Goal: Task Accomplishment & Management: Manage account settings

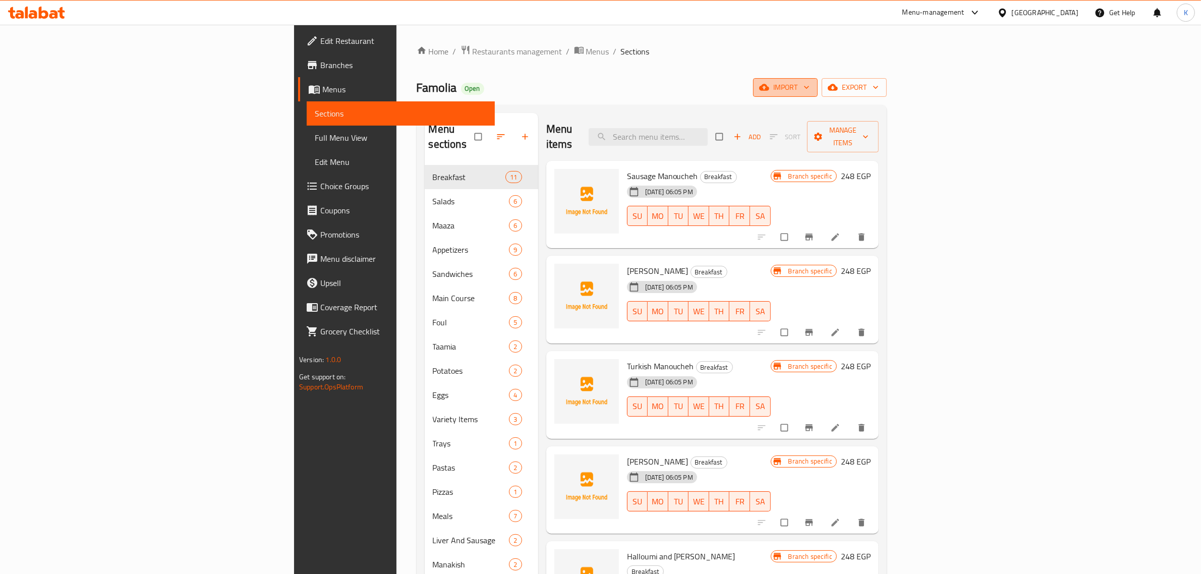
click at [818, 96] on button "import" at bounding box center [785, 87] width 65 height 19
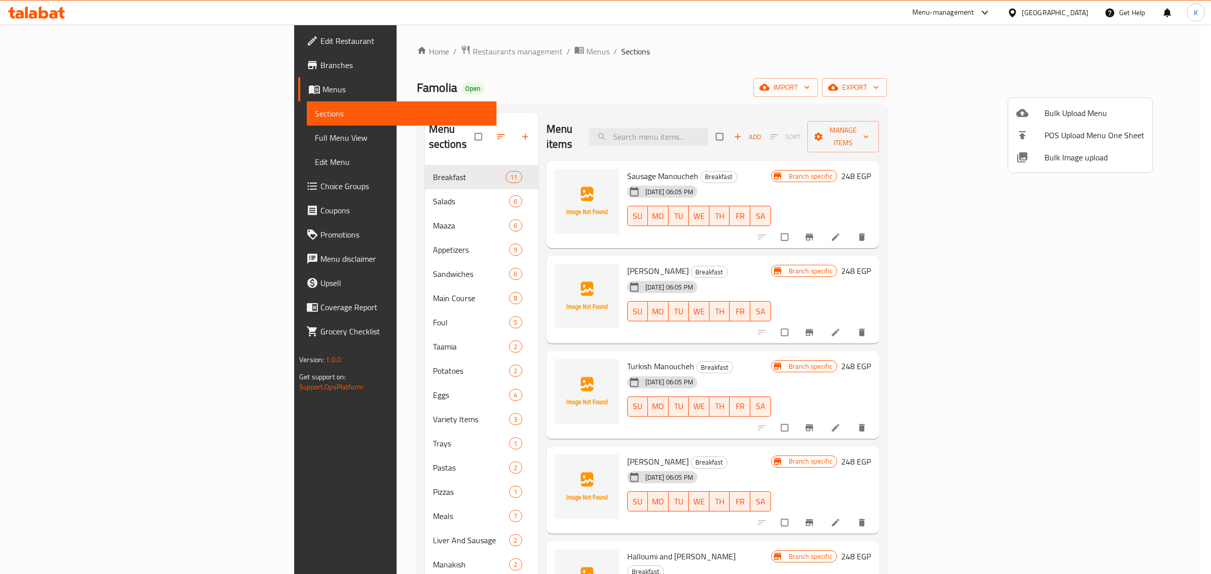
click at [863, 64] on div at bounding box center [605, 287] width 1211 height 574
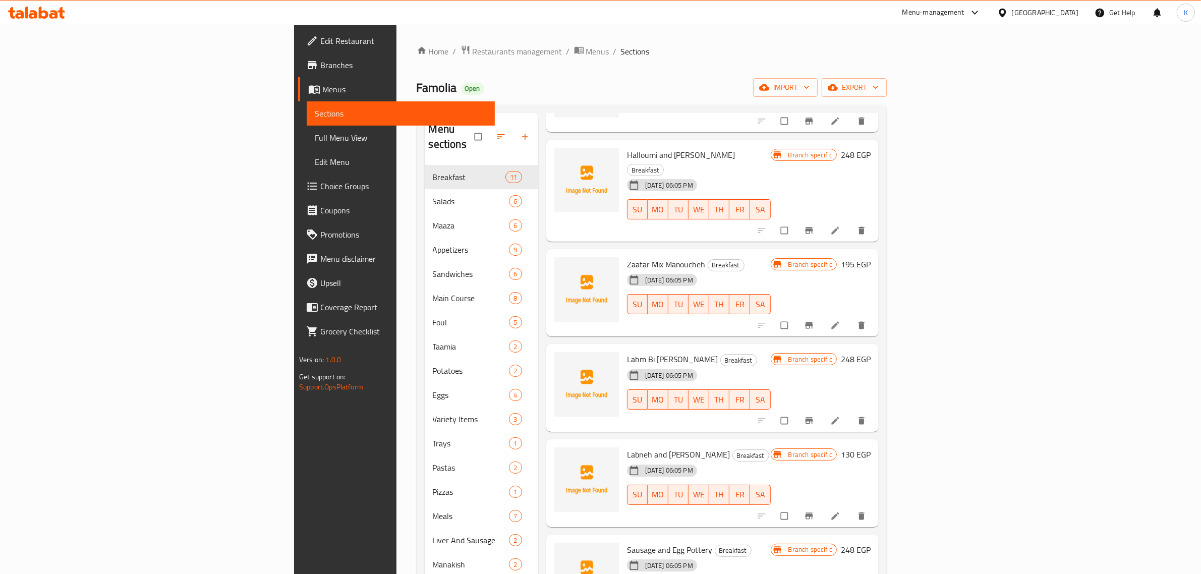
scroll to position [23, 0]
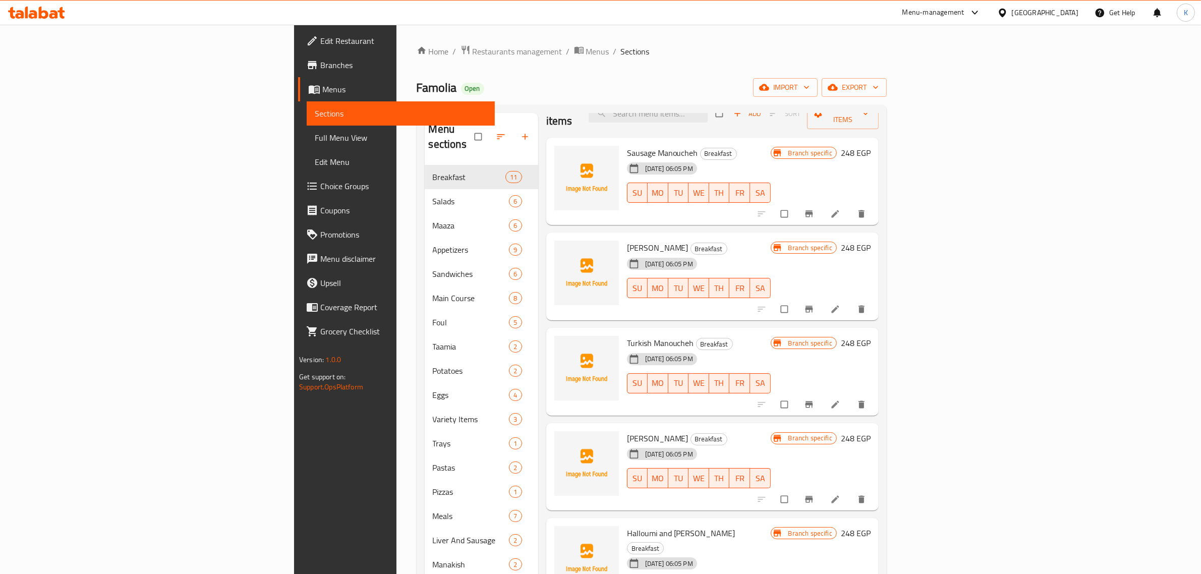
click at [315, 134] on span "Full Menu View" at bounding box center [401, 138] width 172 height 12
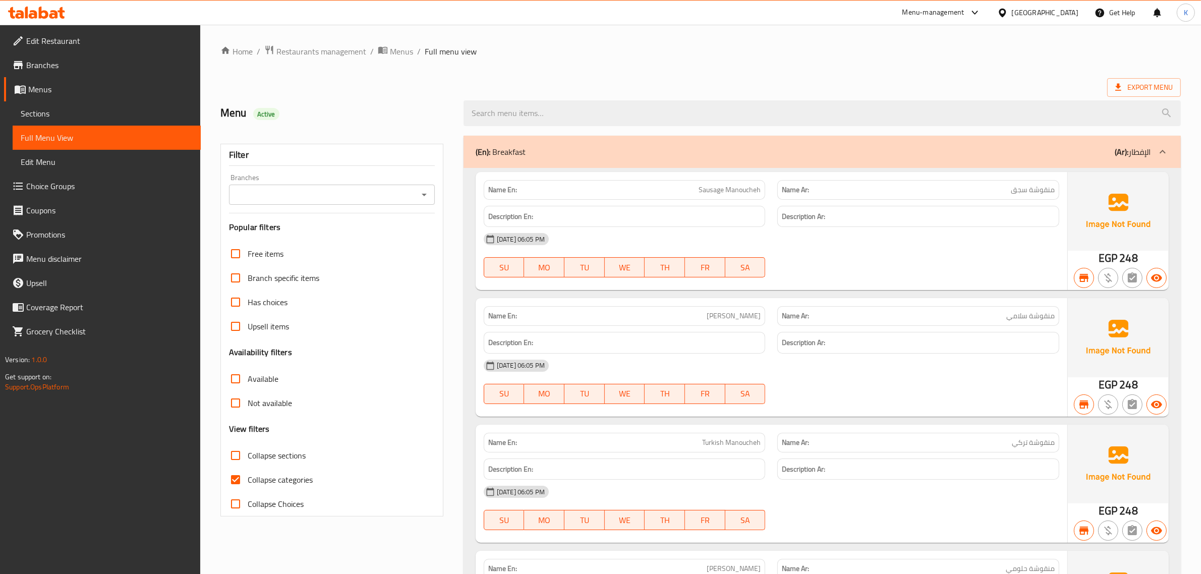
click at [43, 109] on span "Sections" at bounding box center [107, 113] width 172 height 12
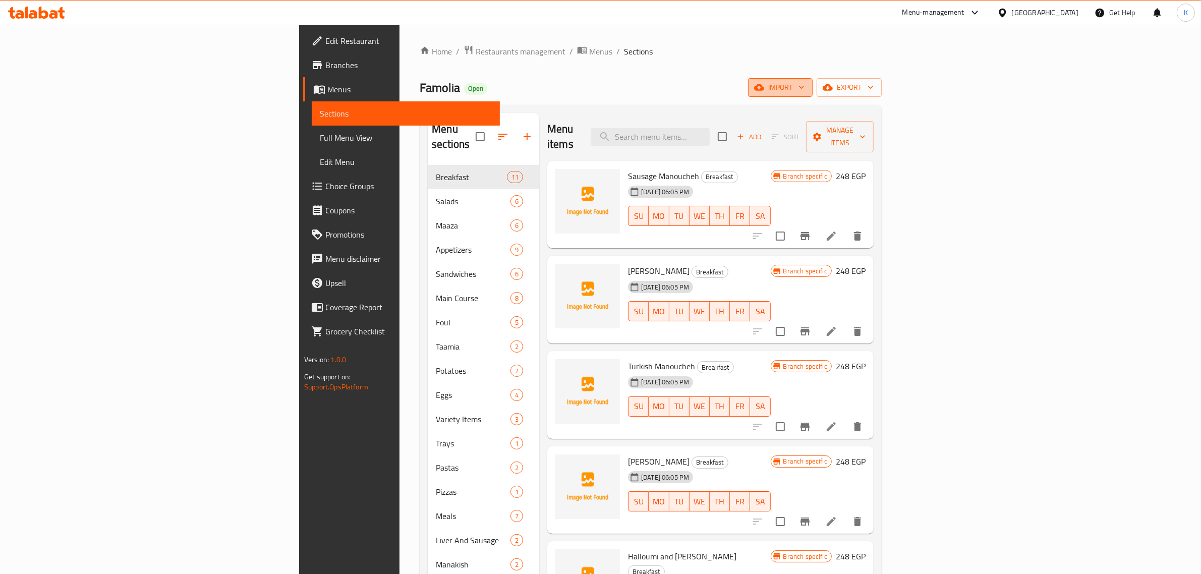
click at [764, 89] on icon "button" at bounding box center [759, 87] width 10 height 10
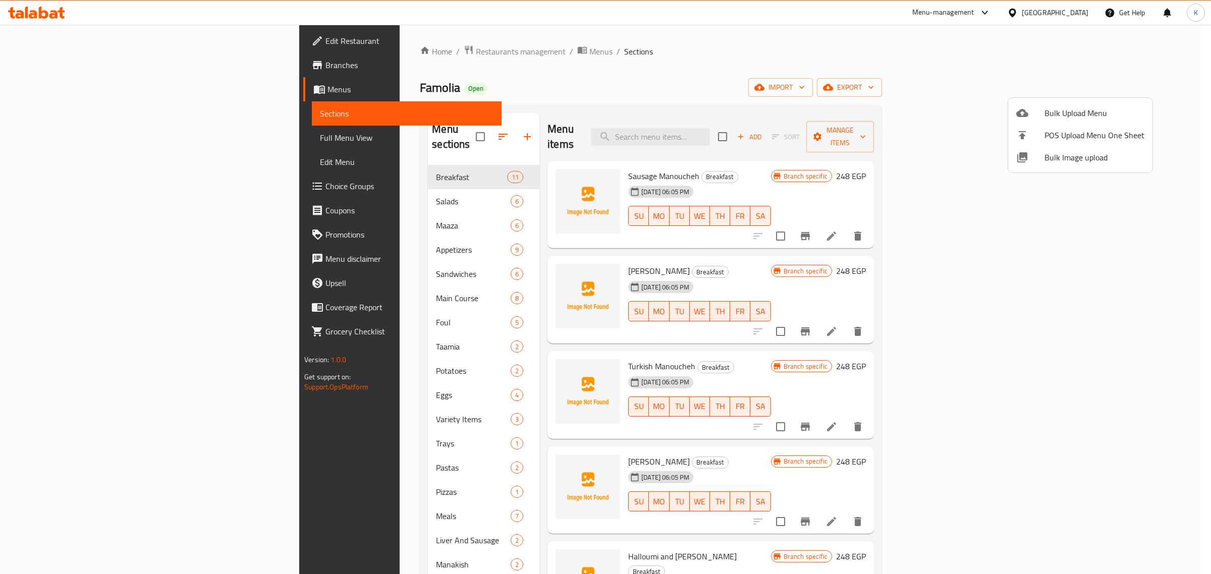
click at [1048, 157] on span "Bulk Image upload" at bounding box center [1094, 157] width 100 height 12
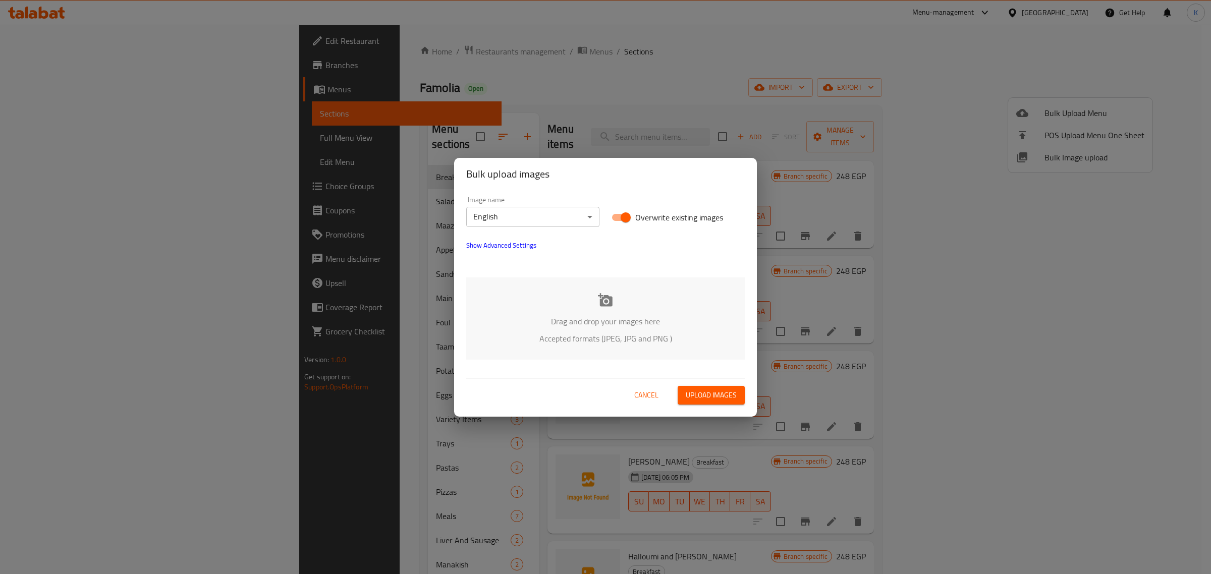
click at [632, 293] on div "Drag and drop your images here Accepted formats (JPEG, JPG and PNG )" at bounding box center [605, 318] width 278 height 82
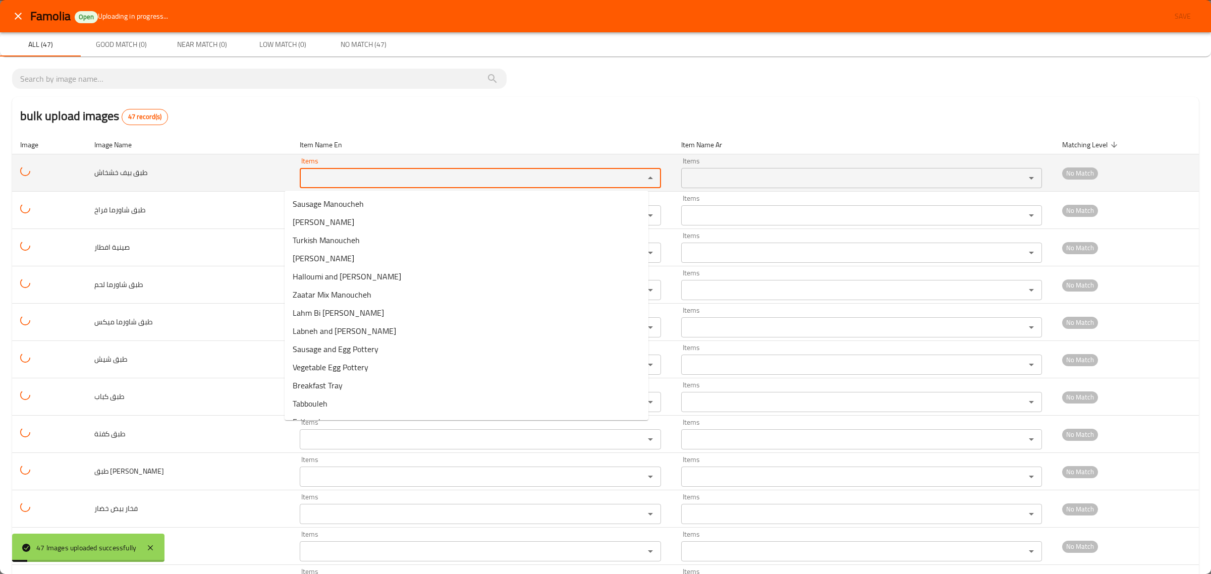
click at [303, 180] on خشخاش "Items" at bounding box center [465, 178] width 325 height 14
drag, startPoint x: 315, startPoint y: 175, endPoint x: 190, endPoint y: 159, distance: 126.2
click at [190, 159] on tr "طبق بيف خشخاش Items PLA Items Items Items No Match" at bounding box center [605, 172] width 1187 height 37
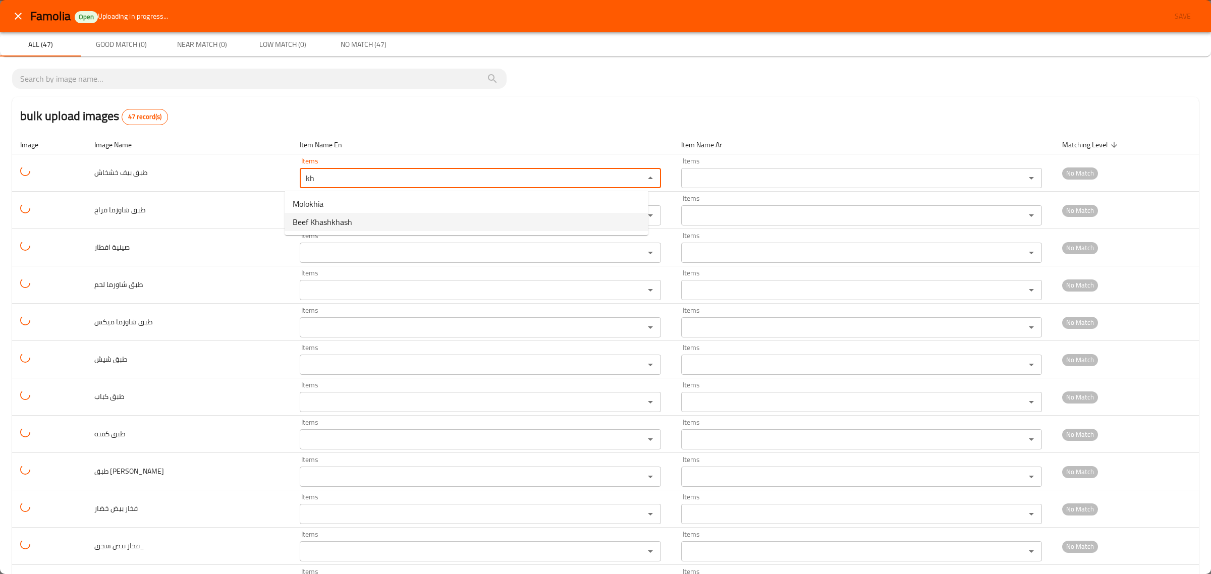
click at [305, 218] on span "Beef Khashkhash" at bounding box center [323, 222] width 60 height 12
type خشخاش "Beef Khashkhash"
type خشخاش-ar "ييف خشخاش"
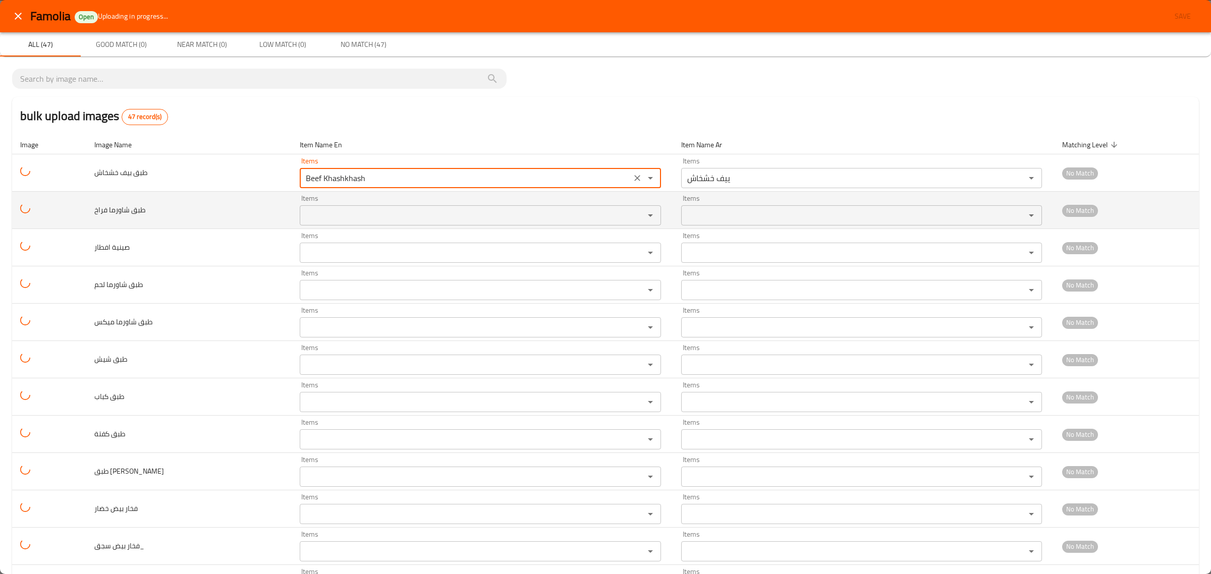
type خشخاش "Beef Khashkhash"
click at [309, 216] on فراخ "Items" at bounding box center [465, 215] width 325 height 14
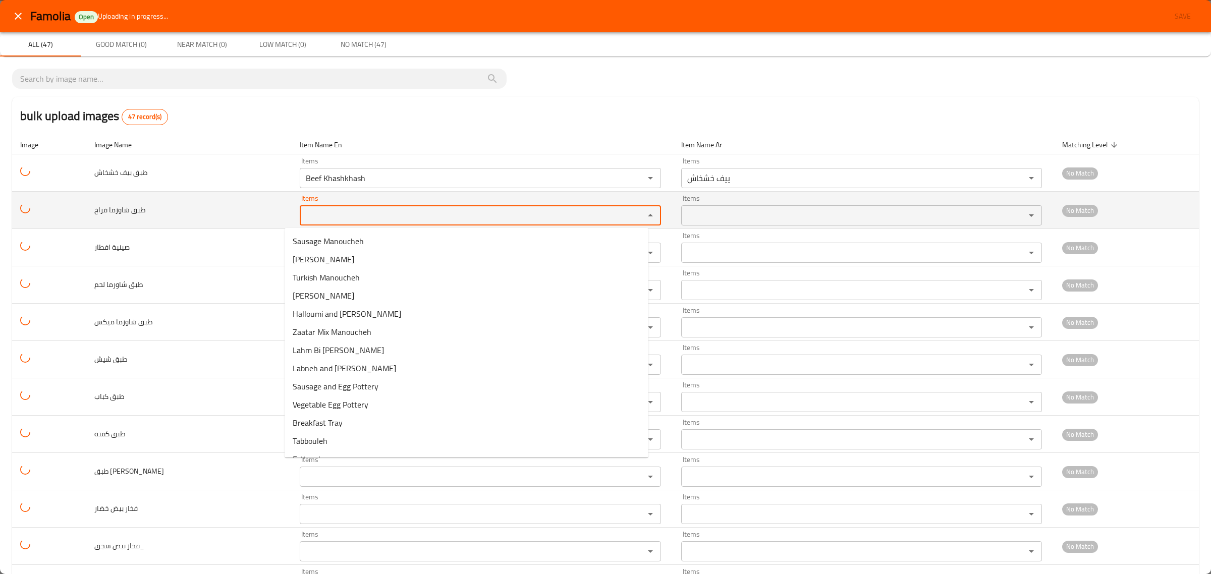
paste فراخ "PLA"
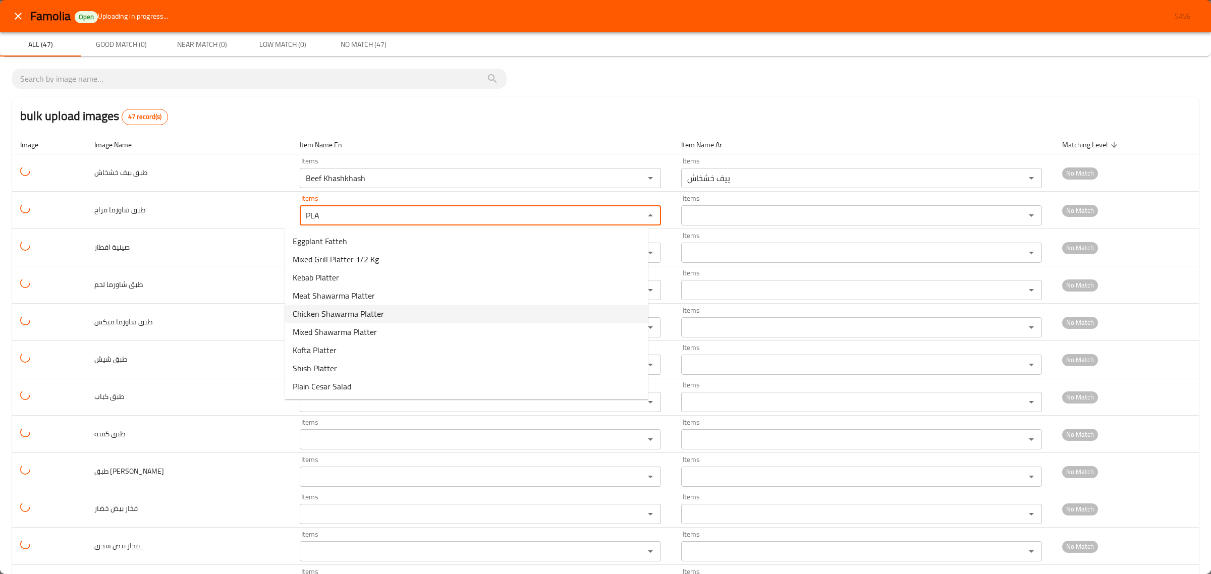
click at [326, 312] on span "Chicken Shawarma Platter" at bounding box center [338, 314] width 91 height 12
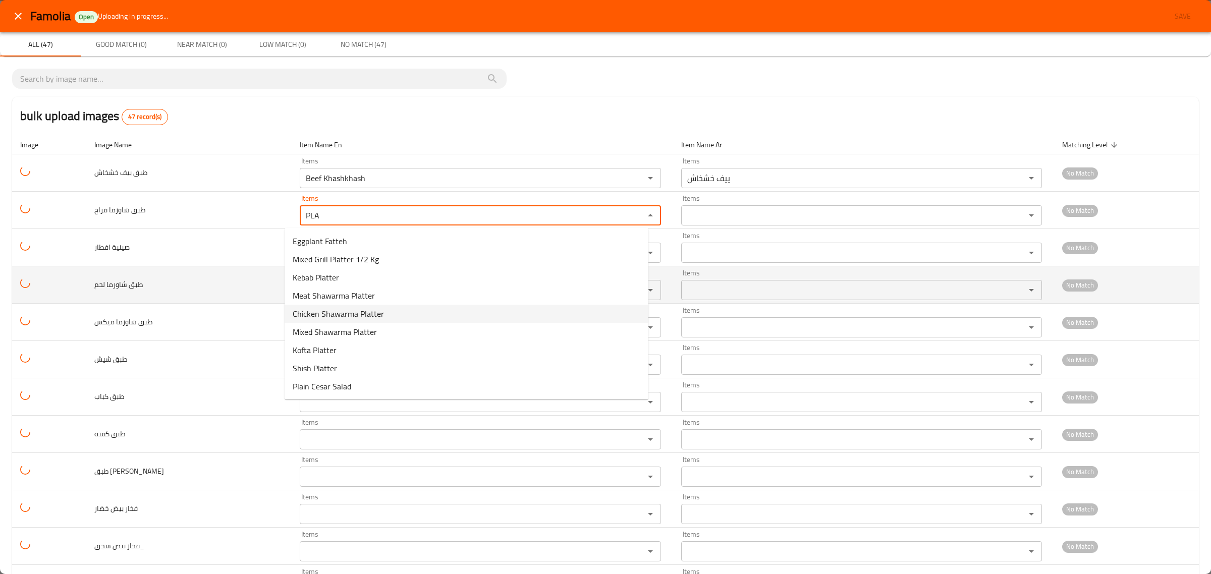
type فراخ "Chicken Shawarma Platter"
type فراخ-ar "طبق شاورما فراخ"
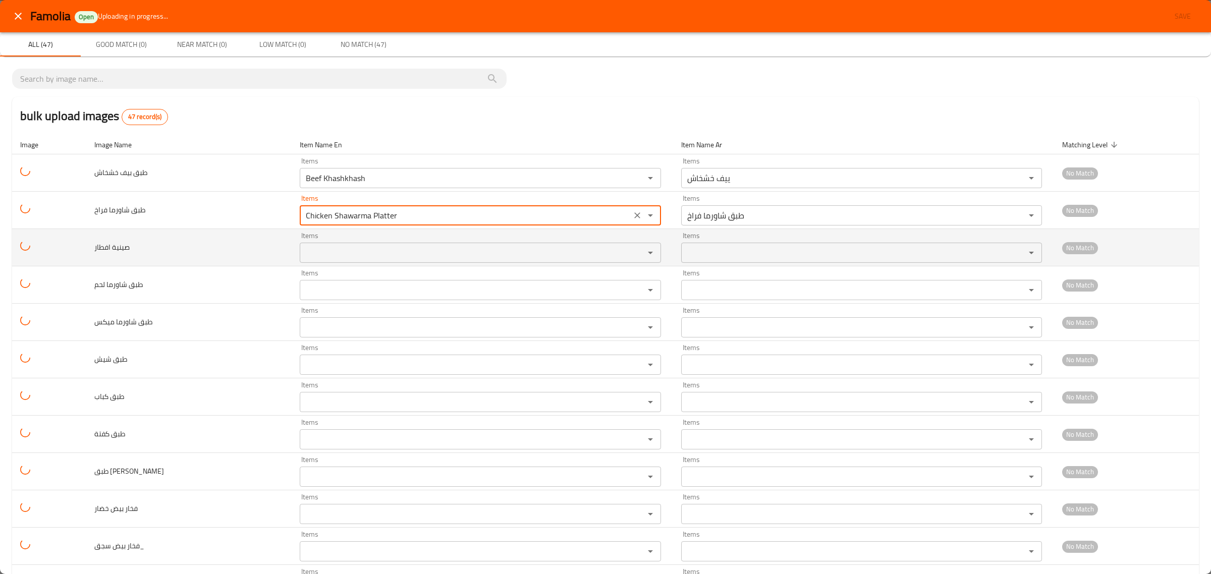
type فراخ "Chicken Shawarma Platter"
click at [333, 251] on افطار "Items" at bounding box center [465, 253] width 325 height 14
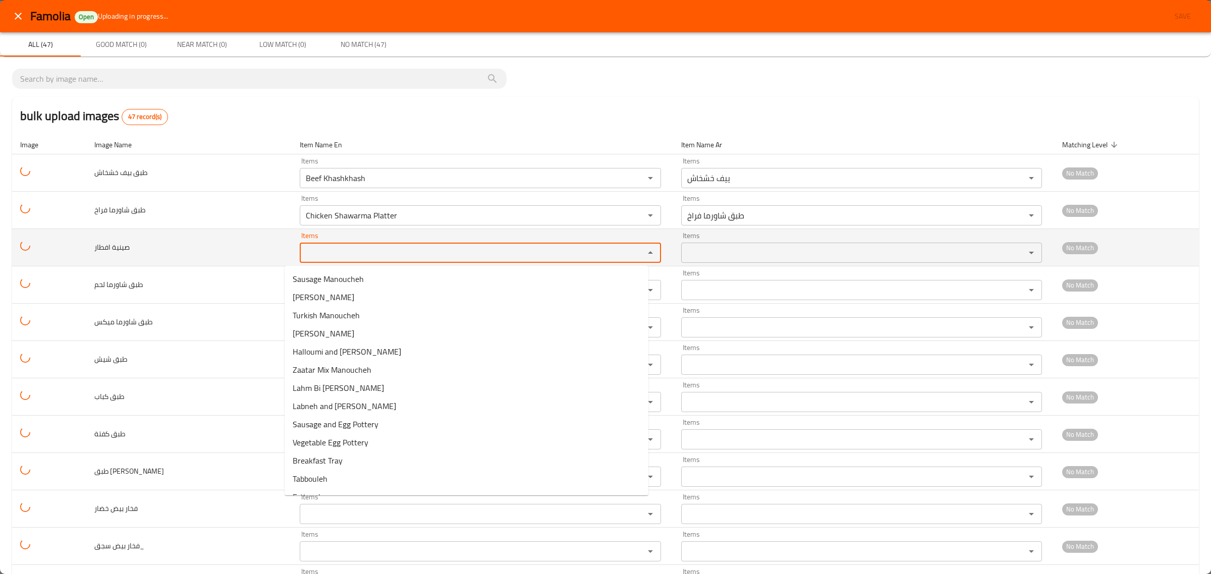
paste افطار "PLA"
drag, startPoint x: 329, startPoint y: 249, endPoint x: 214, endPoint y: 242, distance: 114.7
click at [214, 242] on tr "صينية افطار Items PLA Items Items Items No Match" at bounding box center [605, 247] width 1187 height 37
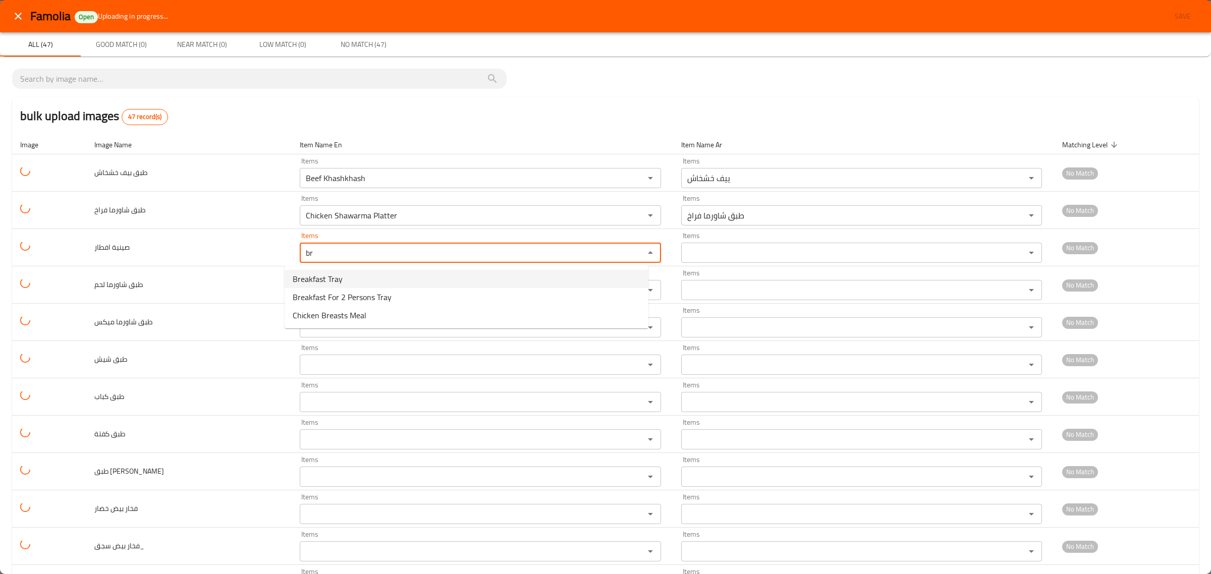
click at [318, 283] on span "Breakfast Tray" at bounding box center [318, 279] width 50 height 12
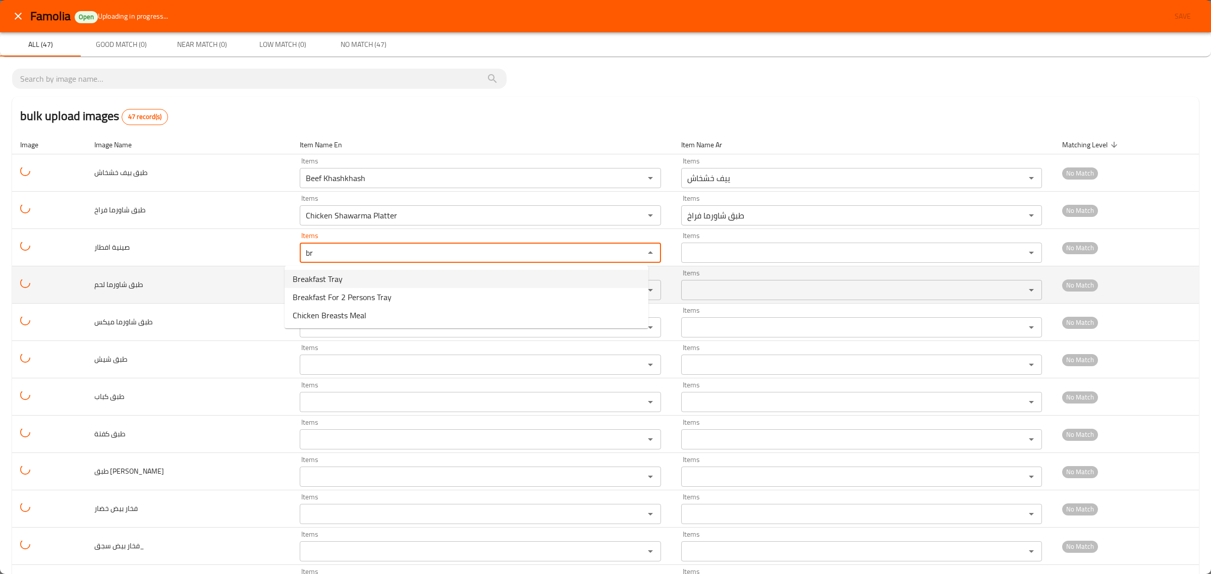
type افطار "Breakfast Tray"
type افطار-ar "صينية إفطار"
type افطار "Breakfast Tray"
click at [317, 296] on لحم "Items" at bounding box center [465, 290] width 325 height 14
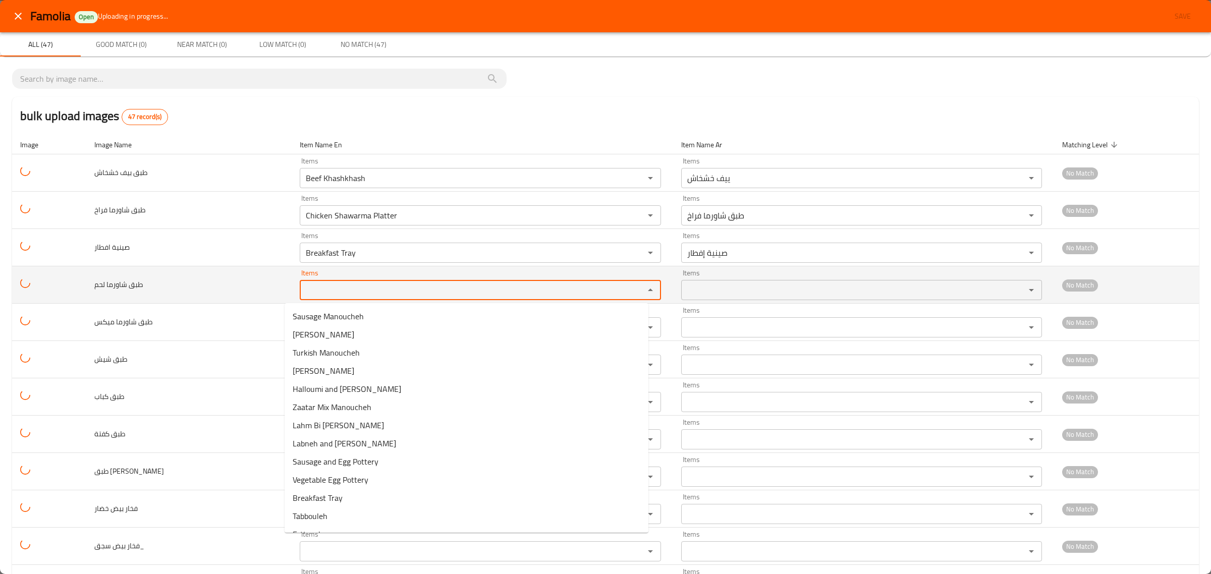
paste لحم "PLA"
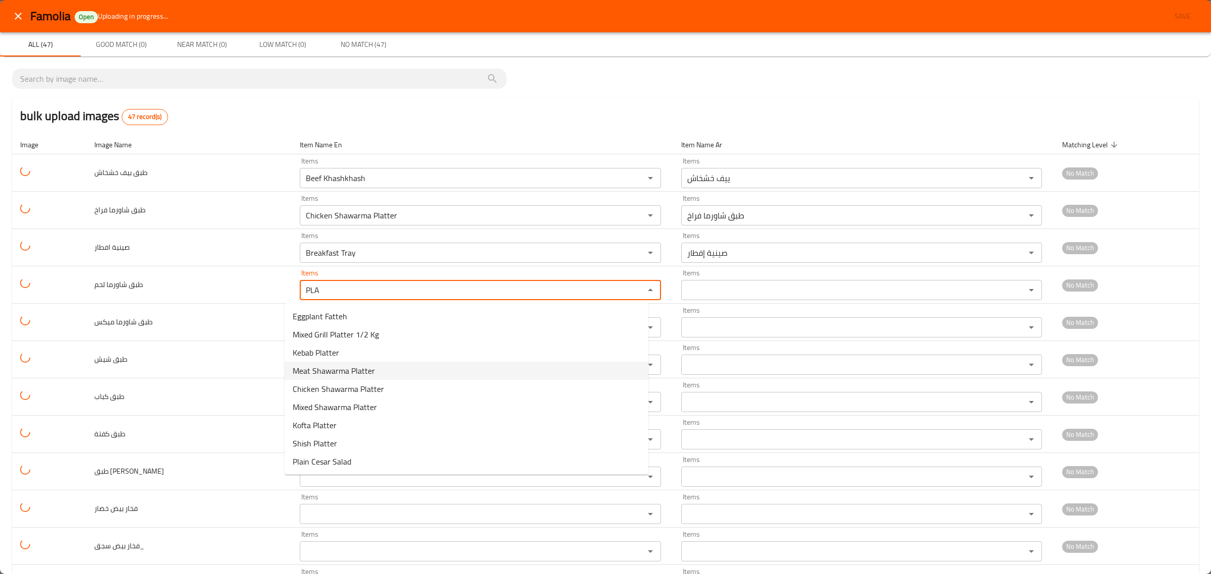
drag, startPoint x: 340, startPoint y: 407, endPoint x: 331, endPoint y: 362, distance: 45.7
click at [331, 362] on لحم-popup "Eggplant Fatteh Mixed Grill Platter 1/2 Kg Kebab Platter Meat Shawarma Platter …" at bounding box center [467, 389] width 364 height 172
click at [331, 365] on span "Meat Shawarma Platter" at bounding box center [334, 371] width 82 height 12
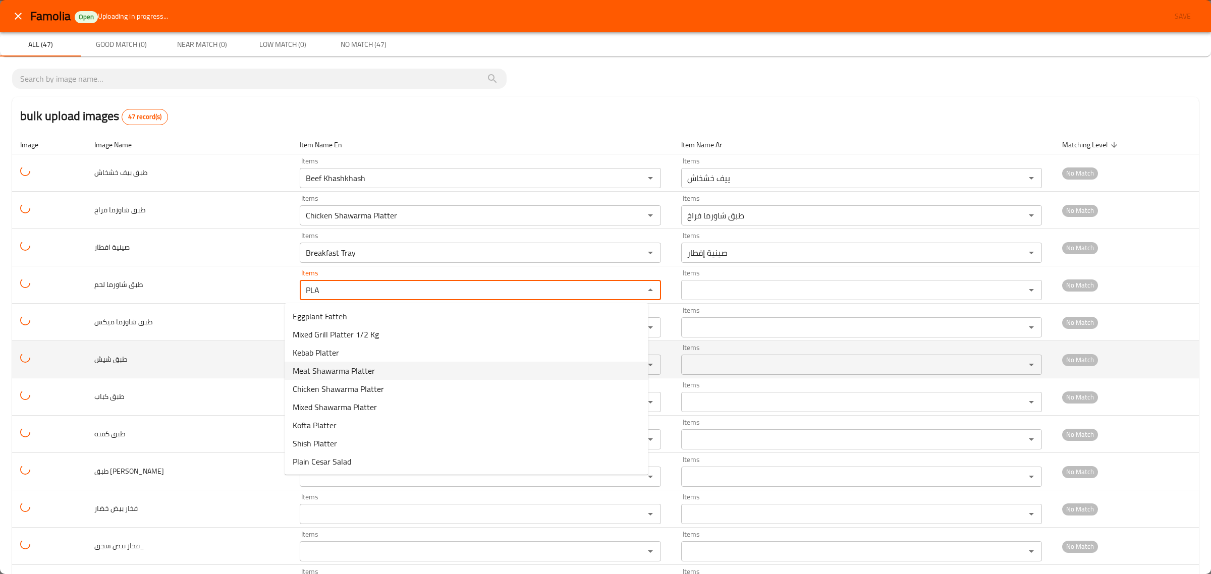
type لحم "Meat Shawarma Platter"
type لحم-ar "طبق شاورما لحم"
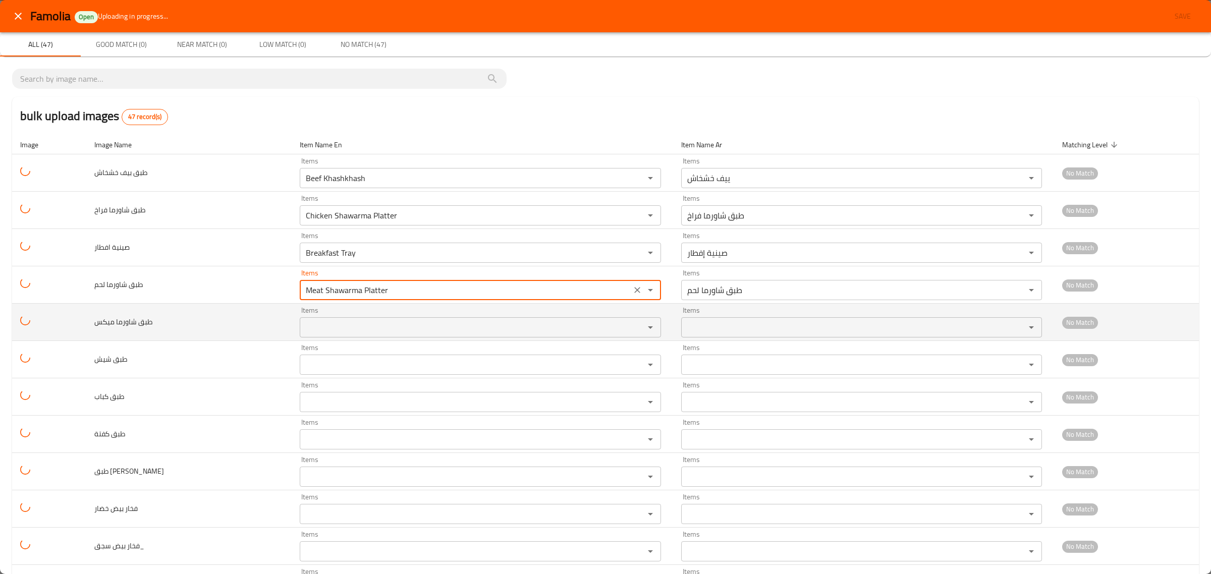
type لحم "Meat Shawarma Platter"
click at [319, 326] on ميكس "Items" at bounding box center [465, 327] width 325 height 14
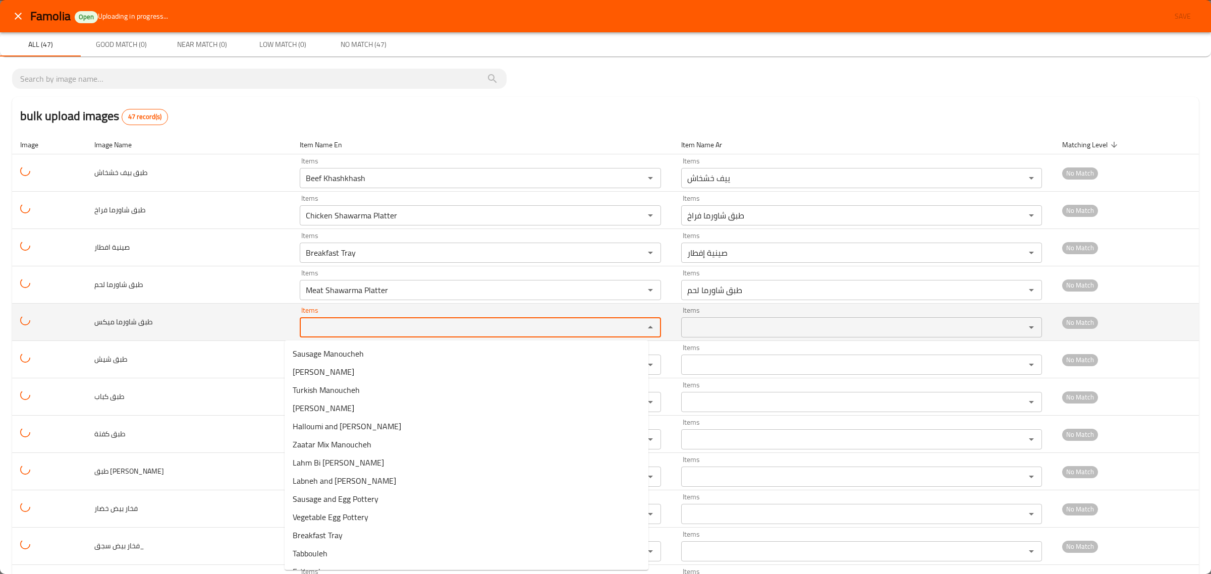
paste ميكس "PLA"
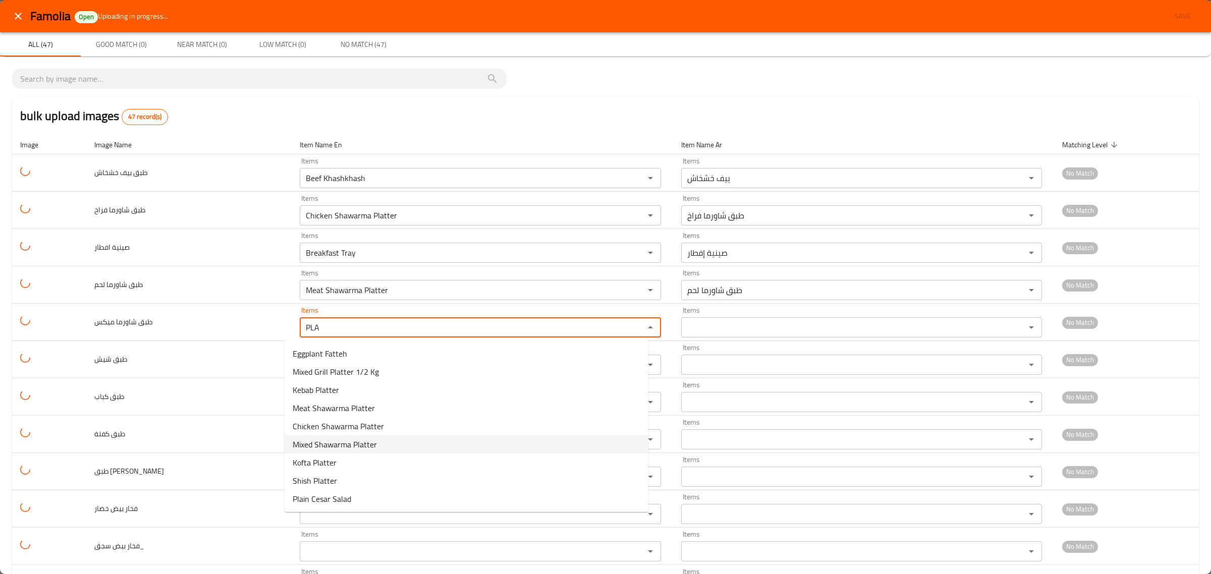
click at [323, 442] on span "Mixed Shawarma Platter" at bounding box center [335, 444] width 84 height 12
type ميكس "Mixed Shawarma Platter"
type ميكس-ar "طبق شاورما ميكس"
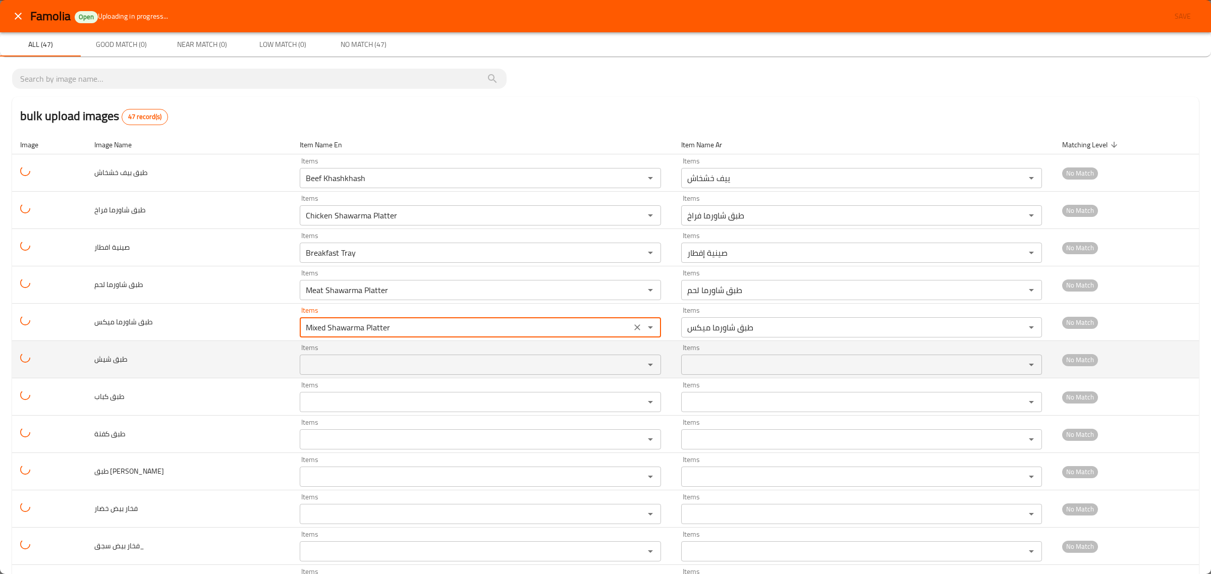
type ميكس "Mixed Shawarma Platter"
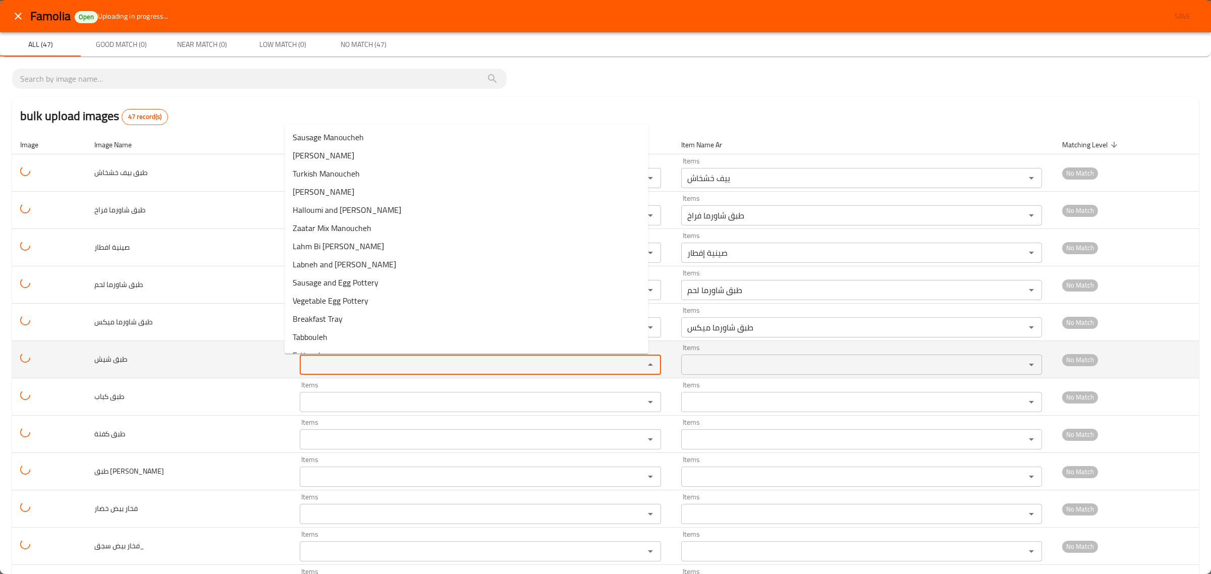
click at [311, 364] on شيش "Items" at bounding box center [465, 365] width 325 height 14
paste شيش "PLA"
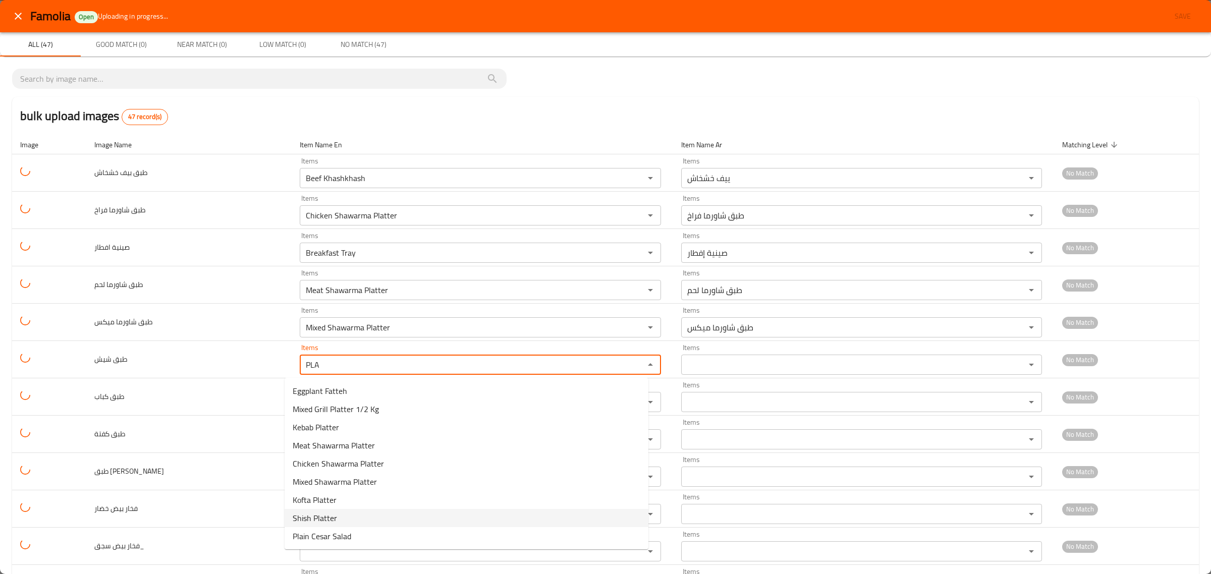
click at [311, 512] on span "Shish Platter" at bounding box center [315, 518] width 44 height 12
type شيش "Shish Platter"
type شيش-ar "طبق شيش"
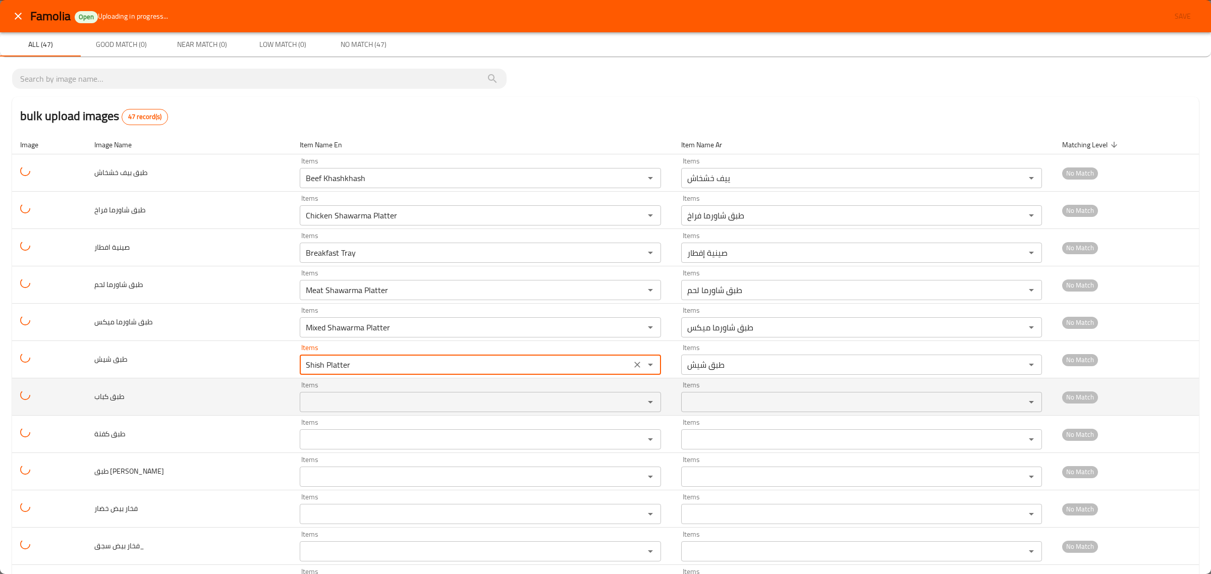
type شيش "Shish Platter"
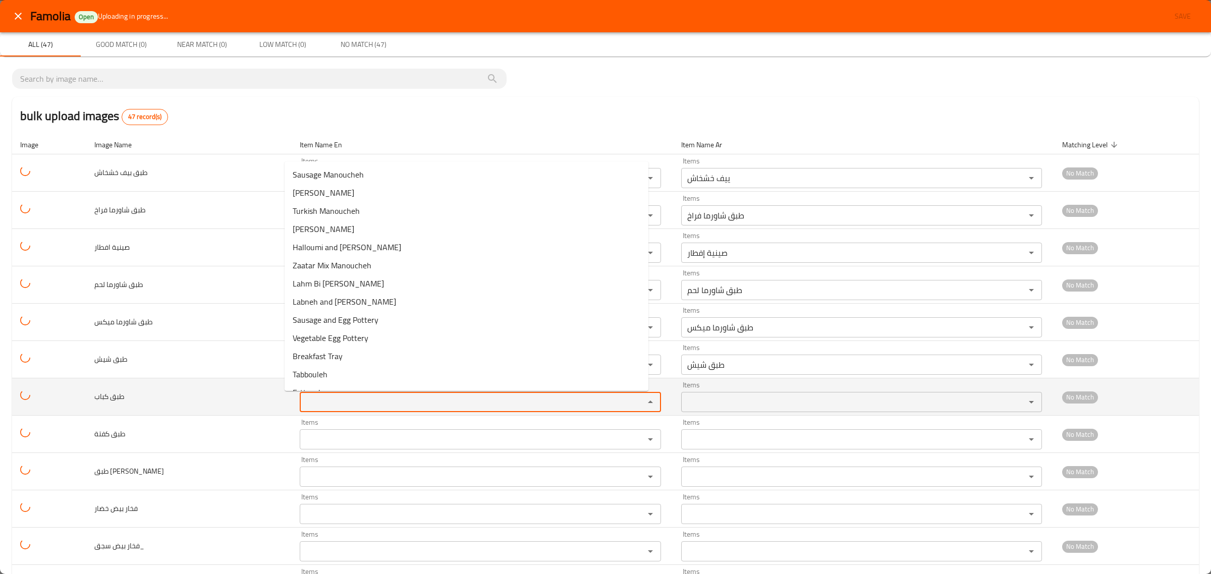
click at [325, 399] on كباب "Items" at bounding box center [465, 402] width 325 height 14
paste كباب "PLA"
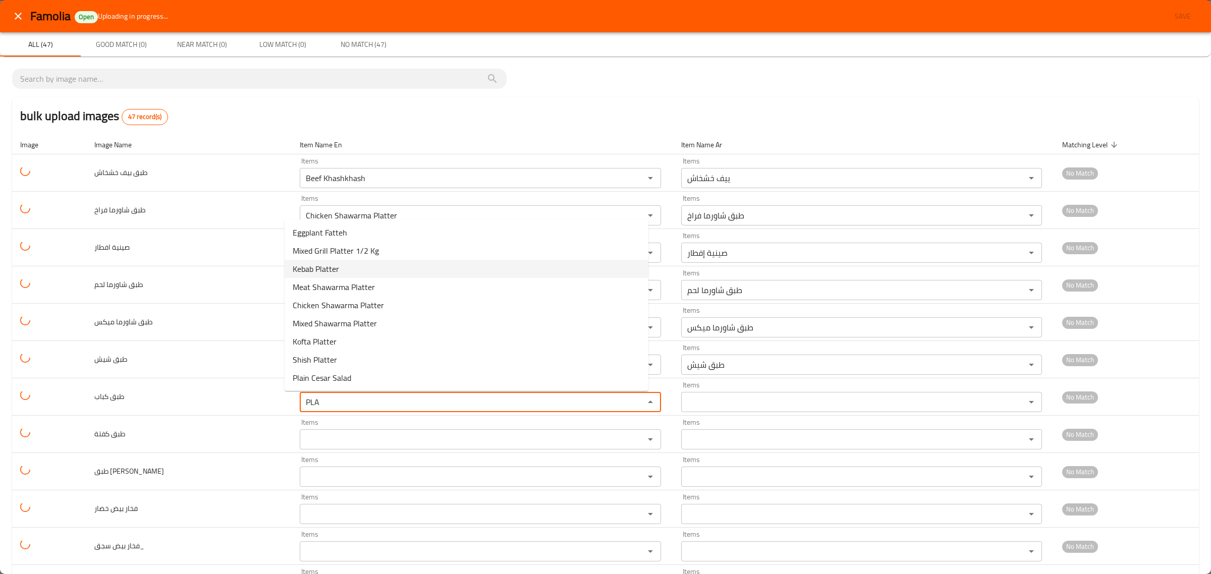
click at [311, 263] on span "Kebab Platter" at bounding box center [316, 269] width 46 height 12
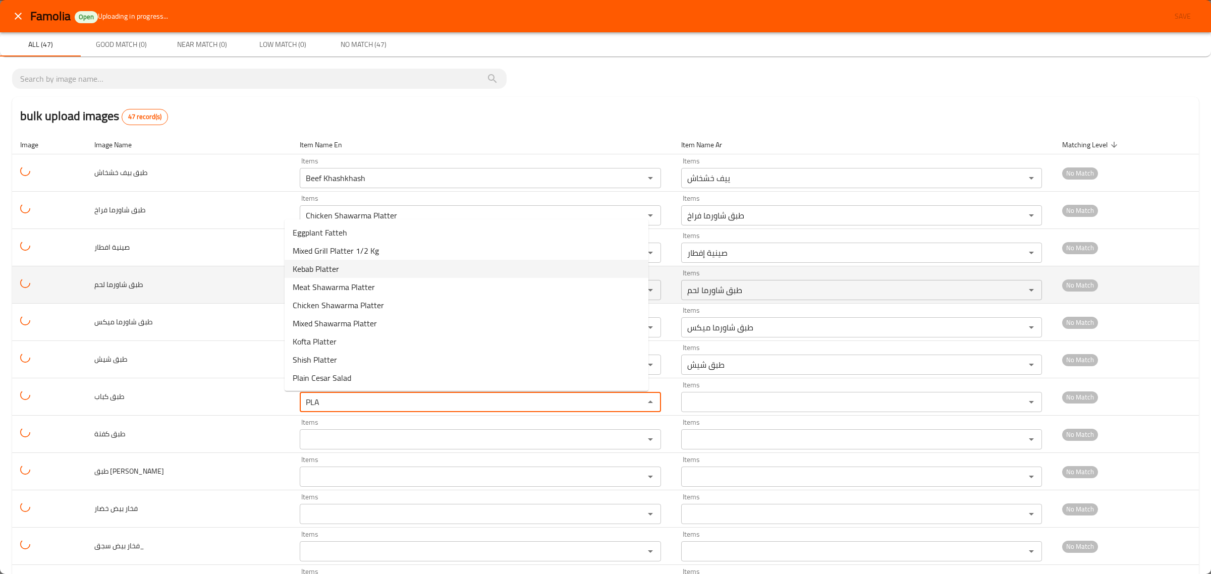
type كباب "Kebab Platter"
type كباب-ar "طبق كباب"
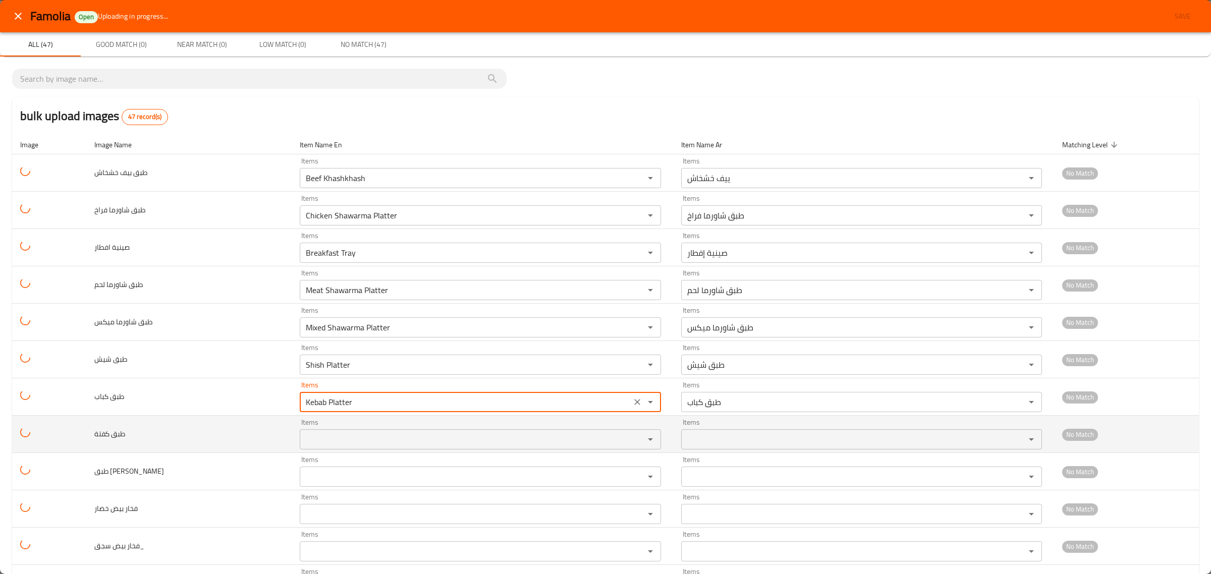
type كباب "Kebab Platter"
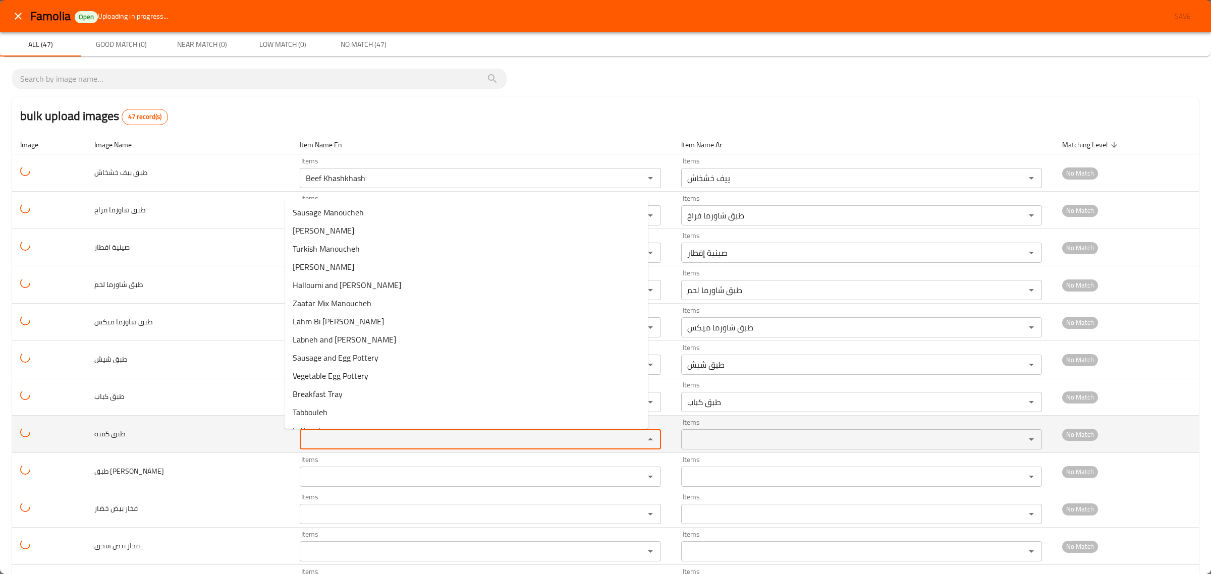
click at [303, 440] on كفتة "Items" at bounding box center [465, 439] width 325 height 14
paste كفتة "PLA"
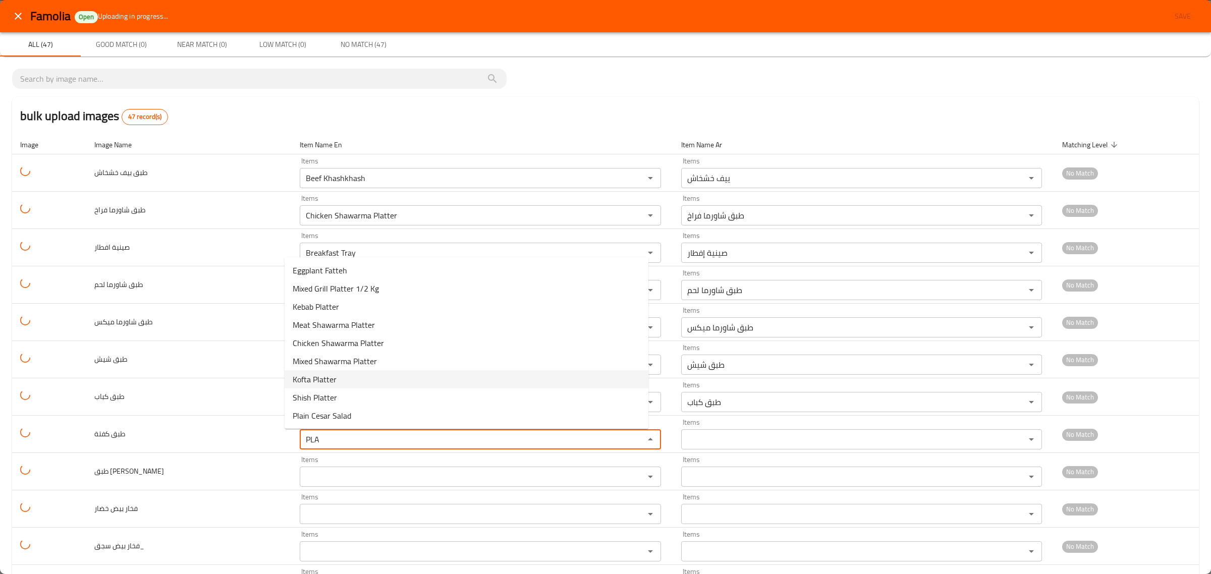
click at [312, 376] on span "Kofta Platter" at bounding box center [315, 379] width 44 height 12
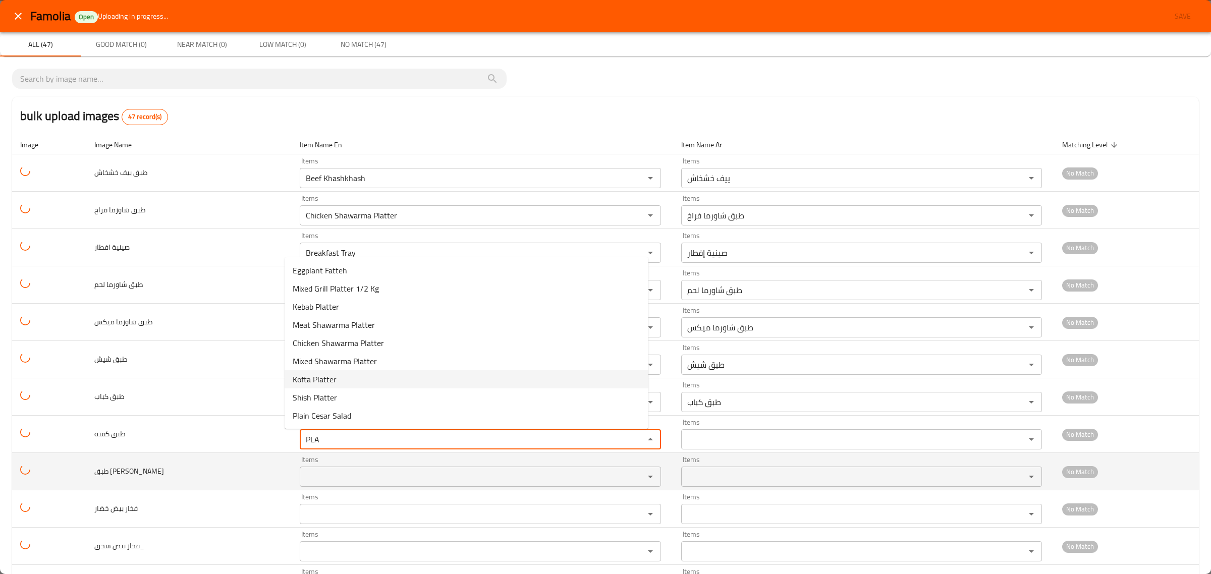
type كفتة "Kofta Platter"
type كفتة-ar "طبق كفتة"
type كفتة "Kofta Platter"
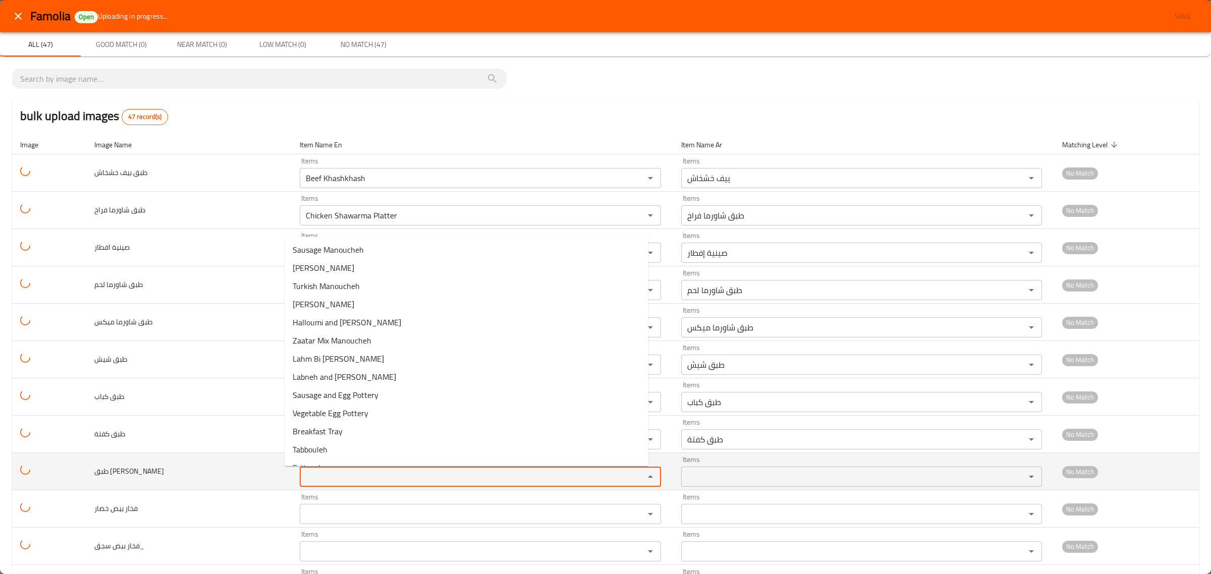
click at [312, 482] on جريل "Items" at bounding box center [465, 477] width 325 height 14
paste جريل "PLA"
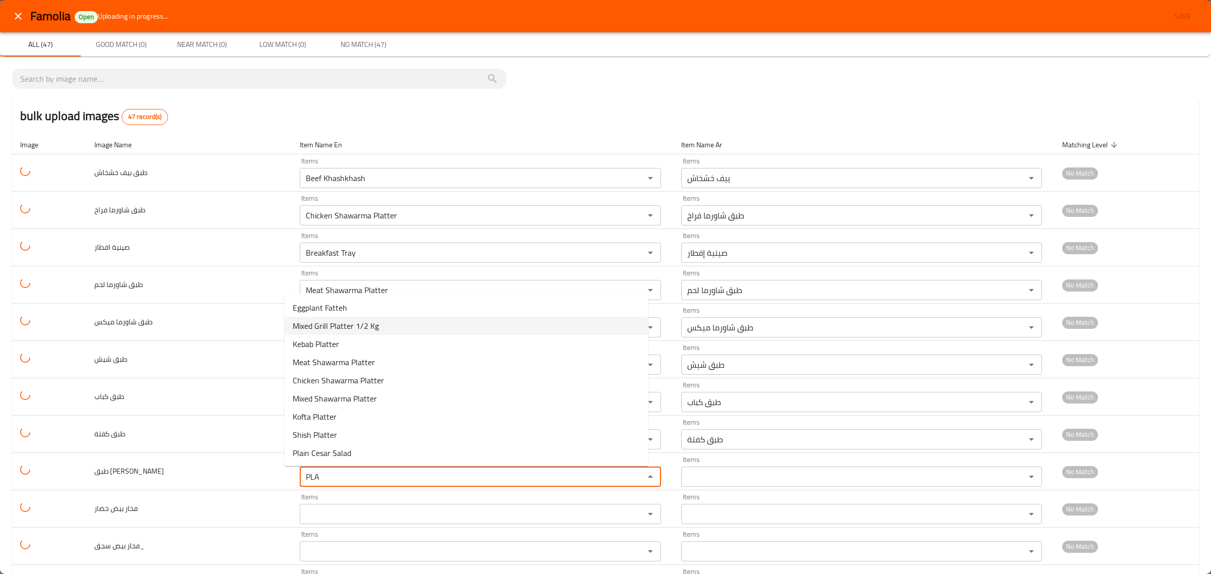
click at [323, 330] on span "Mixed Grill Platter 1/2 Kg" at bounding box center [336, 326] width 86 height 12
type جريل "Mixed Grill Platter 1/2 Kg"
type جريل-ar "طبق ميكس جريل 1/2 كيلو"
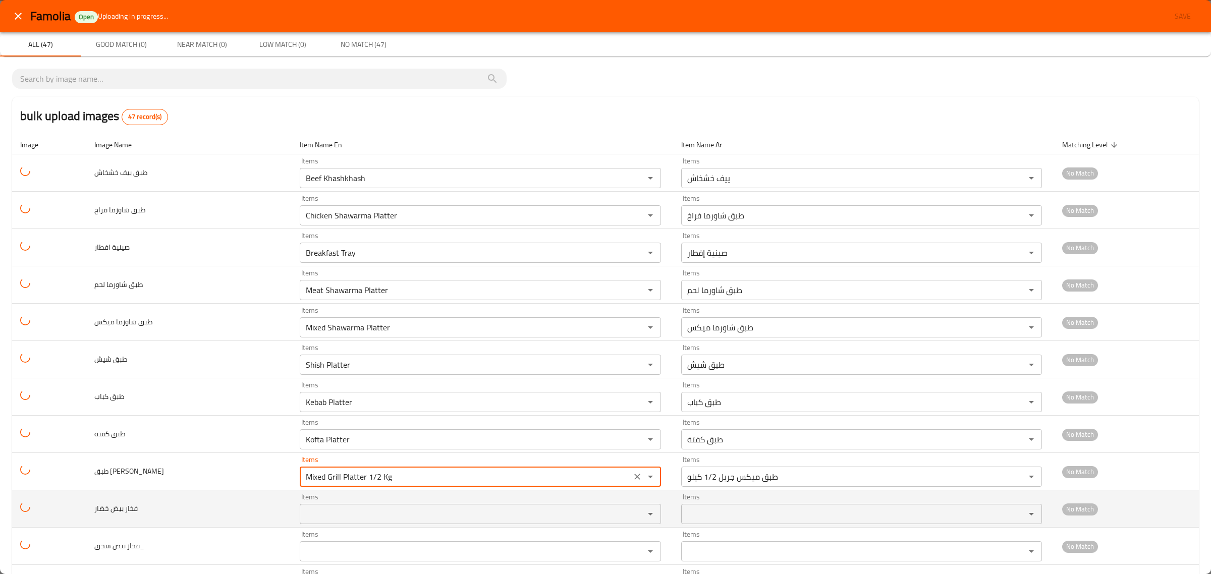
type جريل "Mixed Grill Platter 1/2 Kg"
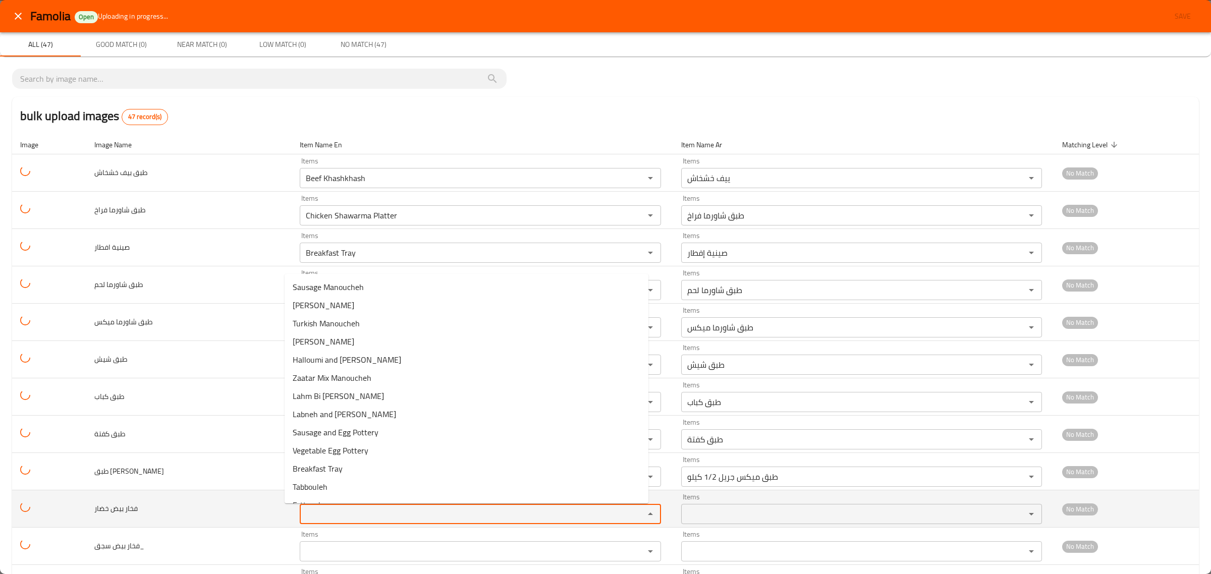
click at [321, 518] on خضار "Items" at bounding box center [465, 514] width 325 height 14
paste خضار "PLA"
drag, startPoint x: 321, startPoint y: 508, endPoint x: 236, endPoint y: 493, distance: 86.0
click at [236, 493] on tr "فخار بيض خضار Items PLA Items Items Items No Match" at bounding box center [605, 508] width 1187 height 37
click at [303, 515] on خضار "PLA" at bounding box center [465, 514] width 325 height 14
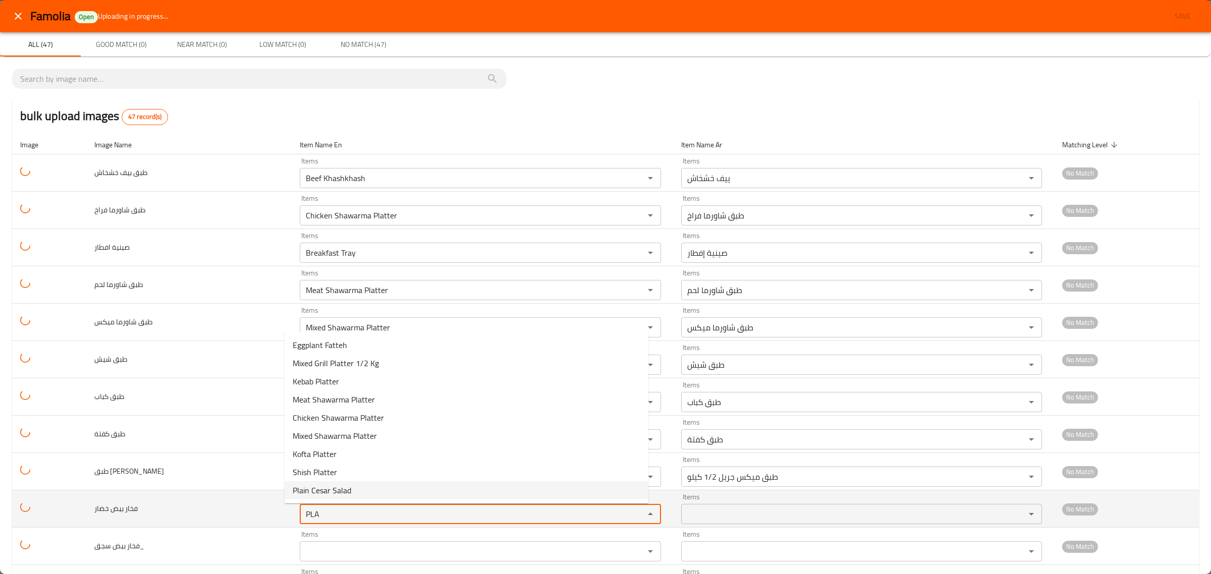
click at [303, 515] on خضار "PLA" at bounding box center [465, 514] width 325 height 14
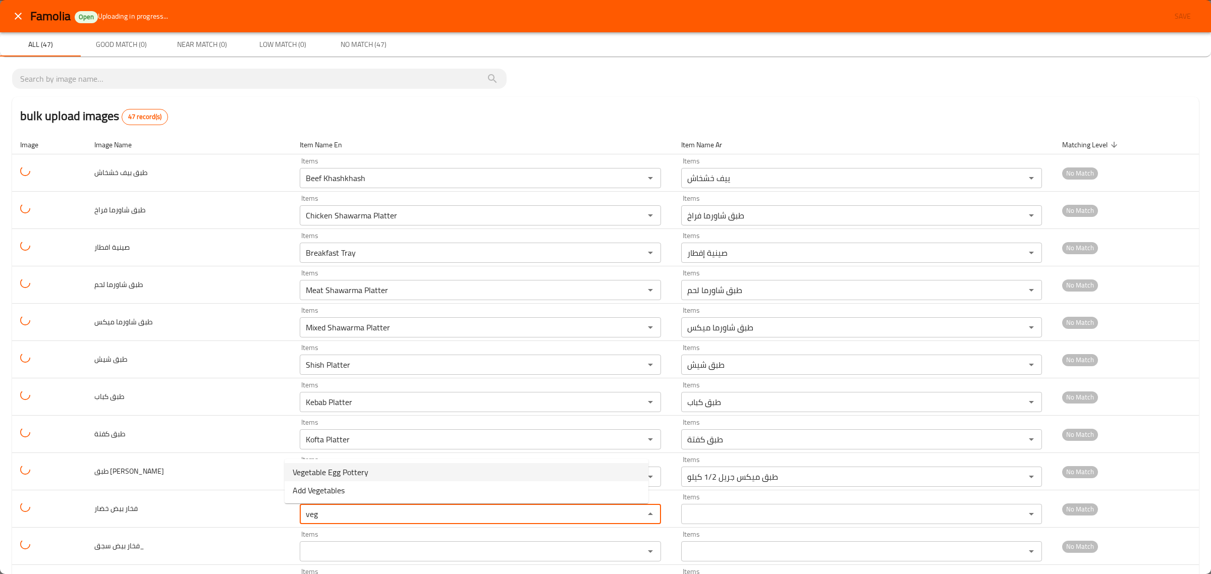
click at [324, 470] on span "Vegetable Egg Pottery" at bounding box center [331, 472] width 76 height 12
type خضار "Vegetable Egg Pottery"
type خضار-ar "فخار بيض خضار"
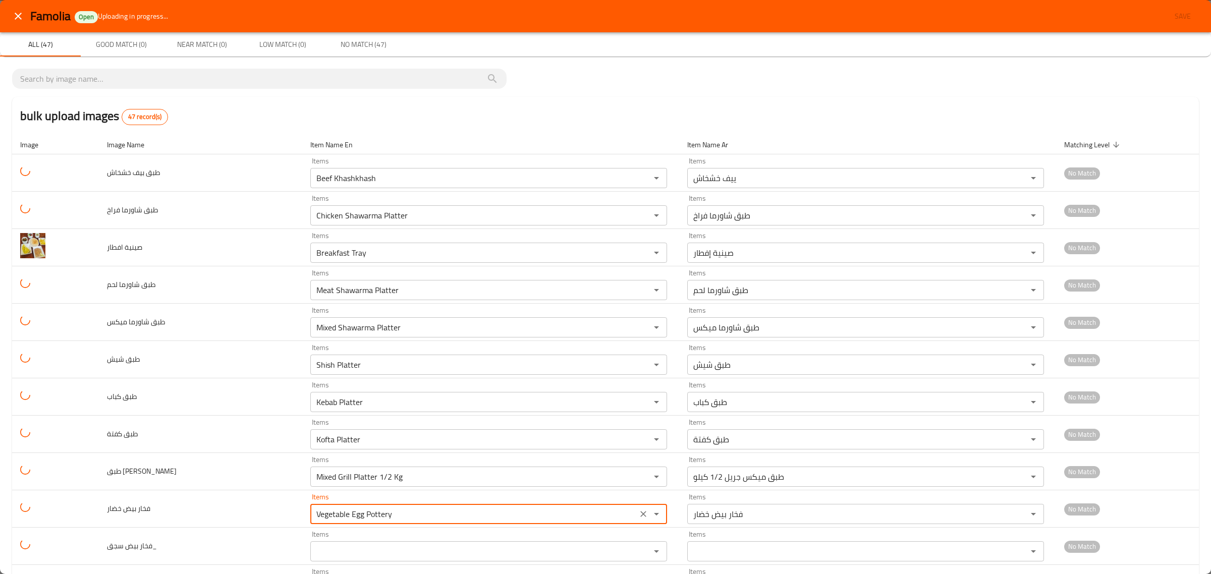
scroll to position [252, 0]
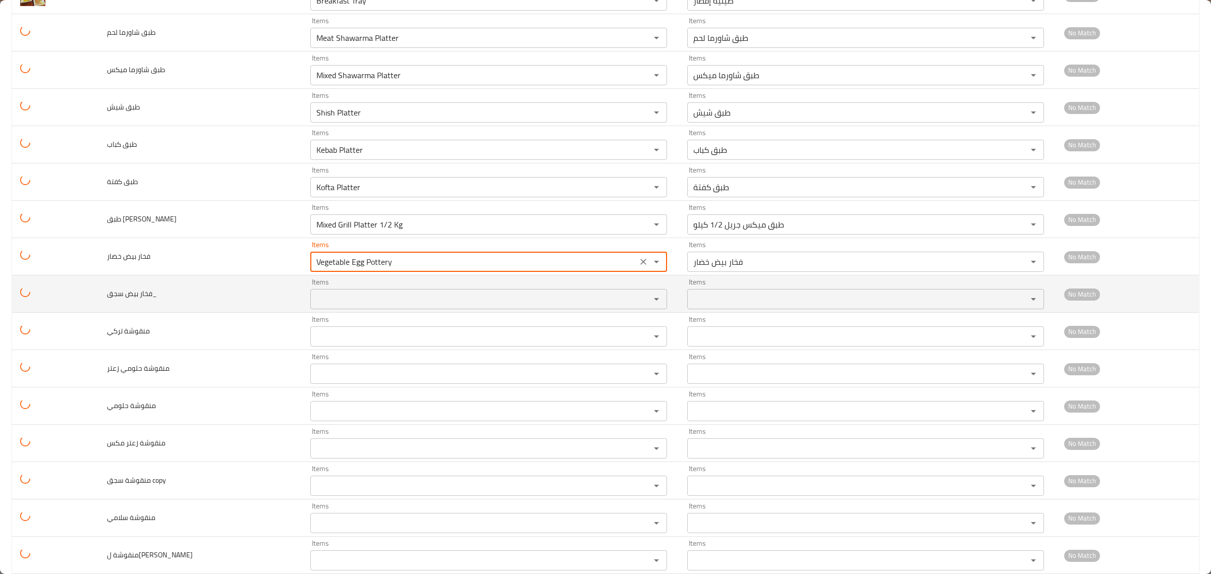
type خضار "Vegetable Egg Pottery"
click at [323, 297] on سجق_ "Items" at bounding box center [473, 299] width 321 height 14
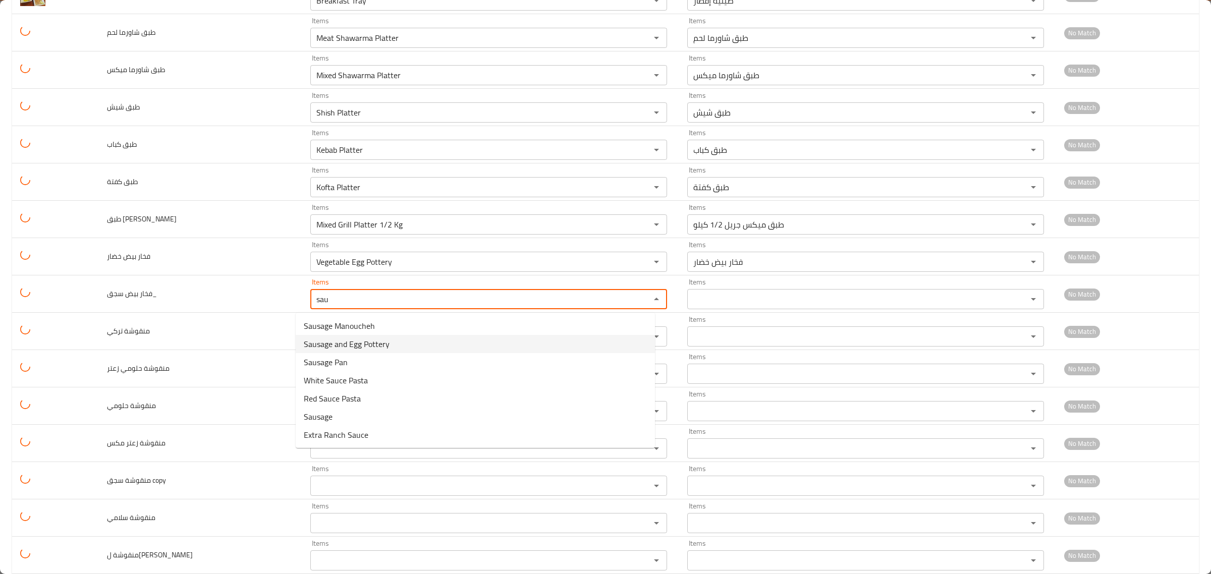
click at [366, 347] on span "Sausage and Egg Pottery" at bounding box center [347, 344] width 86 height 12
type سجق_ "Sausage and Egg Pottery"
type سجق_-ar "فخار يبيض سجق"
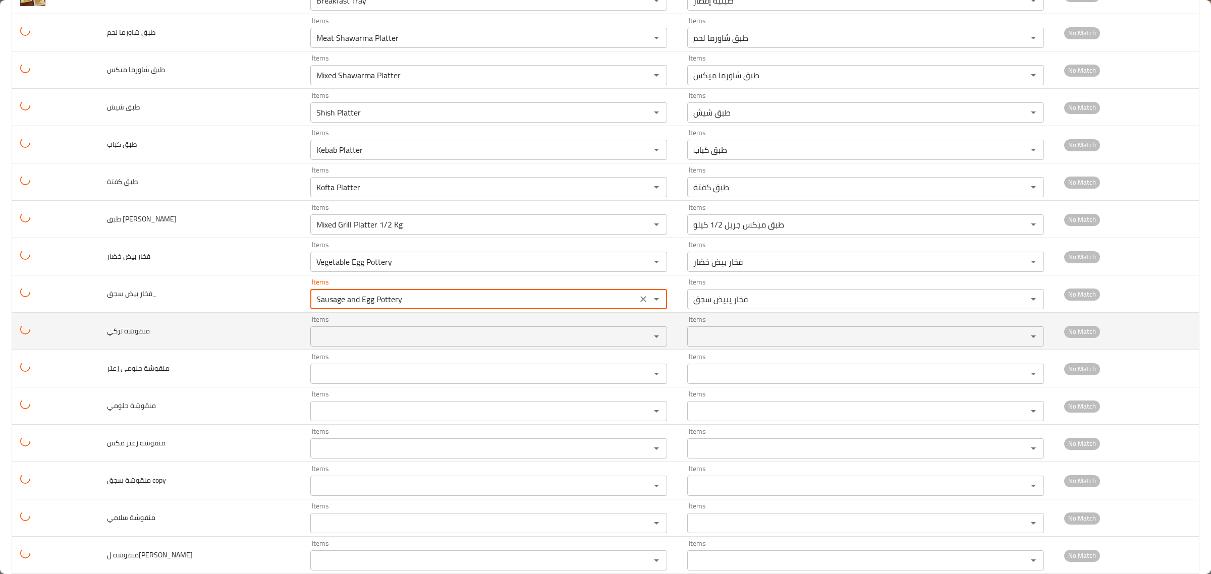
type سجق_ "Sausage and Egg Pottery"
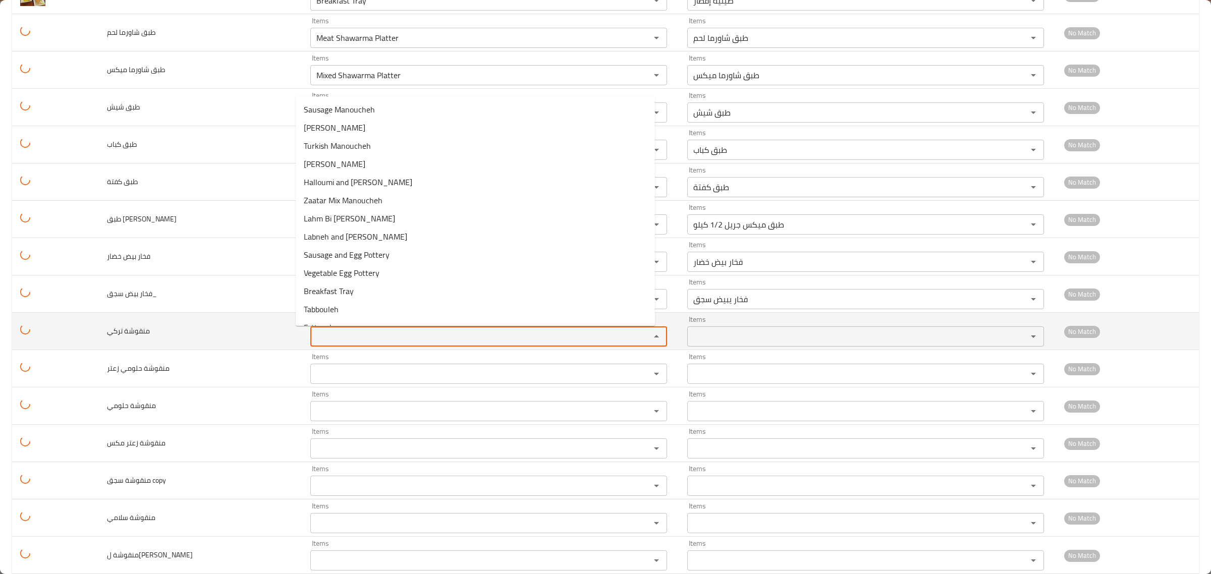
click at [349, 332] on تركي "Items" at bounding box center [473, 336] width 321 height 14
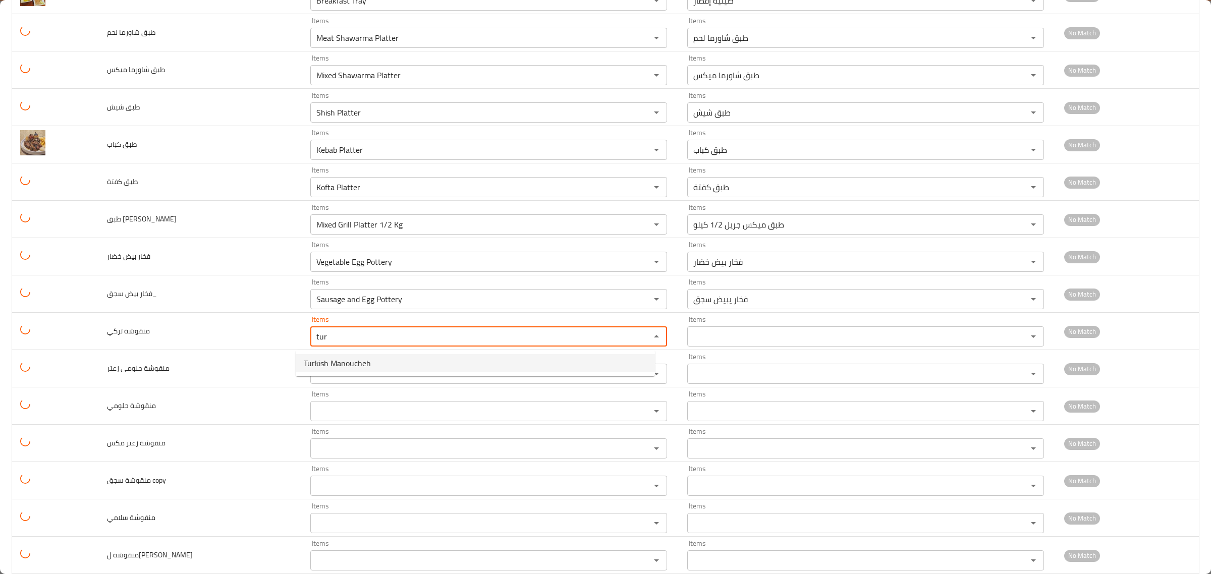
click at [344, 365] on span "Turkish Manoucheh" at bounding box center [337, 363] width 67 height 12
type تركي "Turkish Manoucheh"
type تركي-ar "منقوشة تركي"
click at [344, 365] on div "Items" at bounding box center [488, 374] width 357 height 20
type تركي "Turkish Manoucheh"
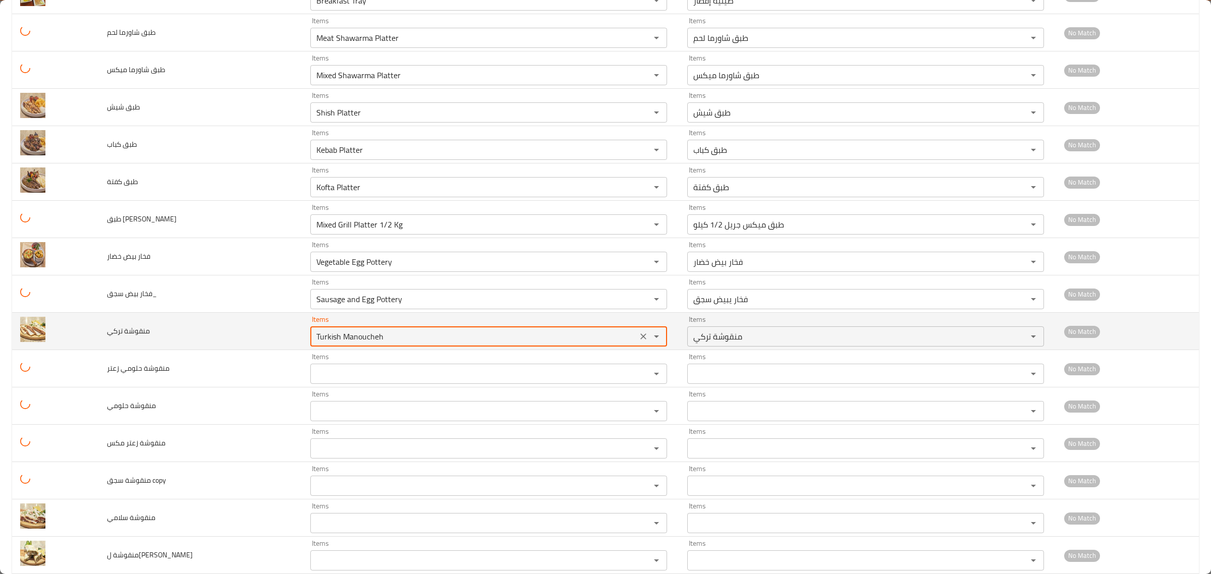
drag, startPoint x: 381, startPoint y: 341, endPoint x: 329, endPoint y: 344, distance: 52.6
click at [329, 344] on تركي "Turkish Manoucheh" at bounding box center [473, 336] width 321 height 14
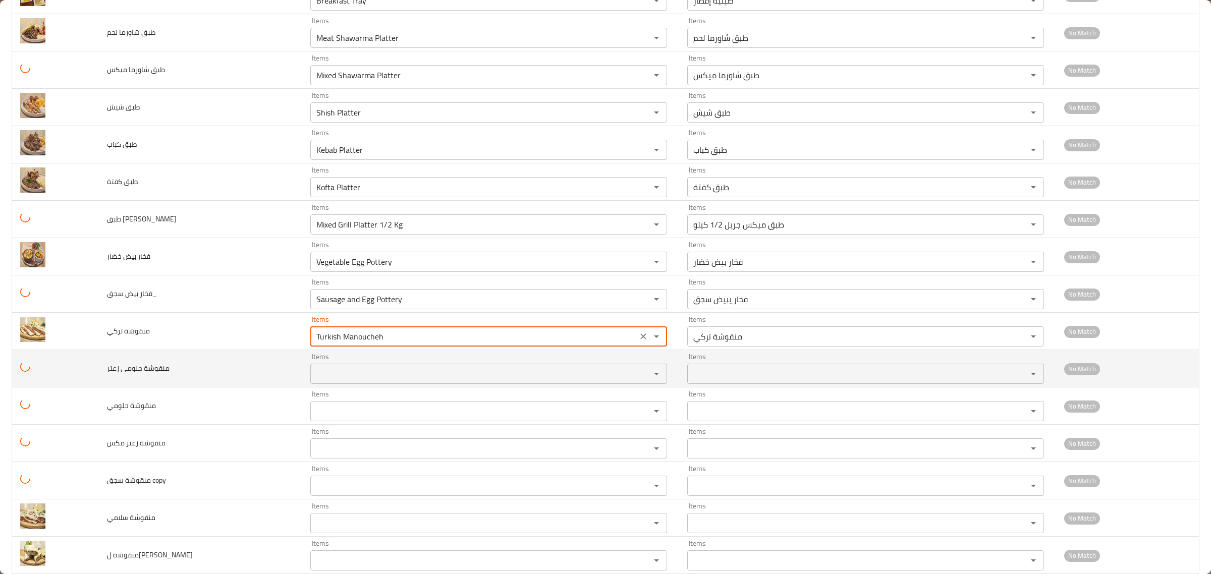
click at [318, 375] on زعتر "Items" at bounding box center [473, 374] width 321 height 14
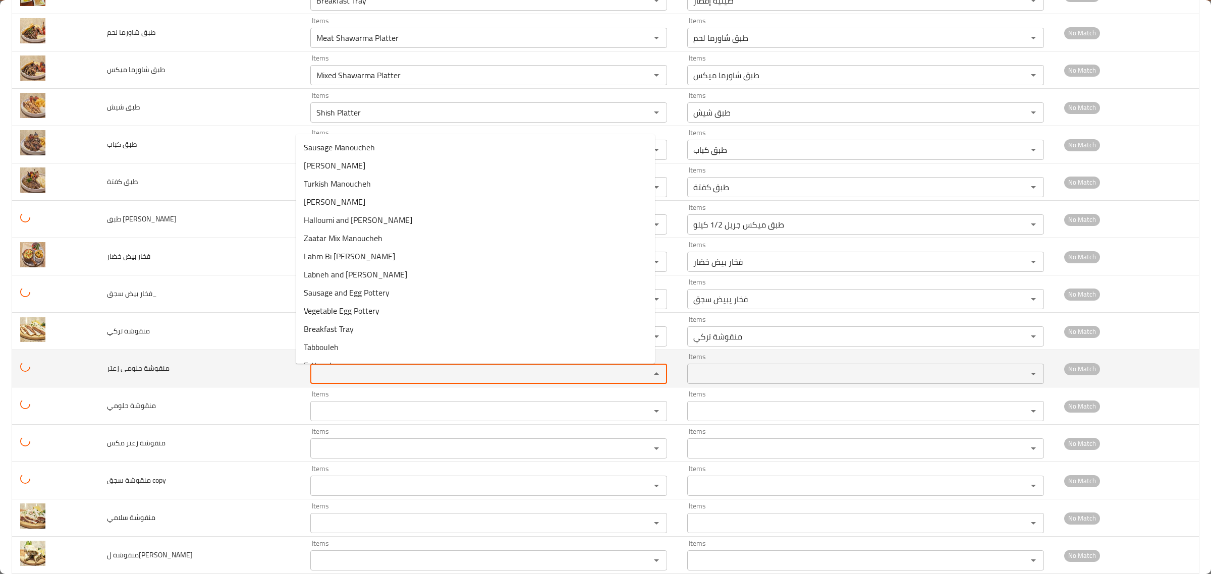
paste زعتر "Manoucheh"
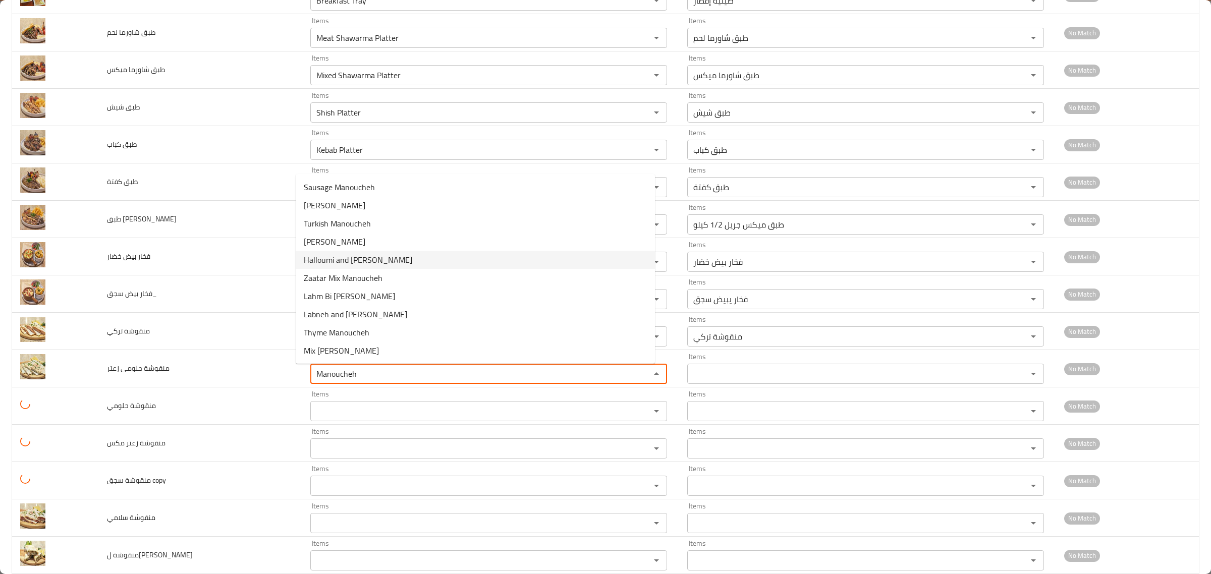
click at [337, 259] on span "Halloumi and [PERSON_NAME]" at bounding box center [358, 260] width 108 height 12
type زعتر "Halloumi and [PERSON_NAME]"
type زعتر-ar "منقوشة حلومي زعتر"
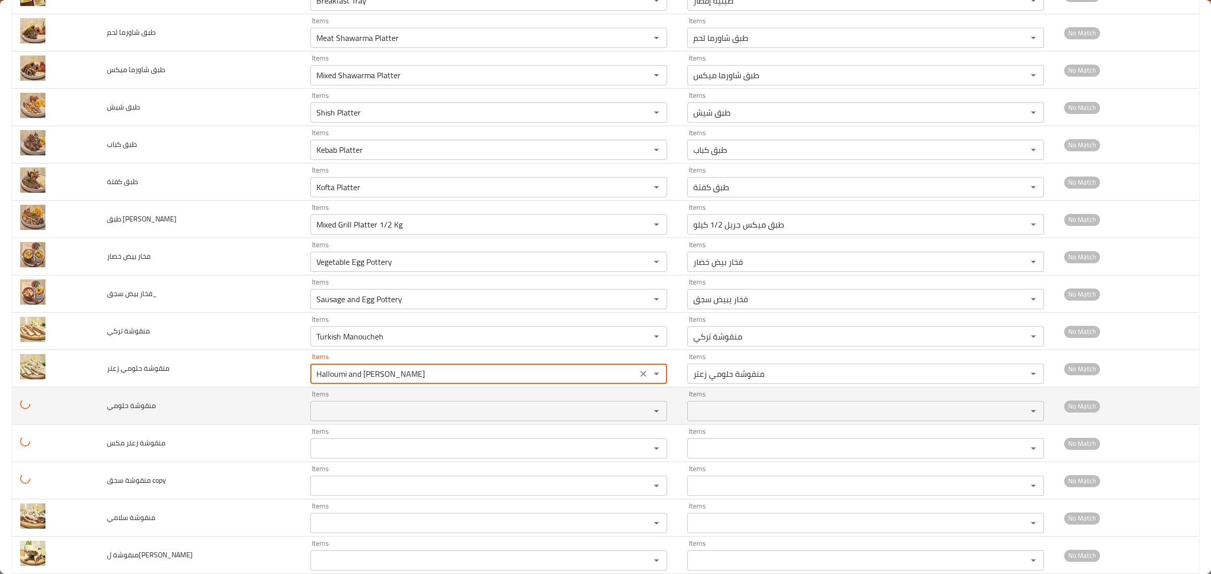
type زعتر "Halloumi and [PERSON_NAME]"
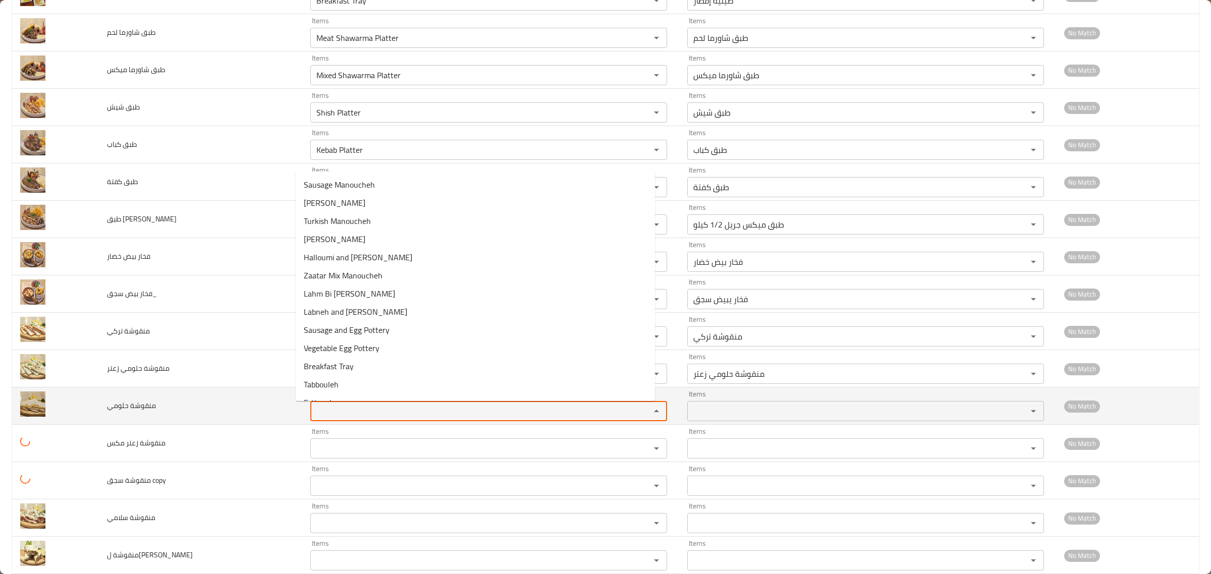
click at [331, 418] on حلومي "Items" at bounding box center [473, 411] width 321 height 14
paste حلومي "Manoucheh"
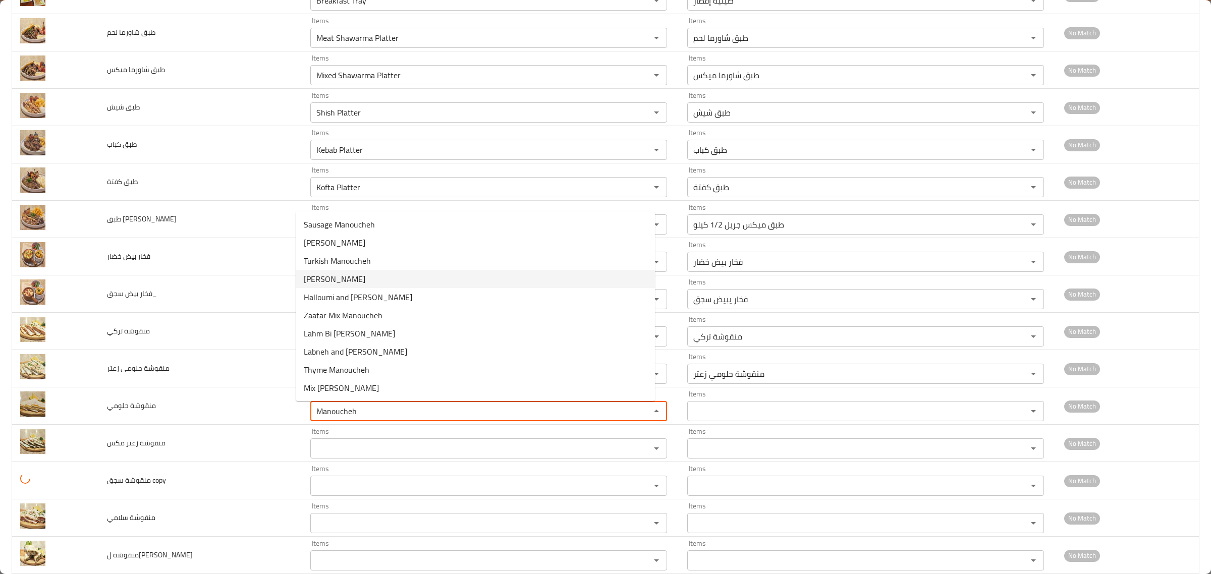
click at [323, 278] on span "[PERSON_NAME]" at bounding box center [335, 279] width 62 height 12
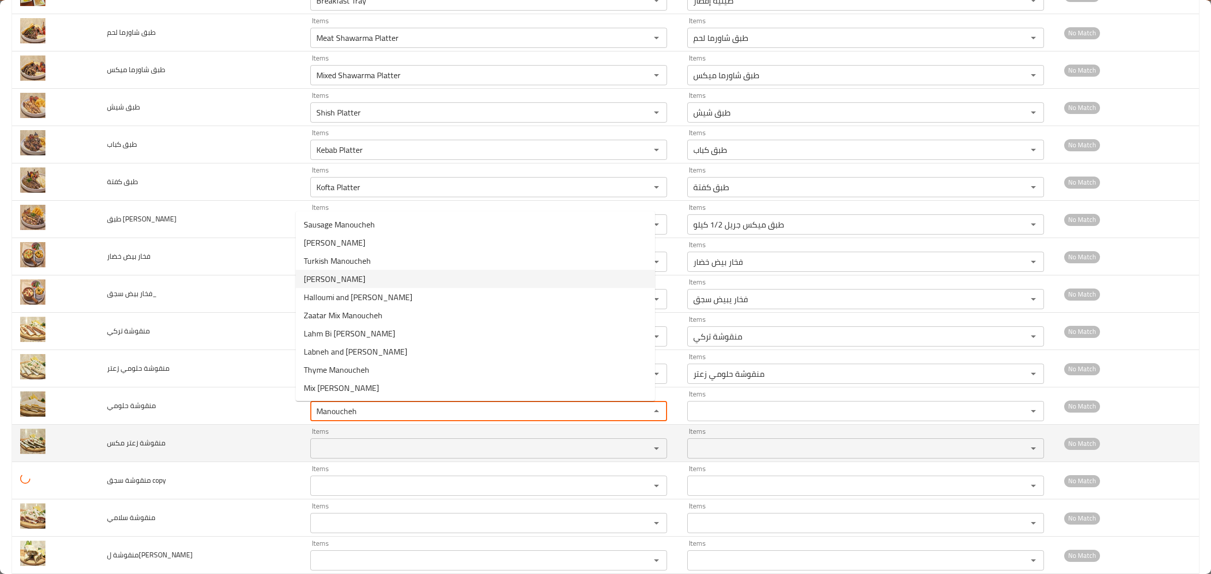
type حلومي "[PERSON_NAME]"
type حلومي-ar "منقوشة حلومي"
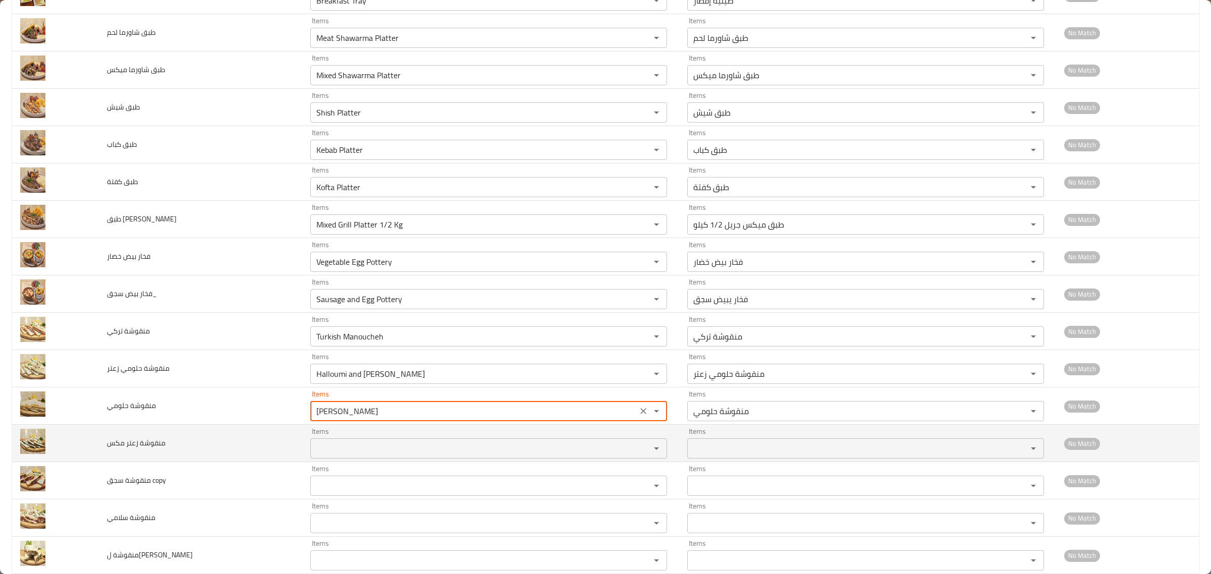
type حلومي "[PERSON_NAME]"
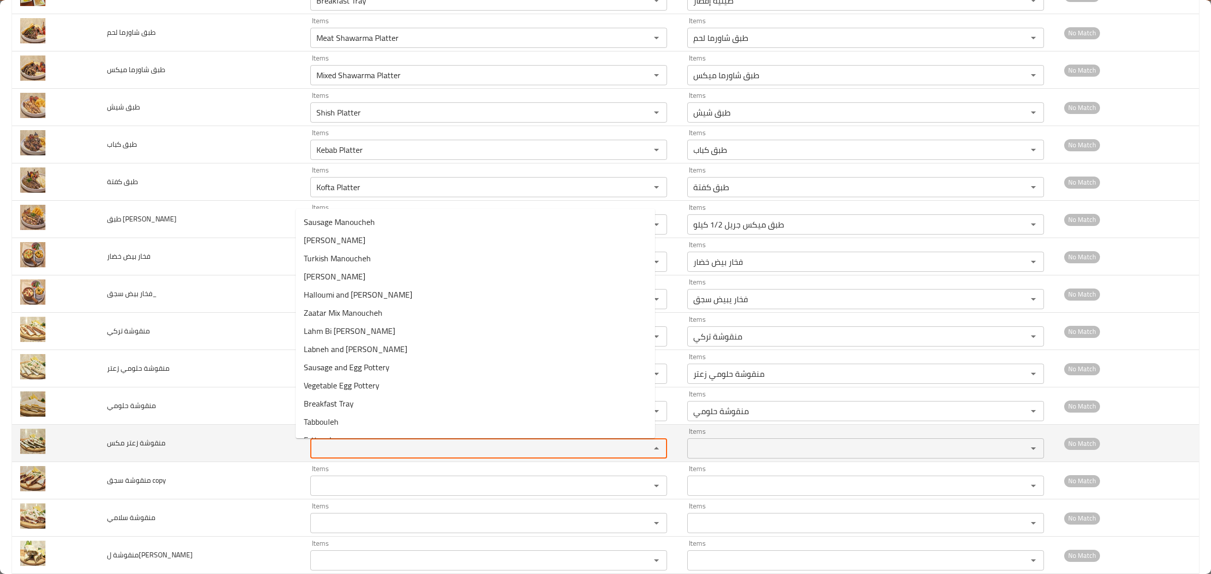
click at [322, 448] on مكس "Items" at bounding box center [473, 448] width 321 height 14
paste مكس "Manoucheh"
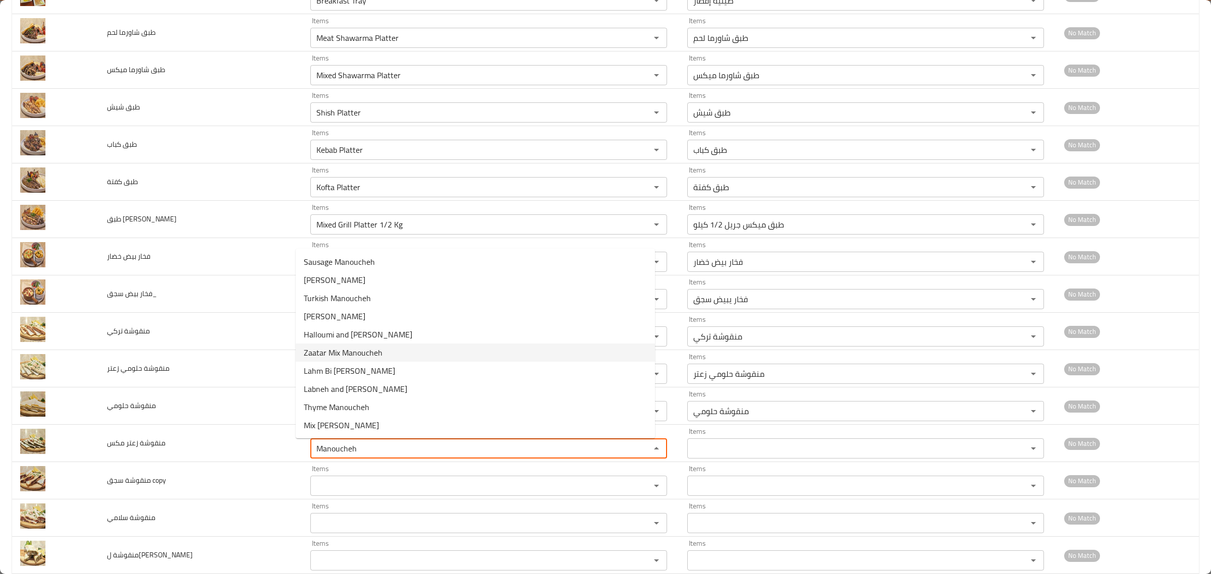
click at [327, 356] on span "Zaatar Mix Manoucheh" at bounding box center [343, 353] width 79 height 12
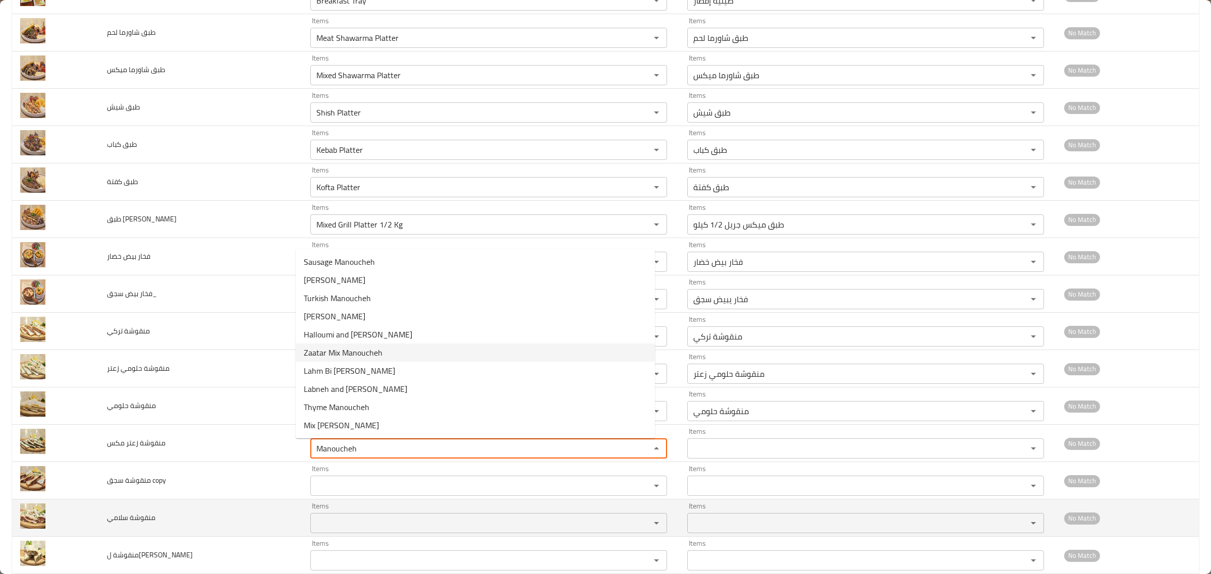
type مكس "Zaatar Mix Manoucheh"
type مكس-ar "منقوشة زعتر ميكس"
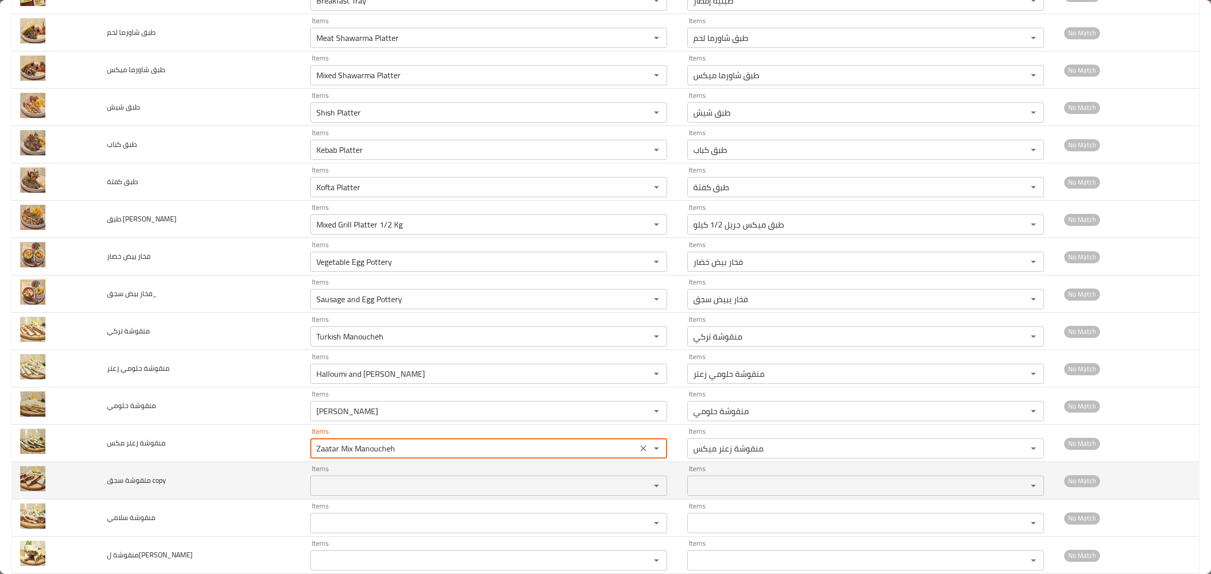
type مكس "Zaatar Mix Manoucheh"
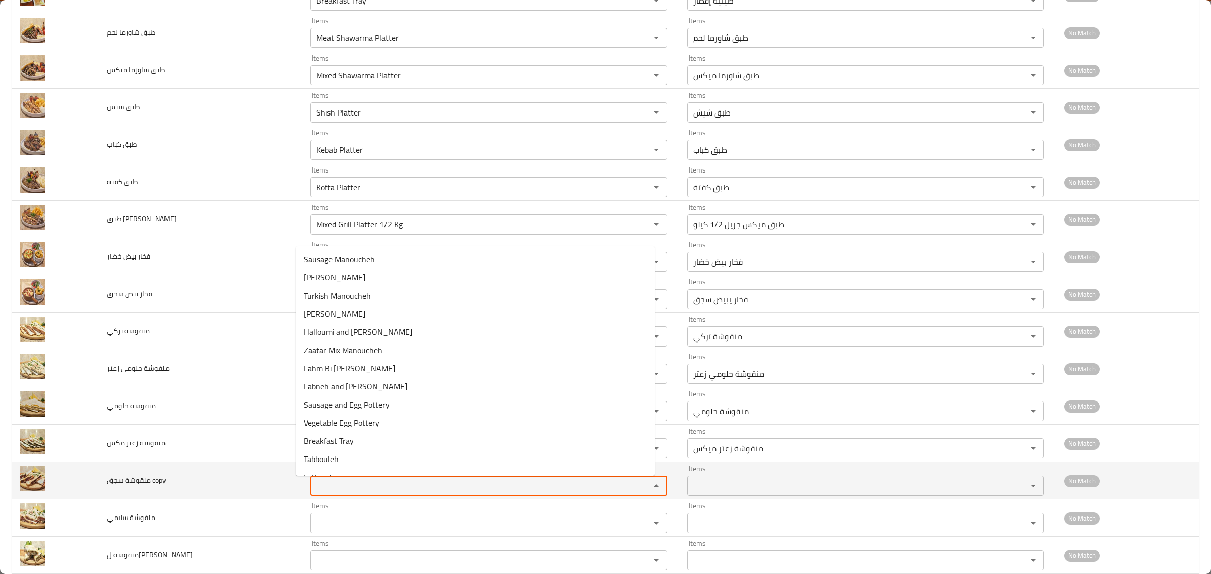
click at [317, 491] on copy "Items" at bounding box center [473, 486] width 321 height 14
paste copy "Manoucheh"
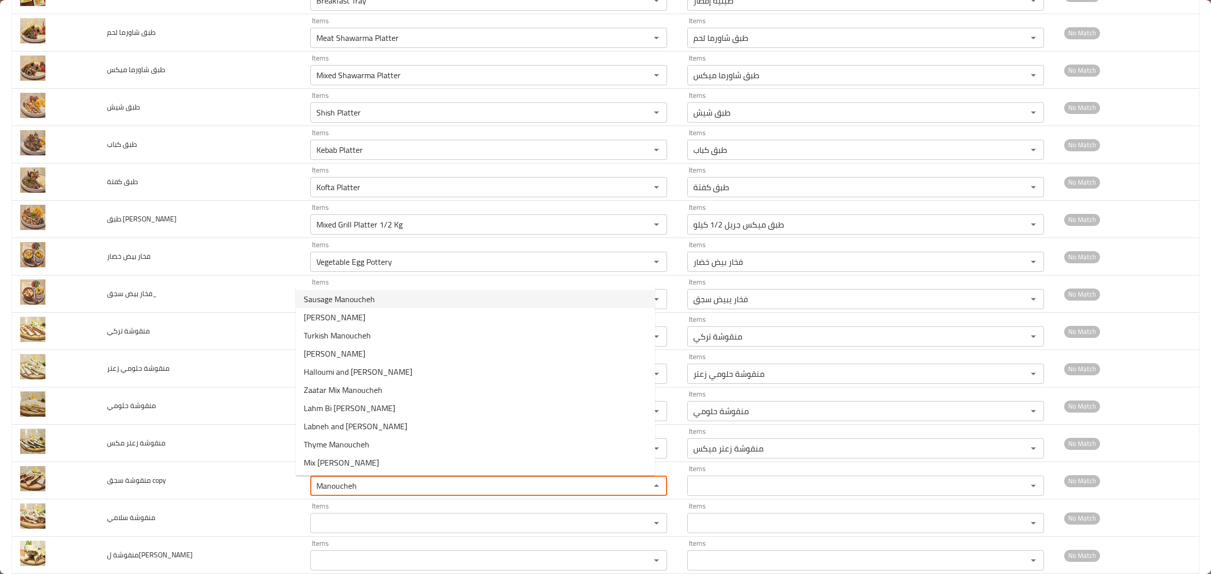
click at [322, 299] on span "Sausage Manoucheh" at bounding box center [339, 299] width 71 height 12
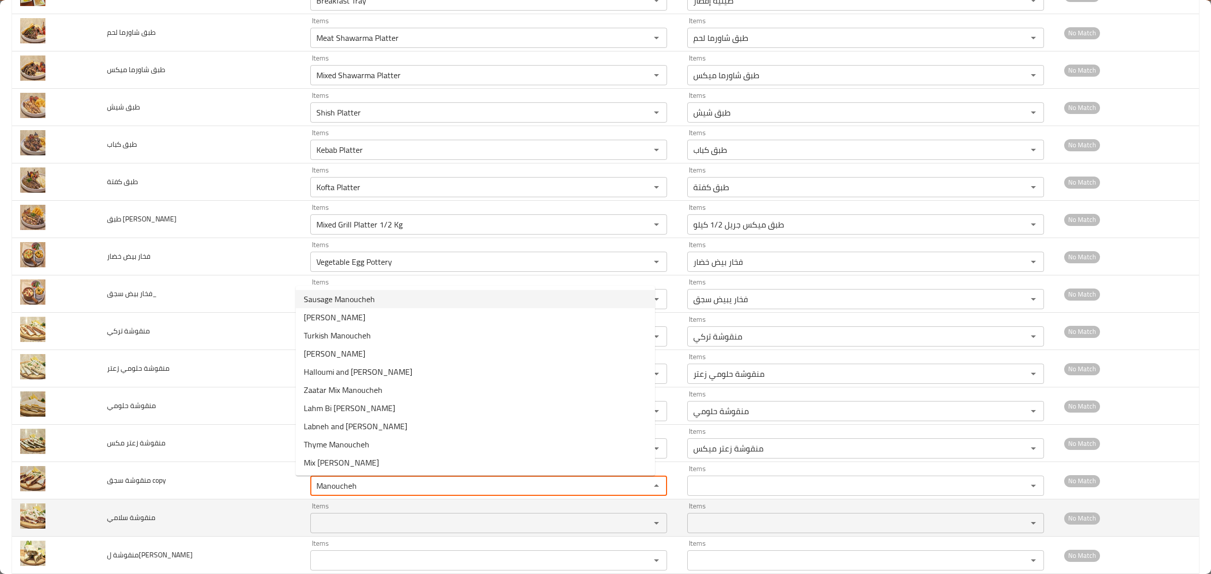
type copy "Sausage Manoucheh"
type copy-ar "منقوشة سجق"
type copy "Sausage Manoucheh"
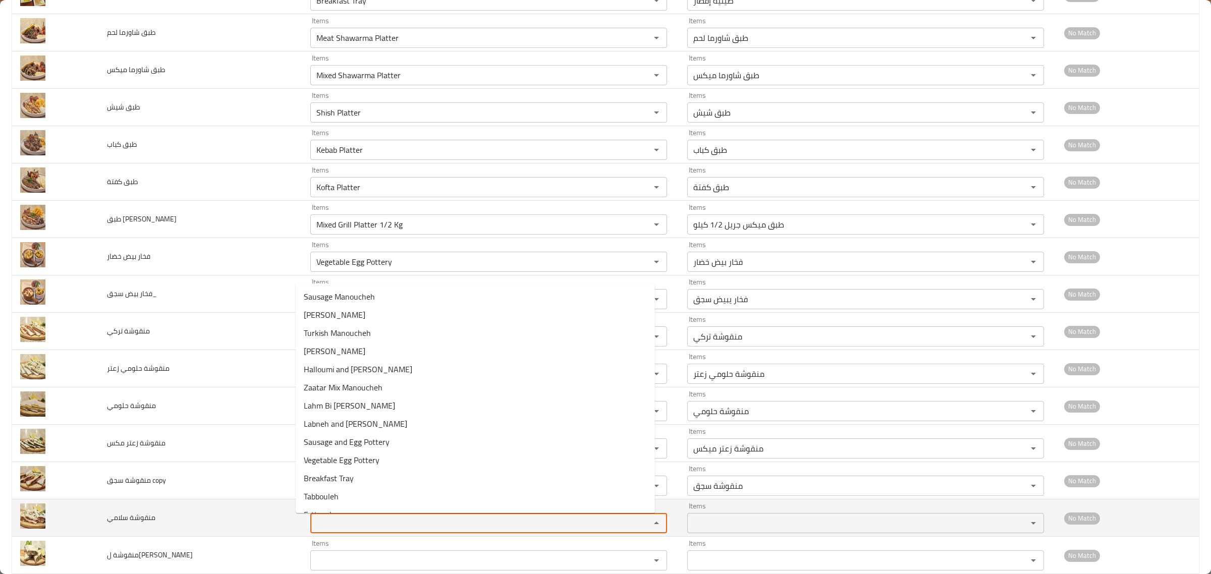
click at [332, 523] on سلامي "Items" at bounding box center [473, 523] width 321 height 14
paste سلامي "Manoucheh"
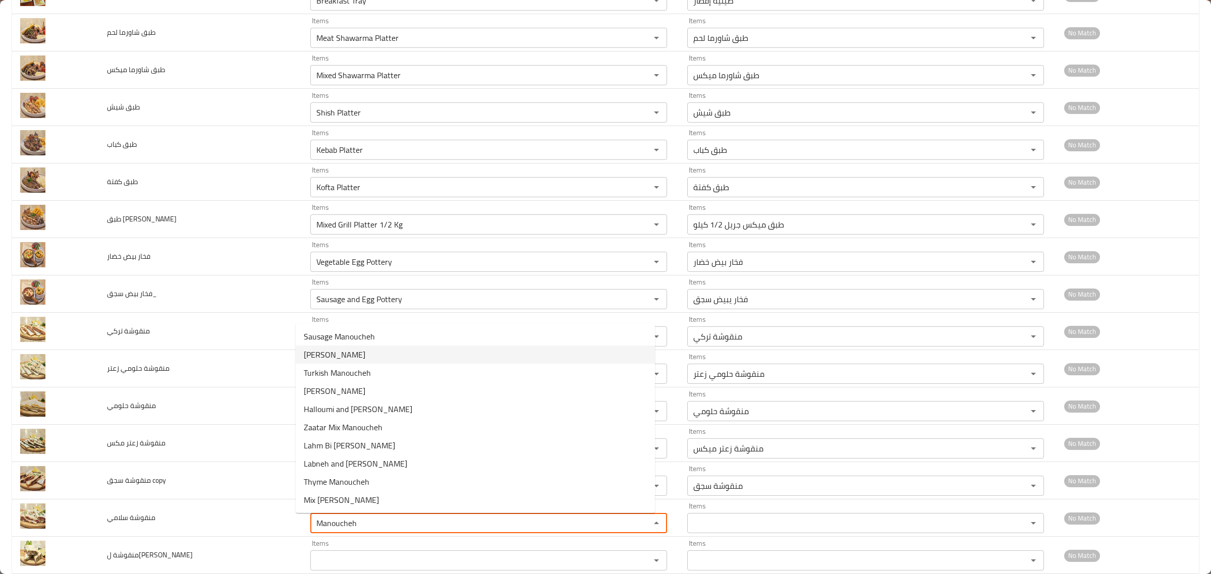
click at [329, 354] on span "[PERSON_NAME]" at bounding box center [335, 355] width 62 height 12
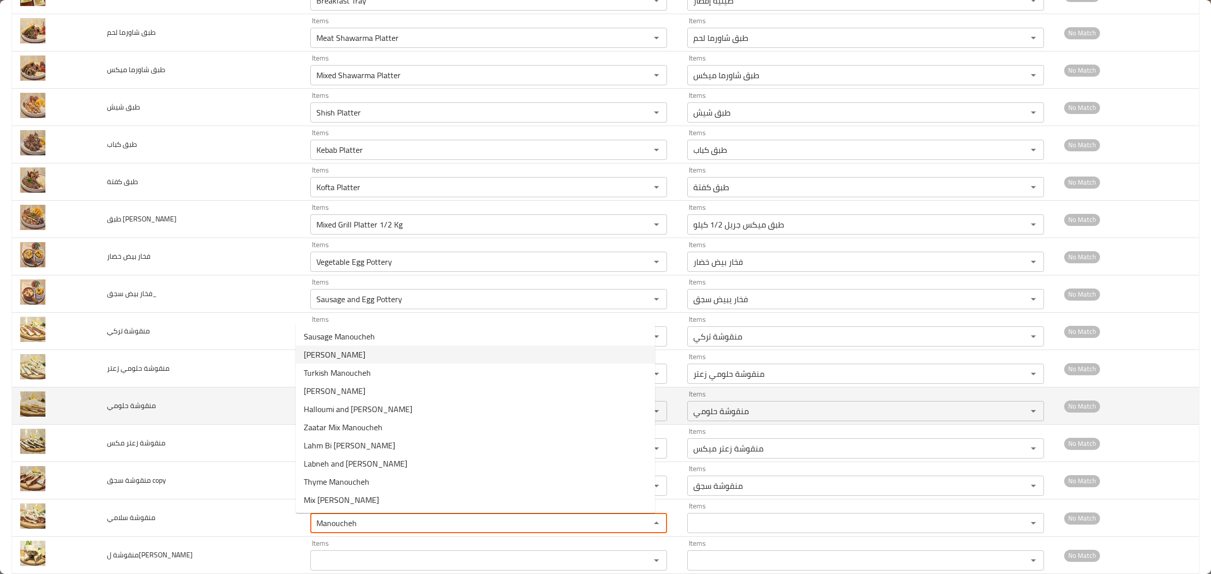
type سلامي "[PERSON_NAME]"
type سلامي-ar "منقوشة سلامي"
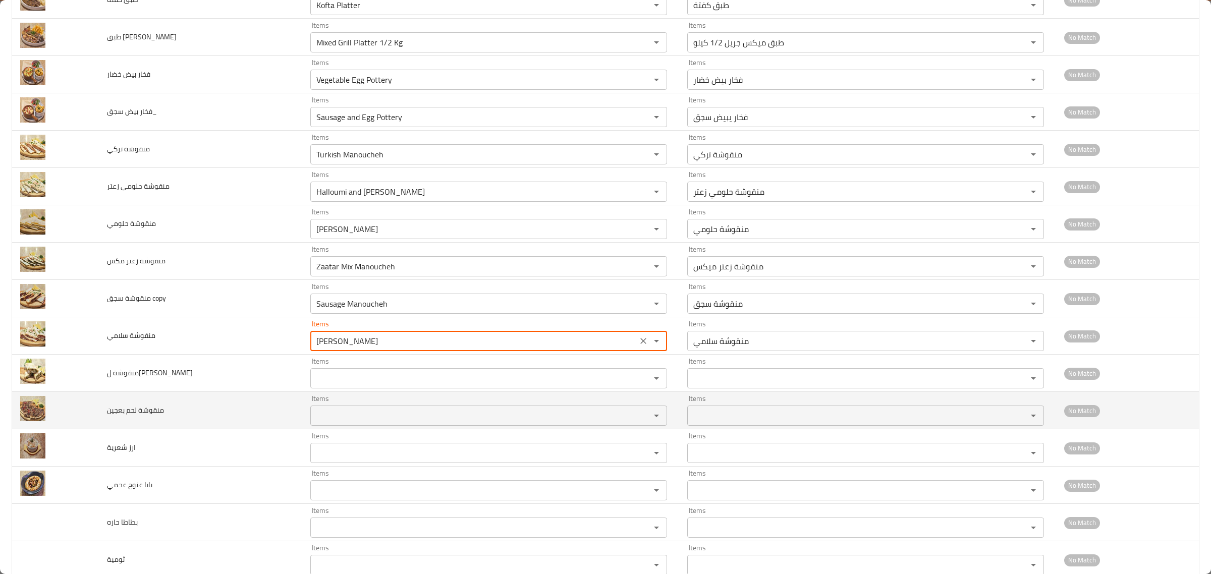
scroll to position [441, 0]
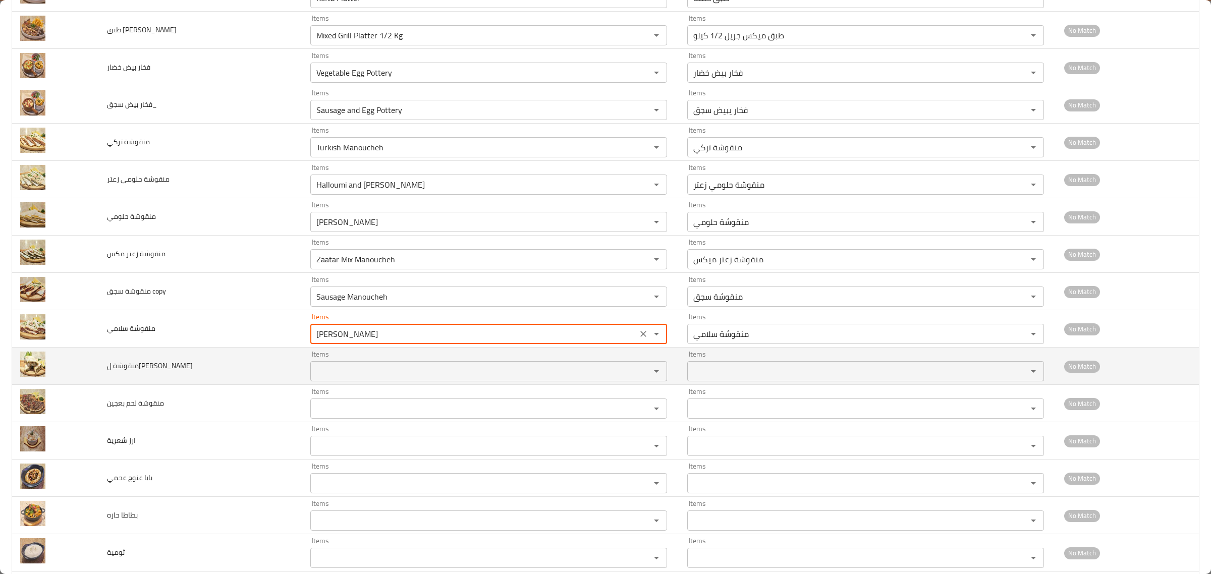
type سلامي "[PERSON_NAME]"
click at [322, 368] on زعتر "Items" at bounding box center [473, 371] width 321 height 14
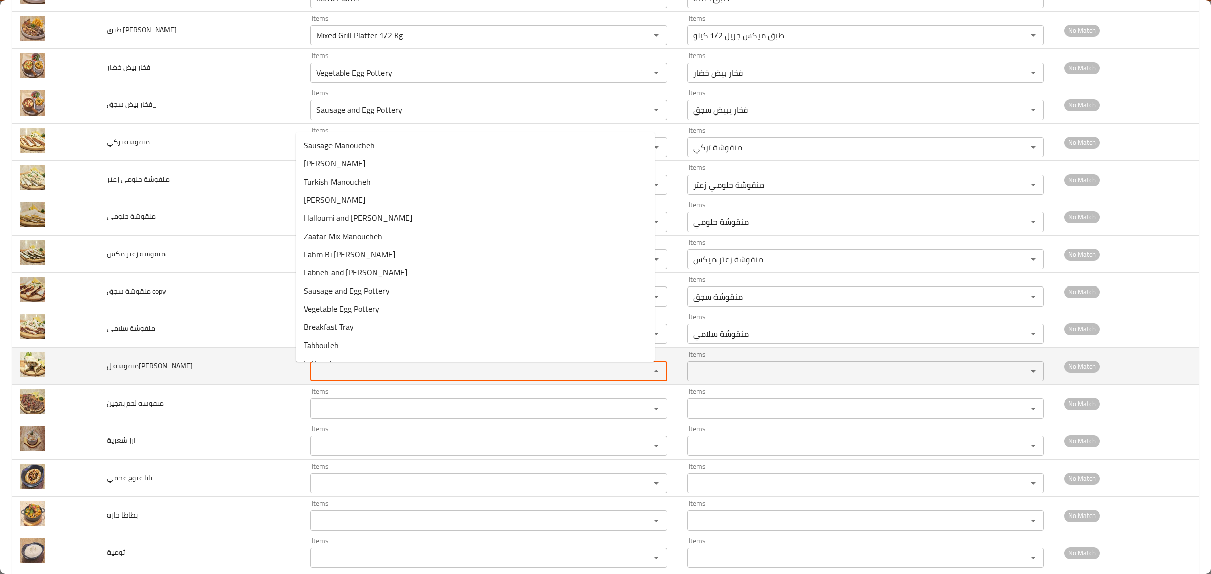
paste زعتر "Manoucheh"
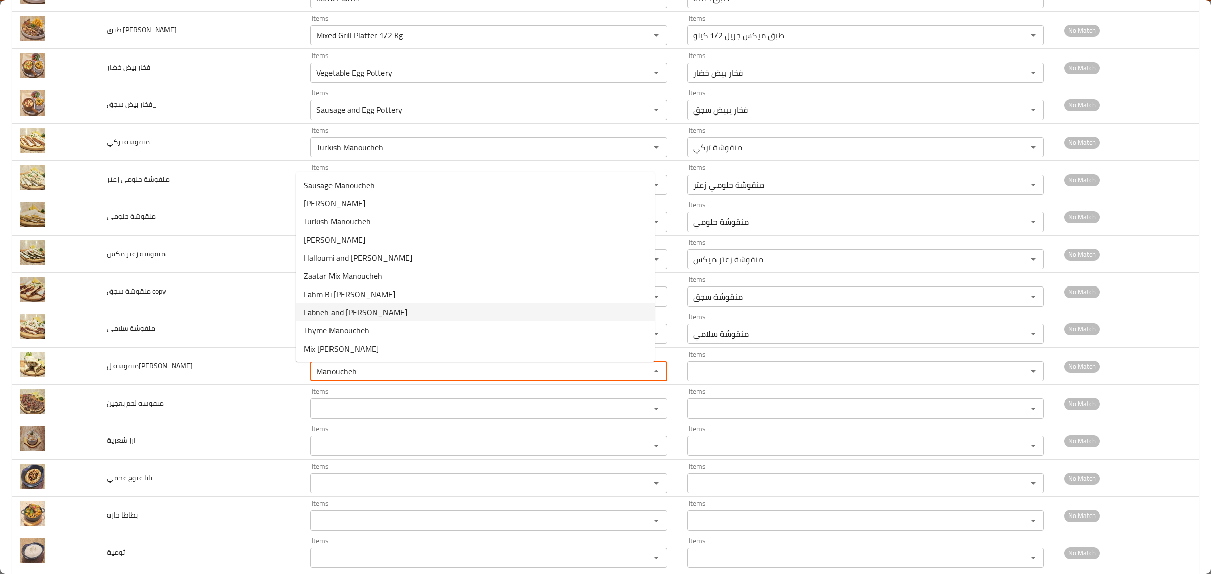
click at [338, 316] on span "Labneh and [PERSON_NAME]" at bounding box center [355, 312] width 103 height 12
type زعتر "Labneh and [PERSON_NAME]"
type زعتر-ar "منقوشة ل[PERSON_NAME]"
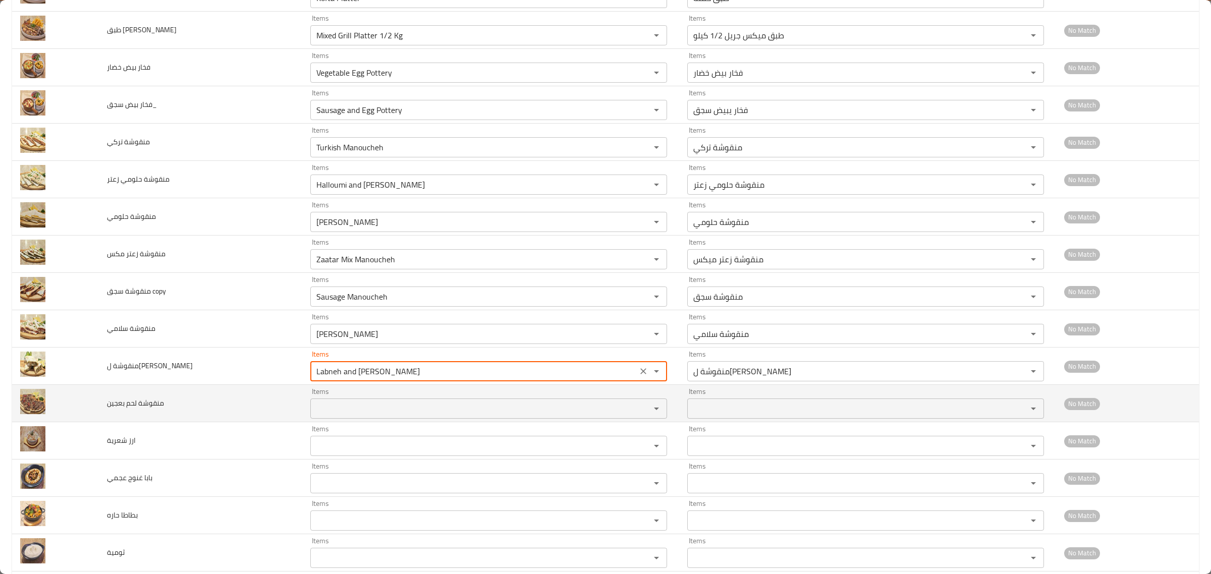
type زعتر "Labneh and [PERSON_NAME]"
click at [338, 412] on بعجين "Items" at bounding box center [473, 409] width 321 height 14
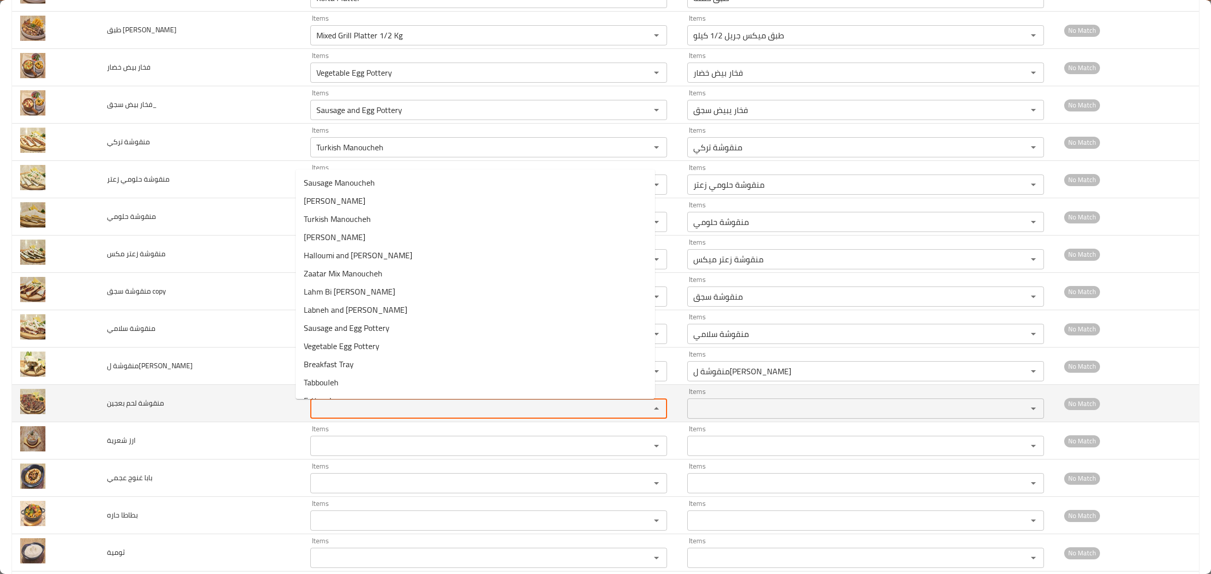
paste بعجين "Manoucheh"
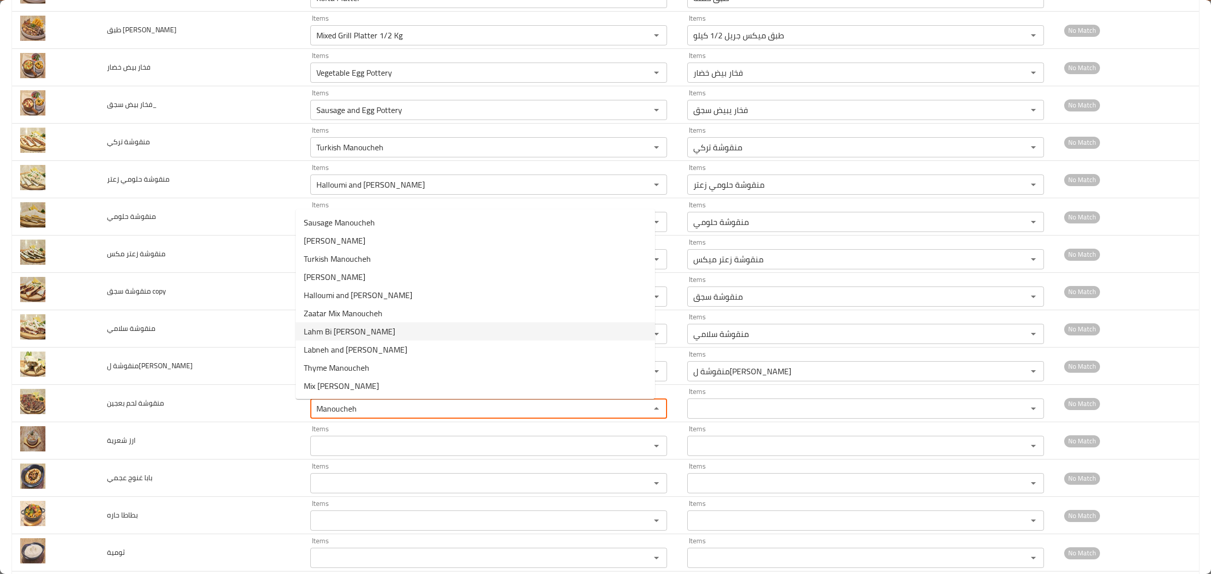
click at [346, 331] on span "Lahm Bi [PERSON_NAME]" at bounding box center [349, 331] width 91 height 12
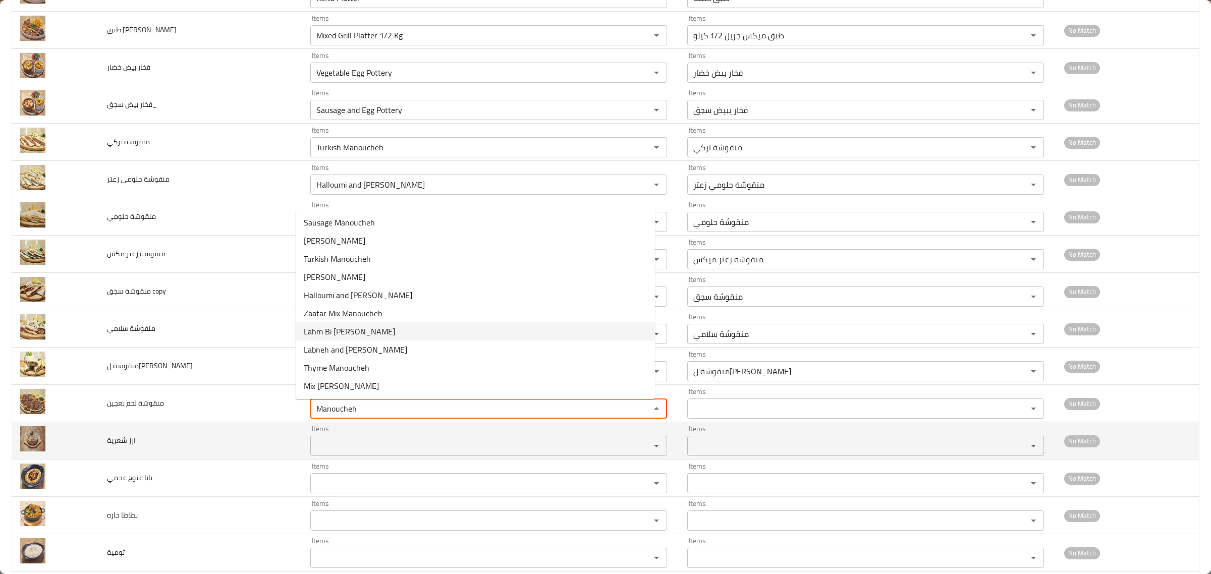
type بعجين "Lahm Bi [PERSON_NAME]"
type بعجين-ar "منقوشة لحم بعجين"
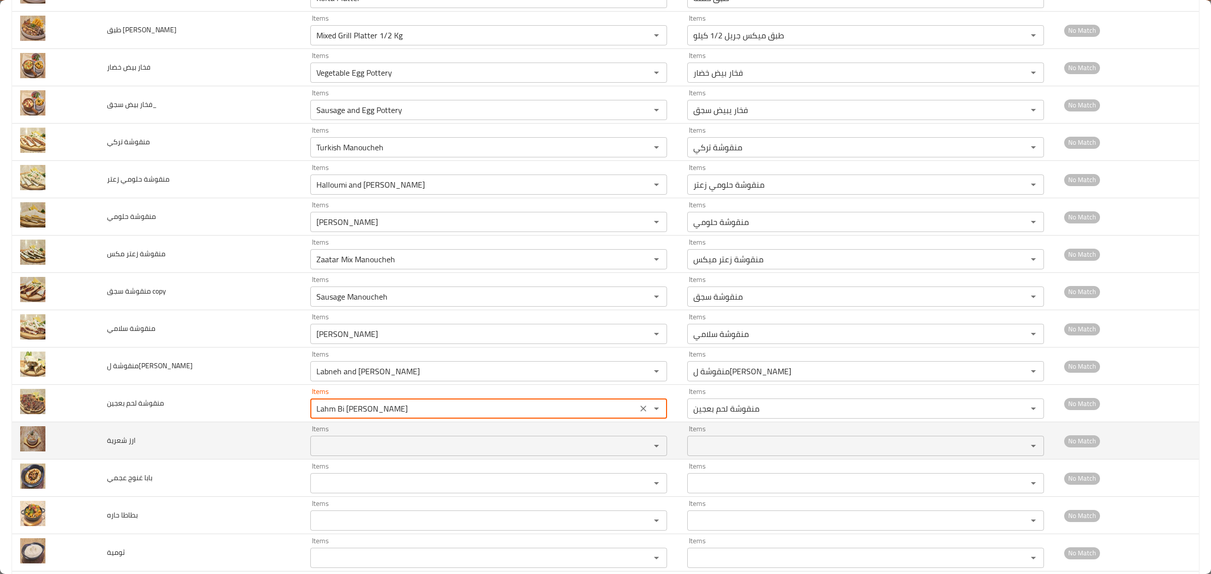
type بعجين "Lahm Bi [PERSON_NAME]"
click at [328, 442] on شعرية "Items" at bounding box center [473, 446] width 321 height 14
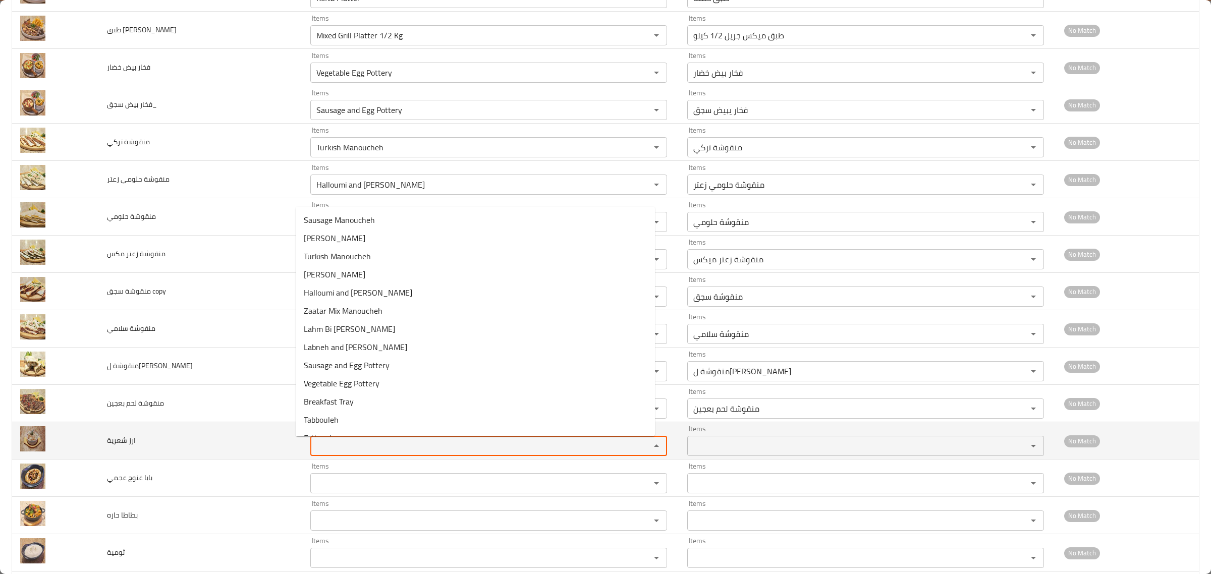
paste شعرية "Manoucheh"
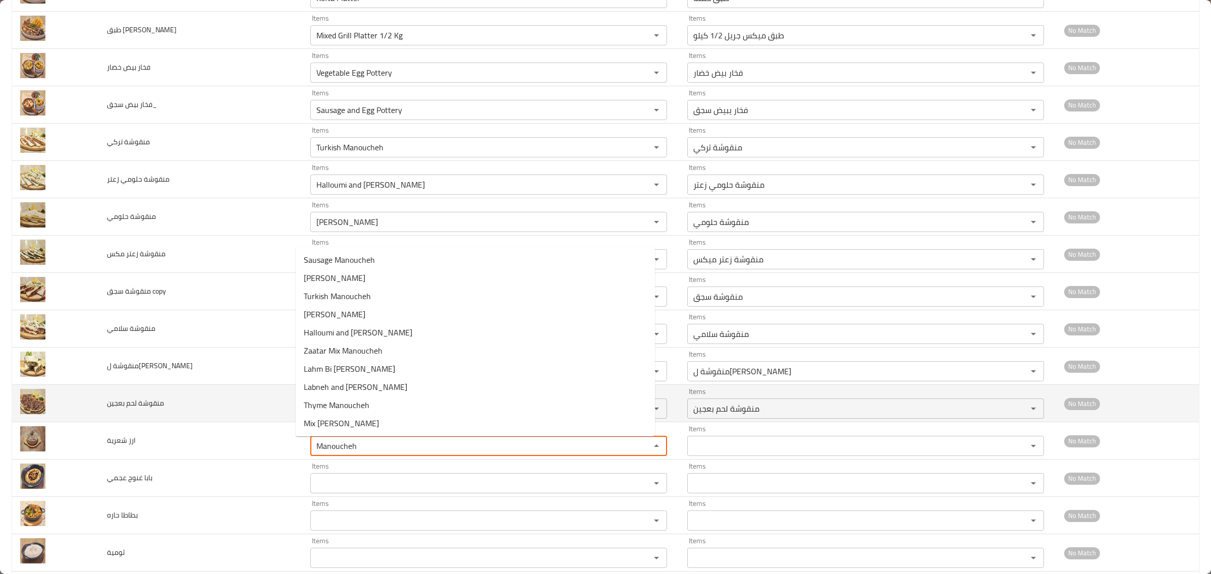
drag, startPoint x: 357, startPoint y: 447, endPoint x: 90, endPoint y: 409, distance: 269.6
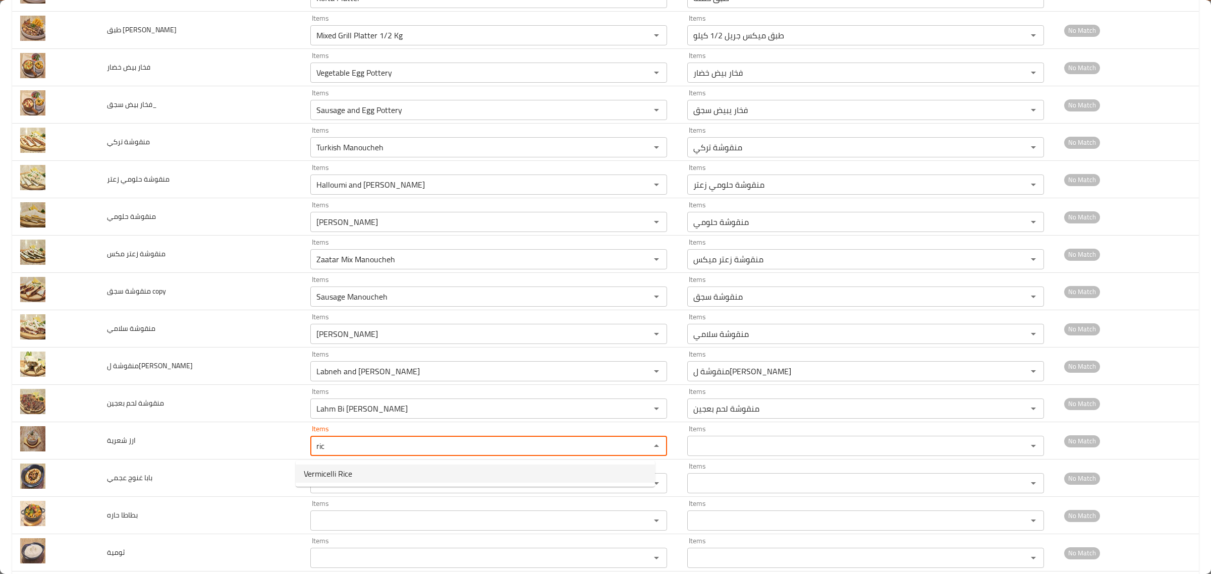
click at [328, 472] on span "Vermicelli Rice" at bounding box center [328, 474] width 48 height 12
type شعرية "Vermicelli Rice"
type شعرية-ar "أرز بالشعرية"
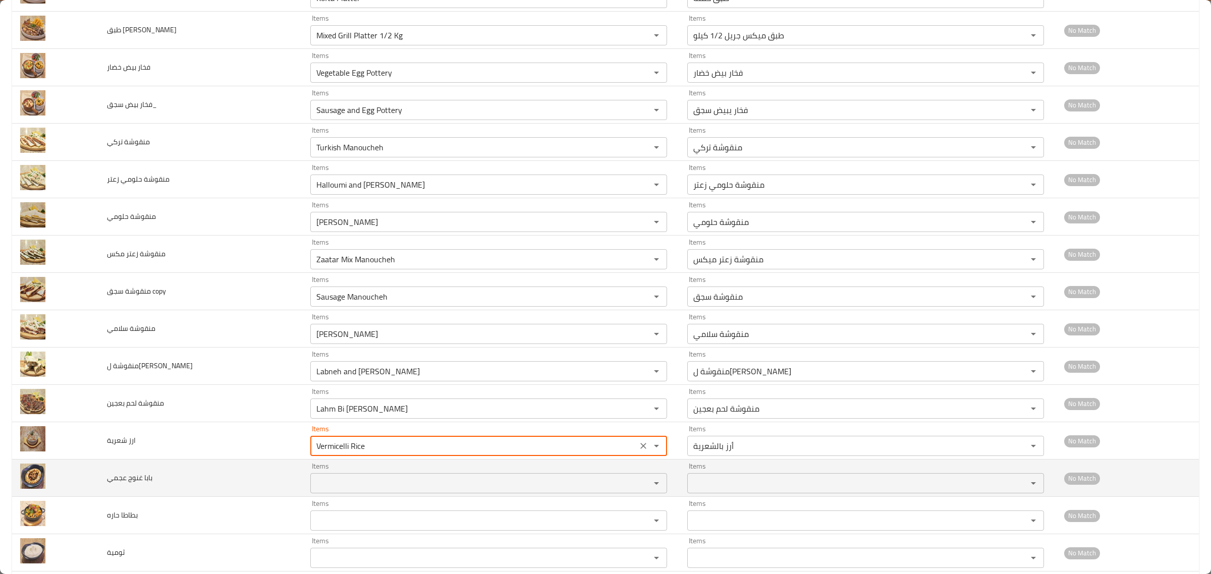
type شعرية "Vermicelli Rice"
click at [318, 482] on عجمي "Items" at bounding box center [473, 483] width 321 height 14
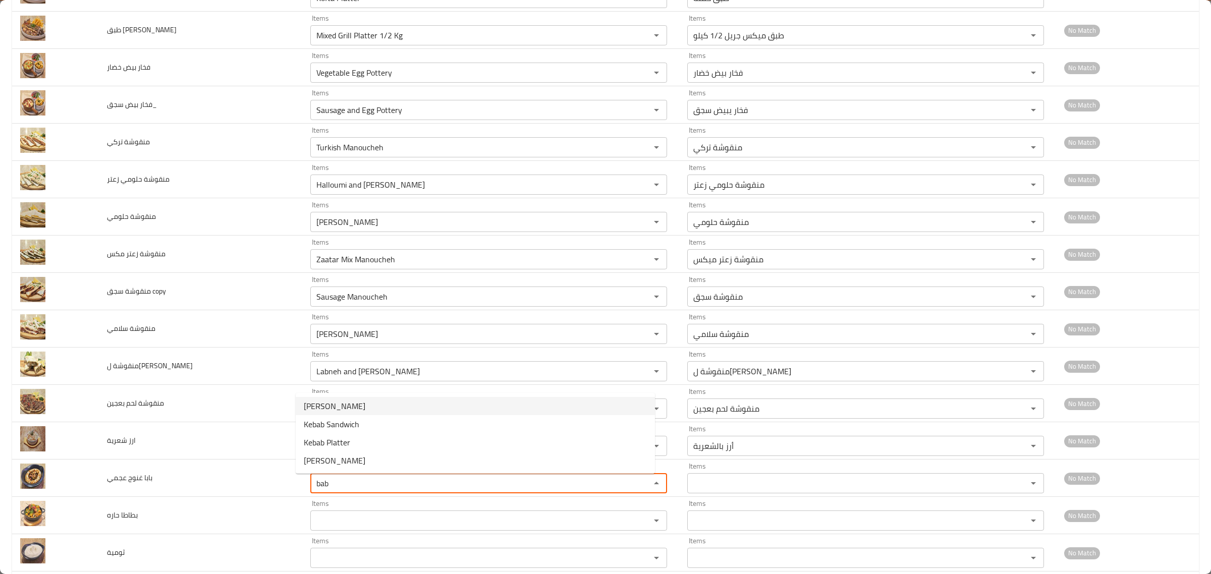
click at [342, 402] on span "[PERSON_NAME]" at bounding box center [335, 406] width 62 height 12
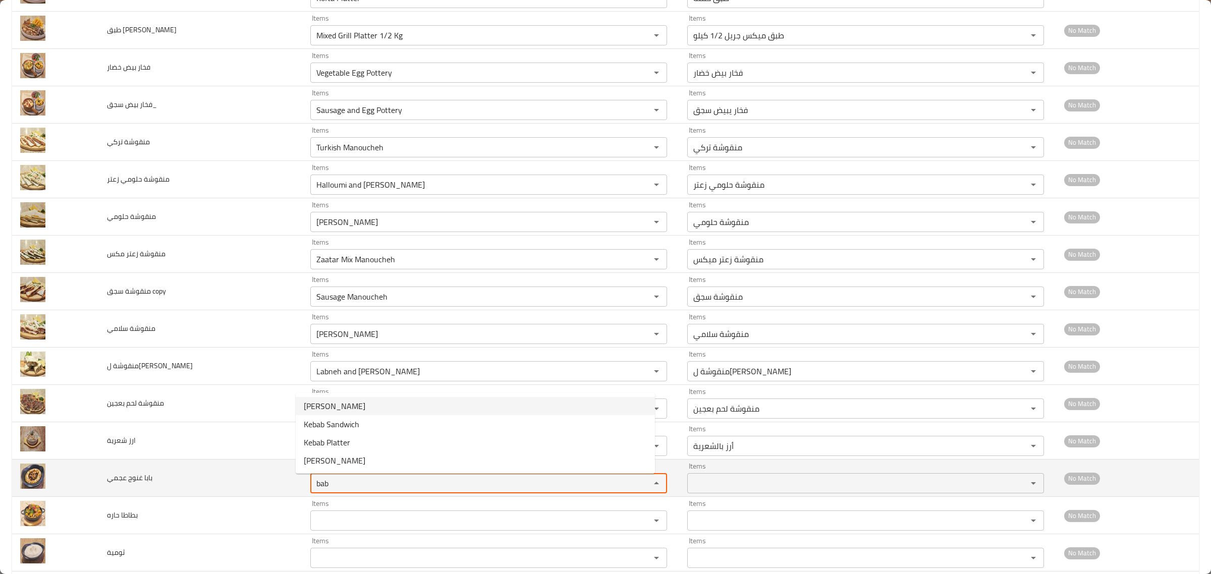
type عجمي "[PERSON_NAME]"
type عجمي-ar "بابا غنوج عجمي"
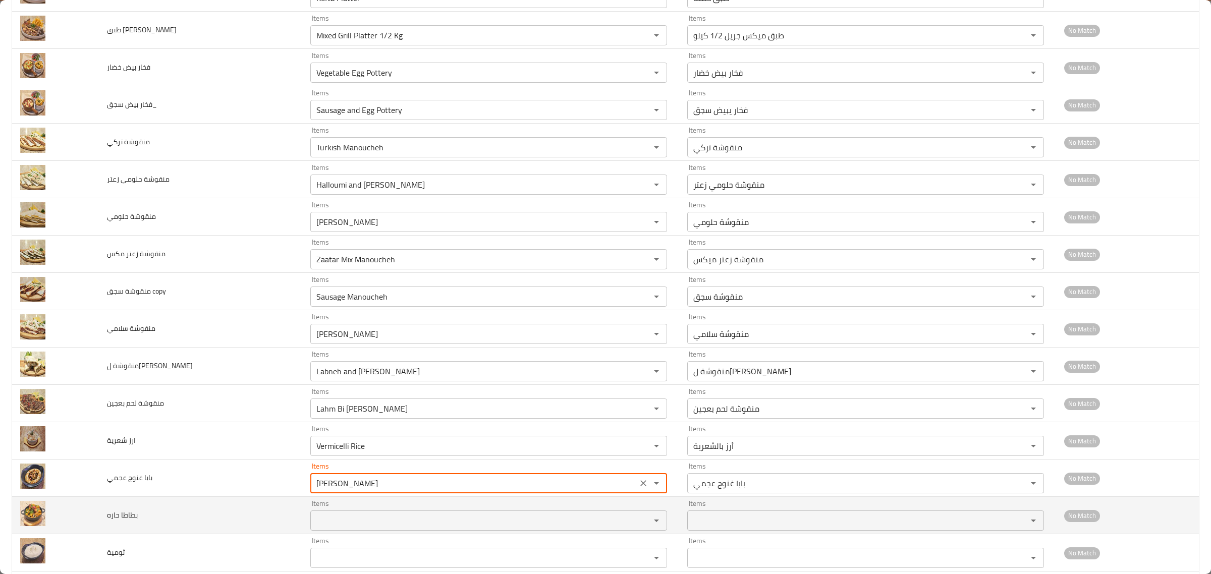
type عجمي "[PERSON_NAME]"
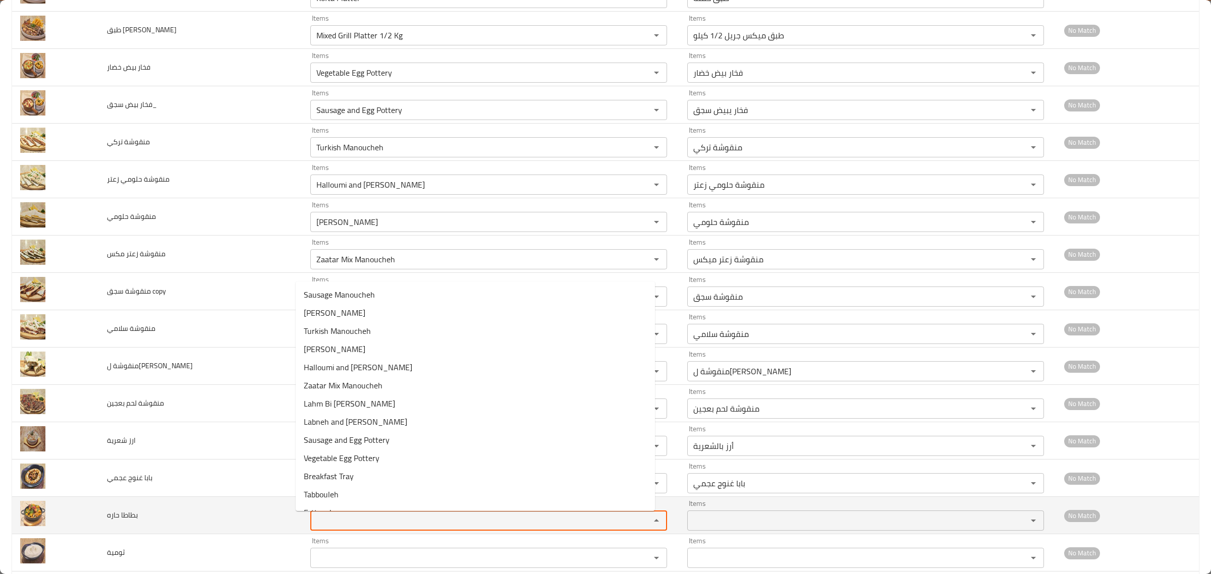
click at [314, 520] on حاره "Items" at bounding box center [473, 521] width 321 height 14
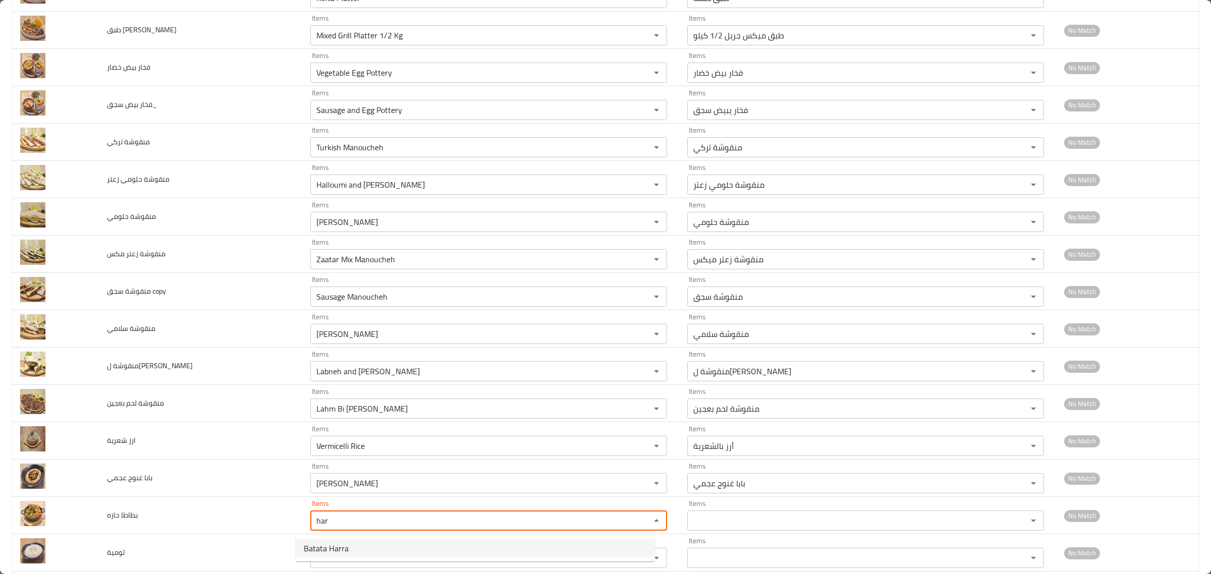
click at [329, 544] on span "Batata Harra" at bounding box center [326, 548] width 45 height 12
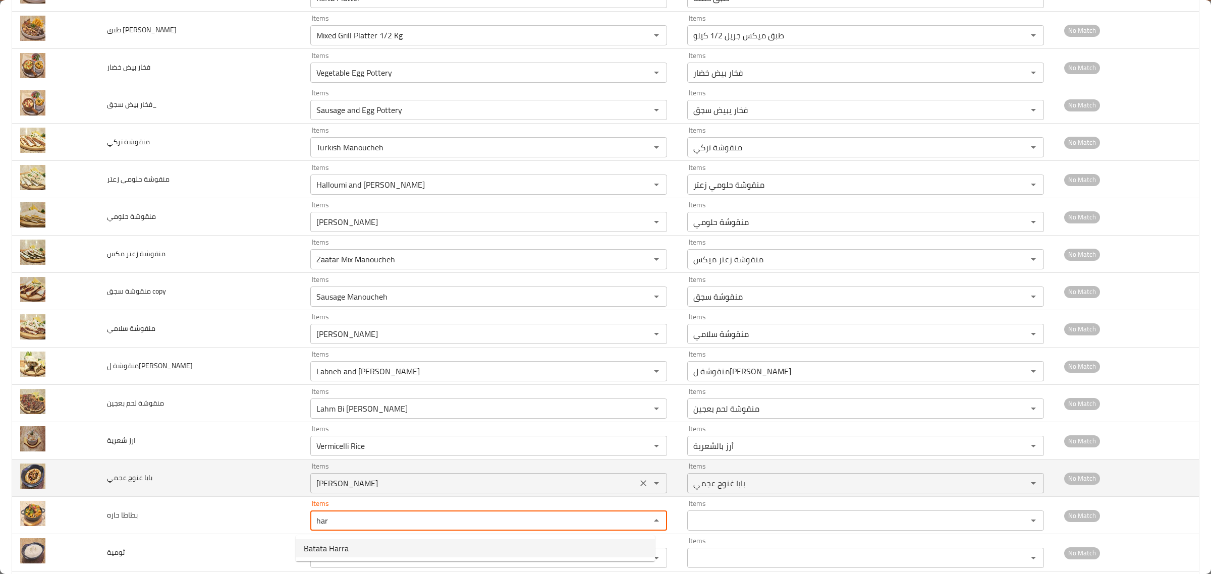
type حاره "Batata Harra"
type حاره-ar "بطاطا حارة"
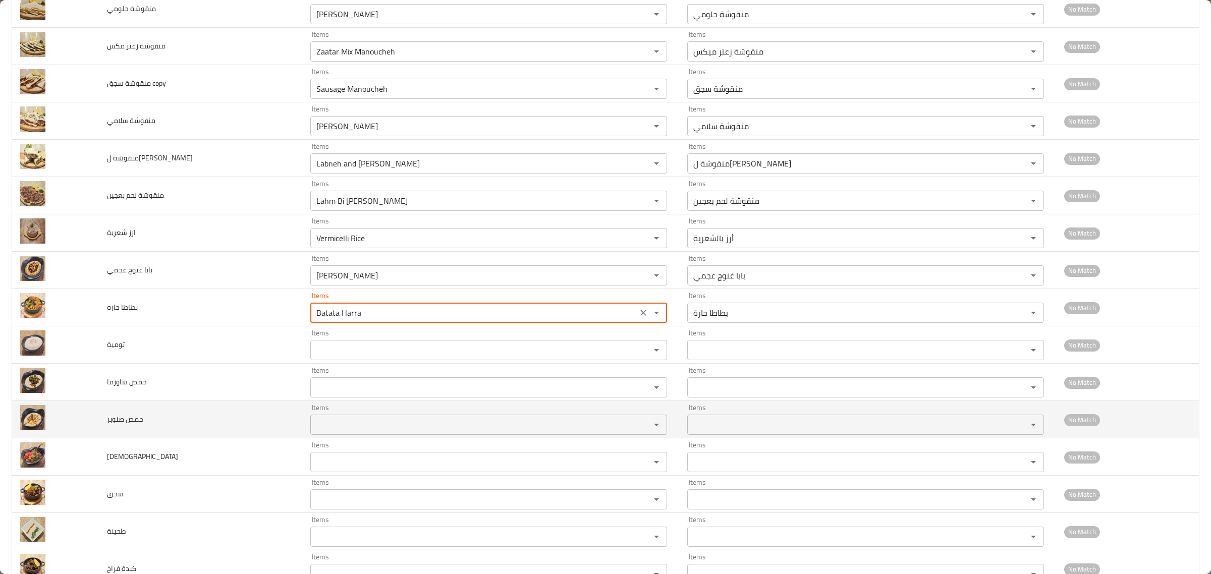
scroll to position [694, 0]
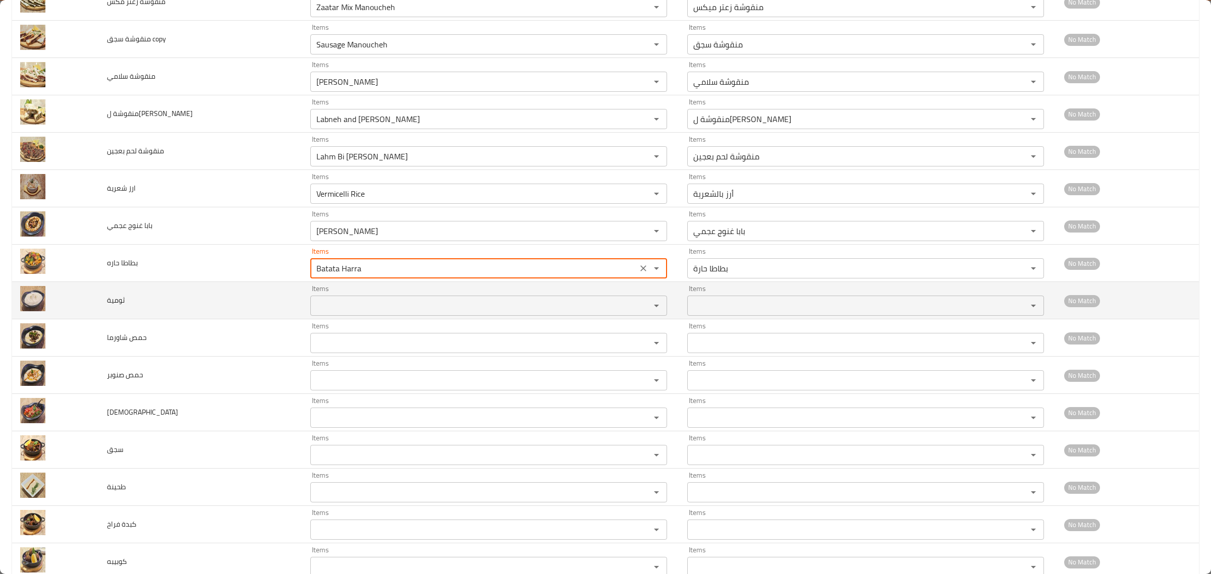
type حاره "Batata Harra"
click at [319, 308] on input "Items" at bounding box center [473, 306] width 321 height 14
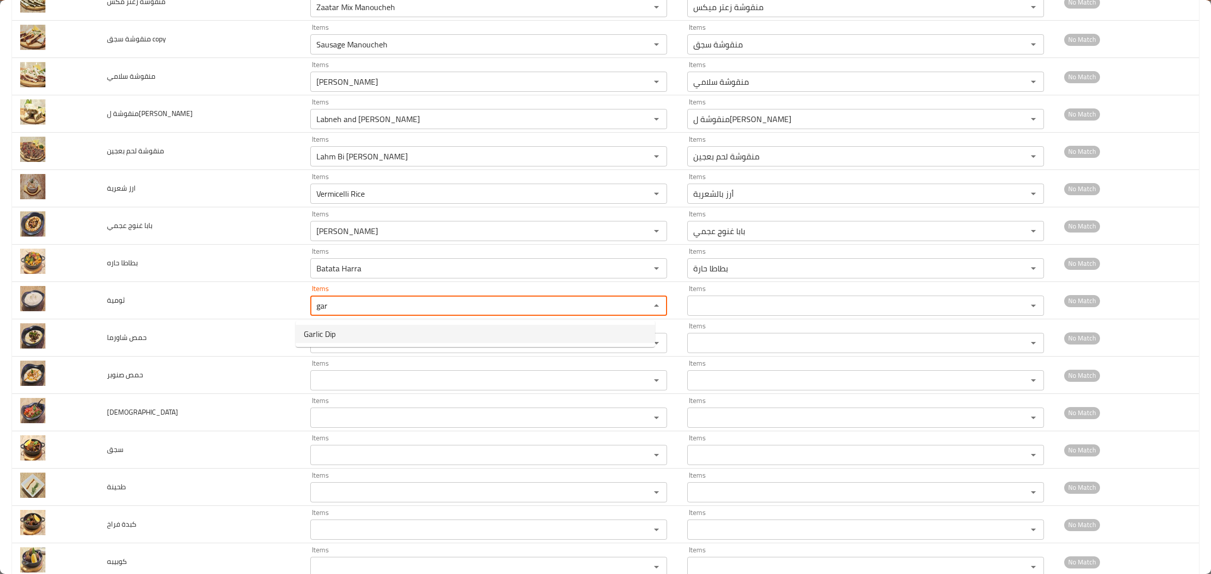
click at [321, 331] on span "Garlic Dip" at bounding box center [320, 334] width 32 height 12
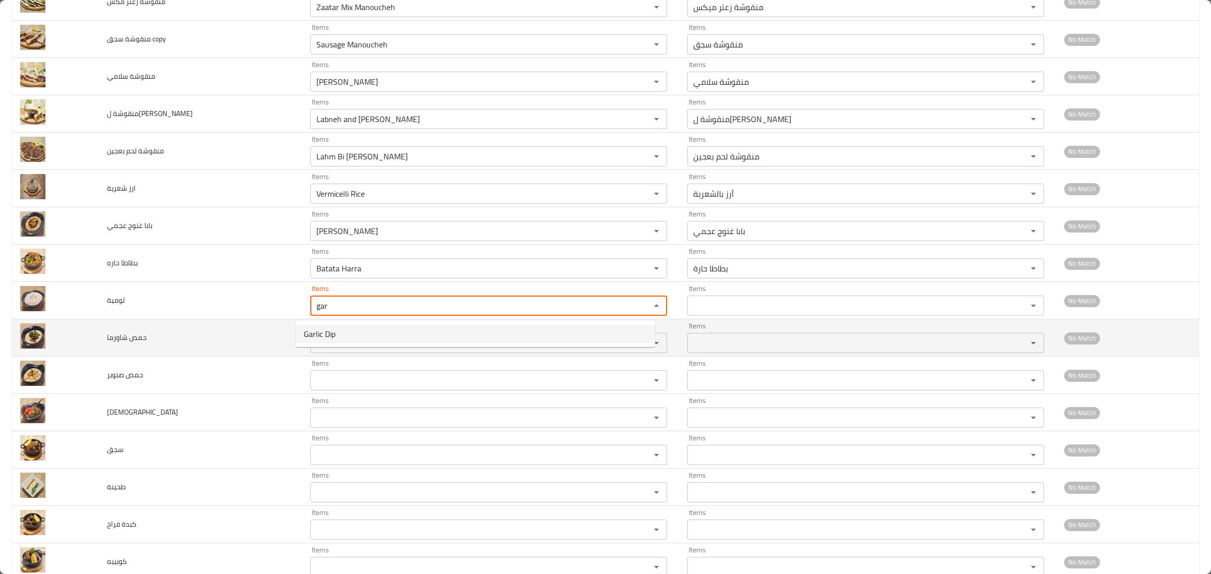
type input "Garlic Dip"
type input "ثومية"
click at [313, 353] on div "Items" at bounding box center [488, 343] width 357 height 20
type input "Garlic Dip"
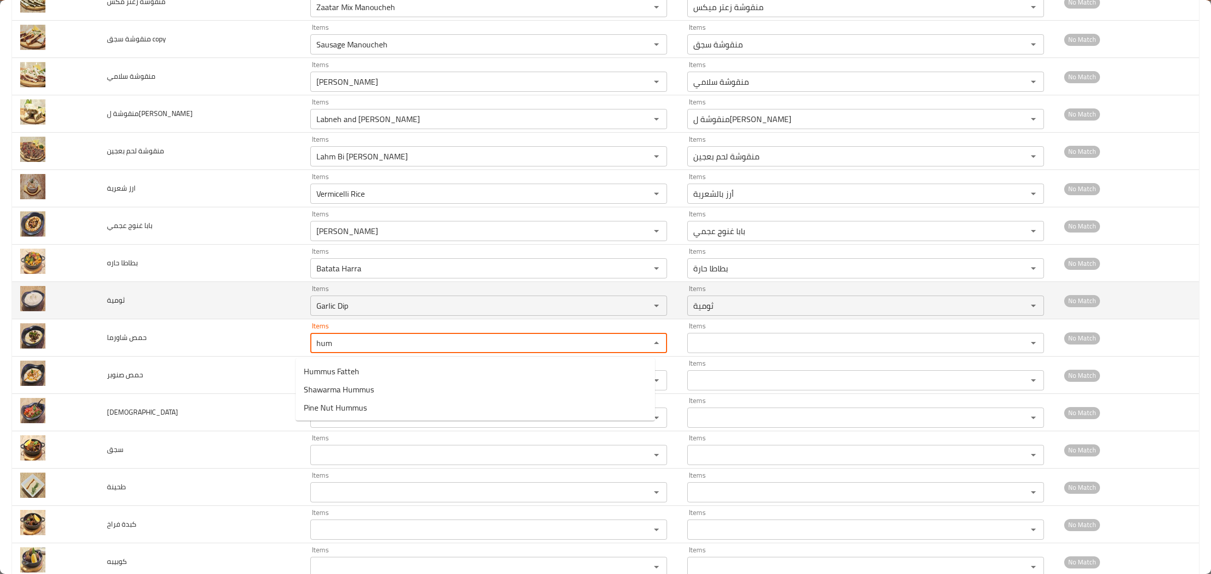
drag, startPoint x: 327, startPoint y: 351, endPoint x: 209, endPoint y: 321, distance: 121.4
click at [209, 321] on tbody "طبق بيف خشخاش Items Beef Khashkhash Items Items ييف خشخاش Items No Match طبق شا…" at bounding box center [605, 338] width 1187 height 1755
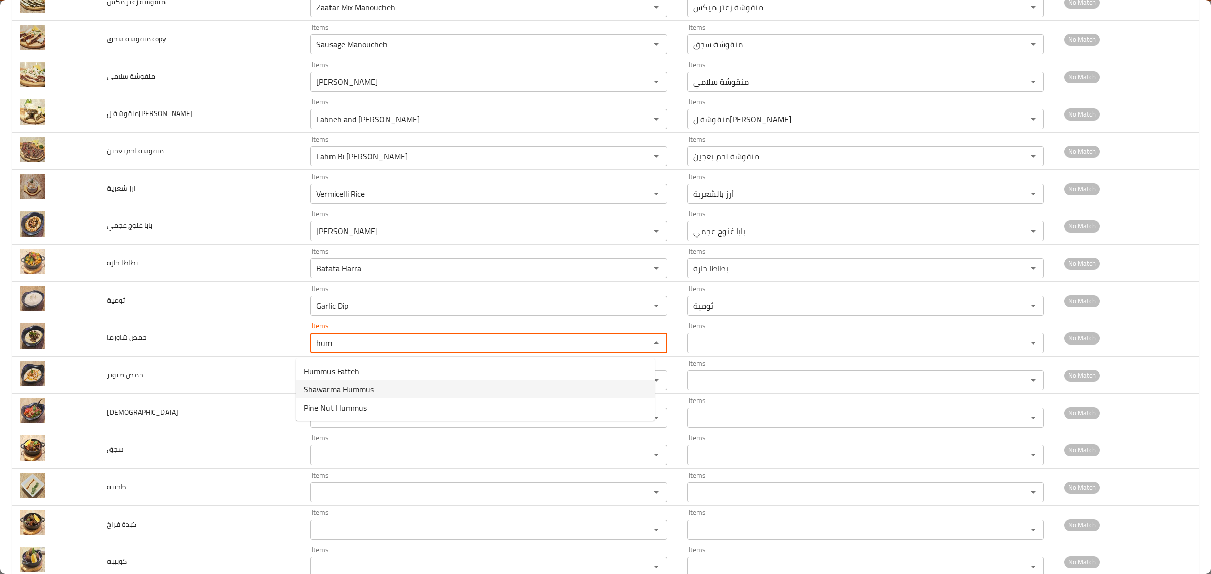
click at [306, 391] on span "Shawarma Hummus" at bounding box center [339, 389] width 70 height 12
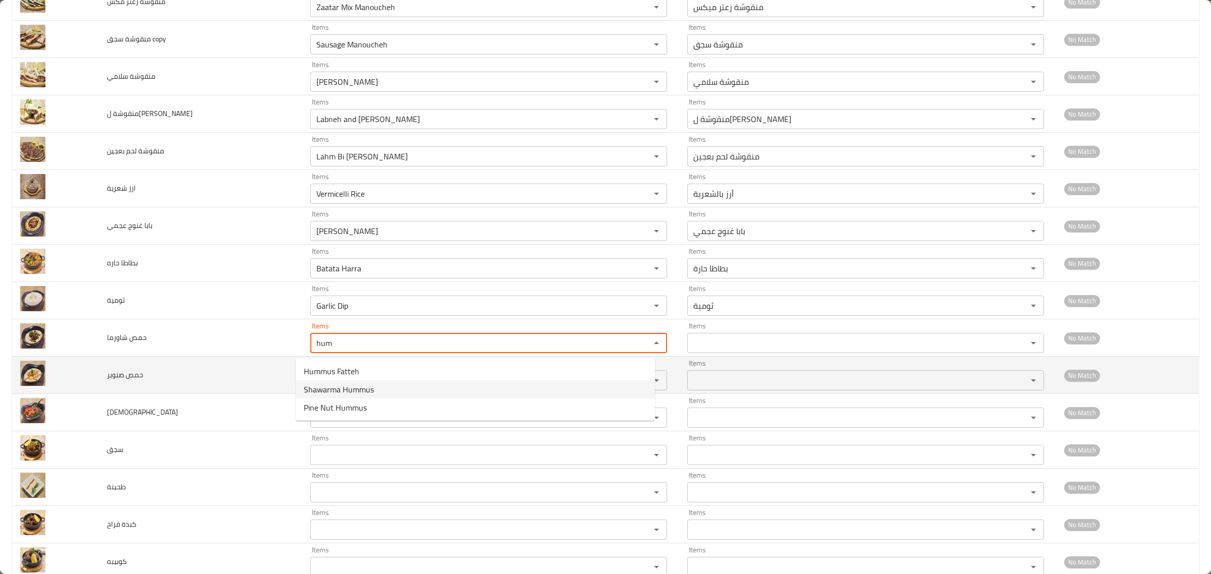
type شاورما "Shawarma Hummus"
type شاورما-ar "حمص شاورما"
click at [312, 374] on div "Items" at bounding box center [488, 380] width 357 height 20
type شاورما "Shawarma Hummus"
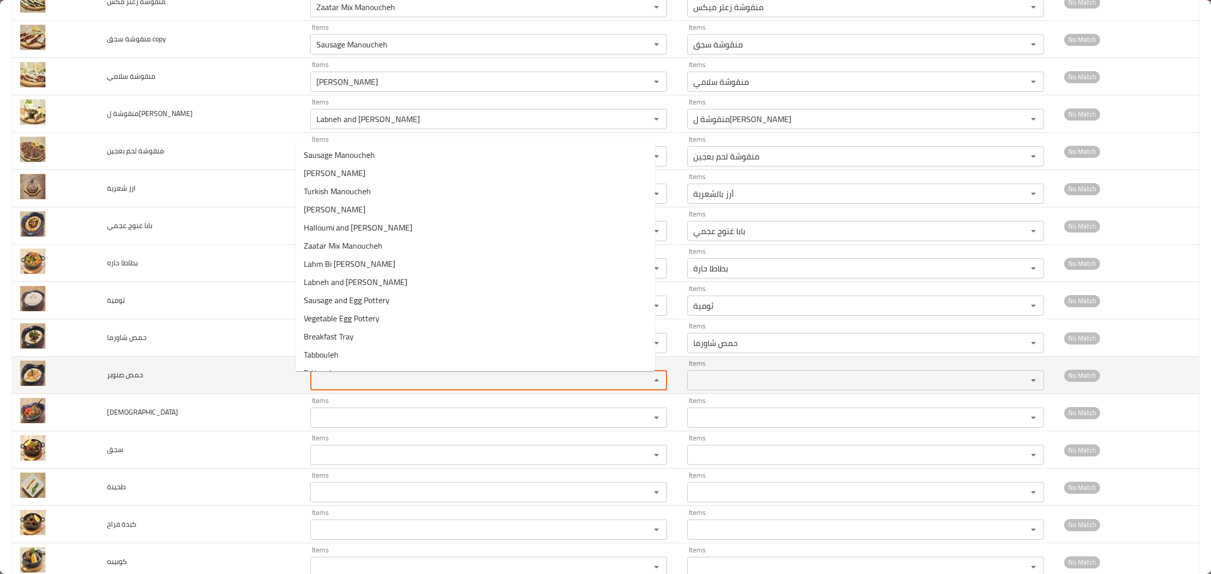
click at [315, 384] on صنوبر "Items" at bounding box center [473, 380] width 321 height 14
paste صنوبر "hum"
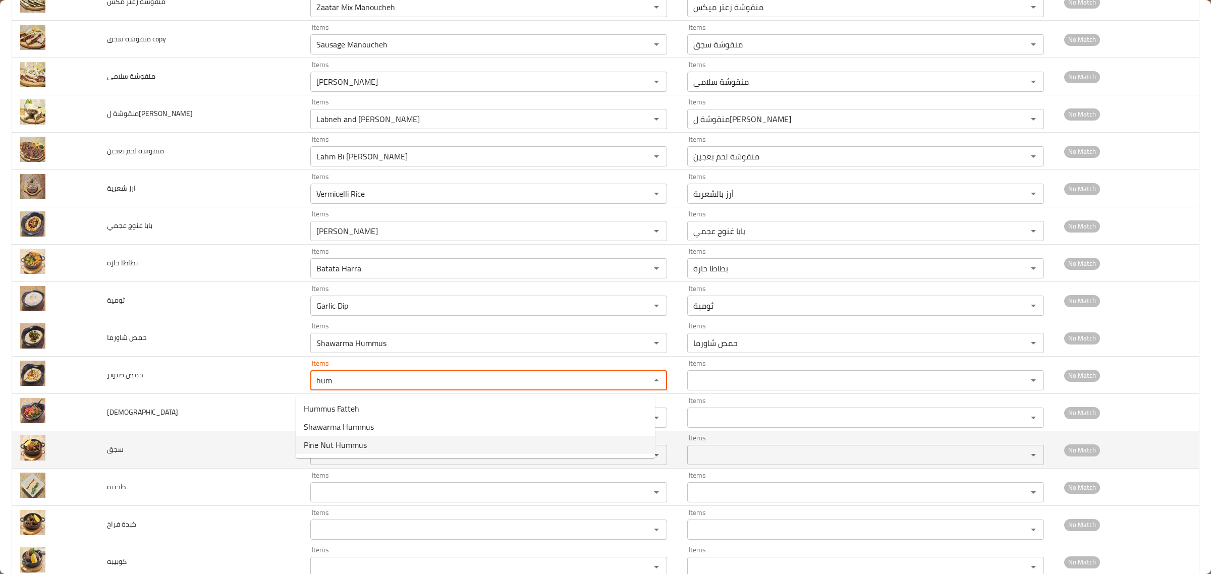
click at [345, 451] on span "Pine Nut Hummus" at bounding box center [335, 445] width 63 height 12
type صنوبر "Pine Nut Hummus"
type صنوبر-ar "حمص صنوبر"
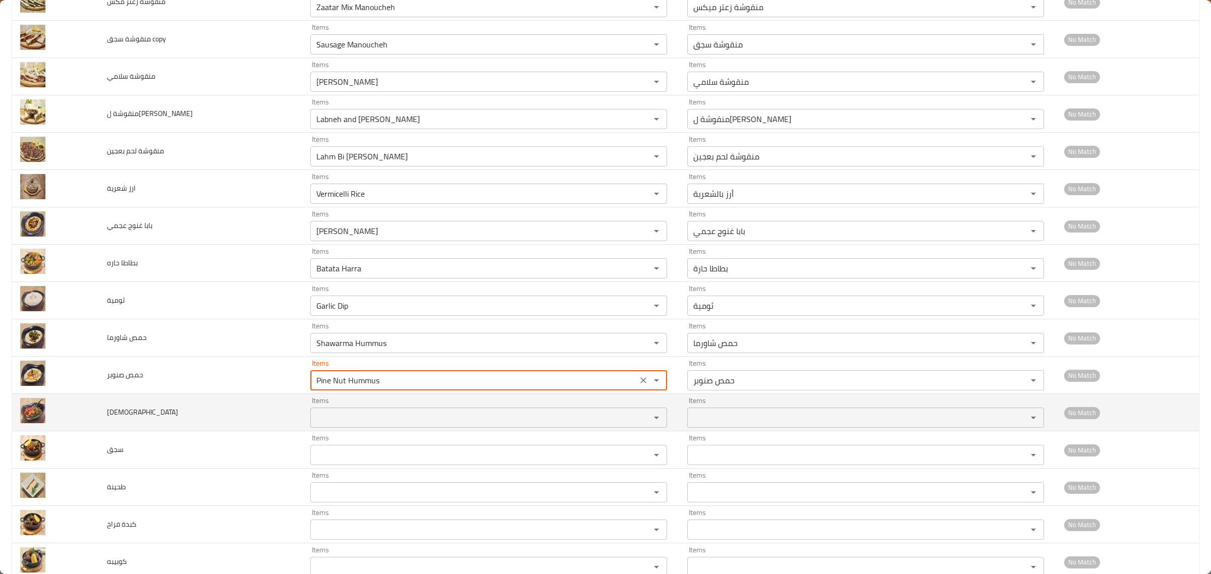
click at [327, 428] on div "Items" at bounding box center [488, 418] width 357 height 20
type صنوبر "Pine Nut Hummus"
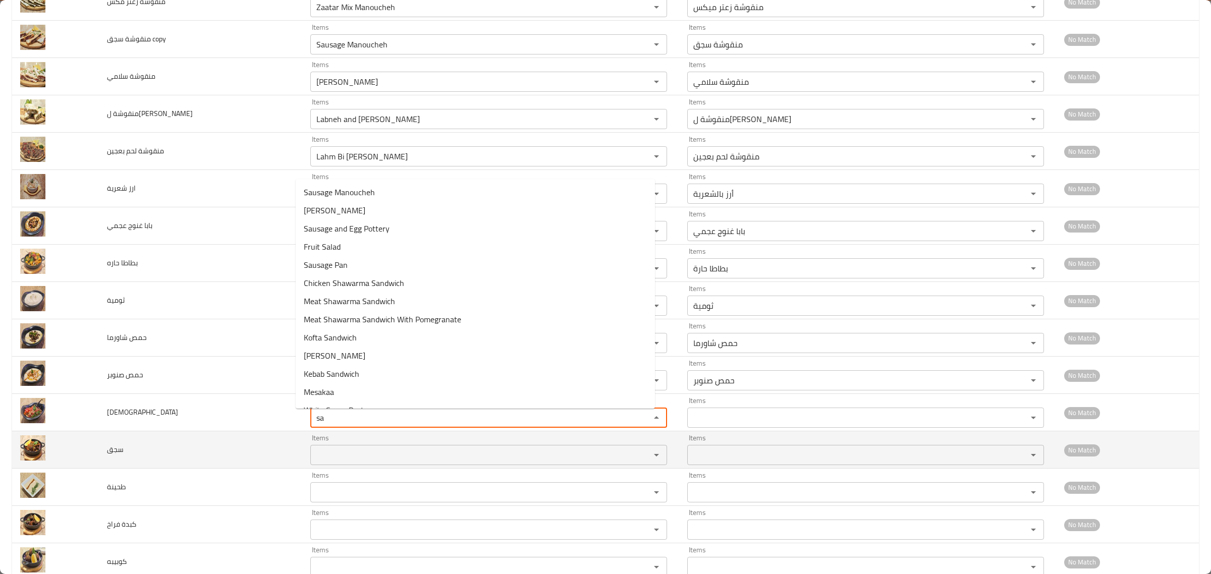
type input "sa"
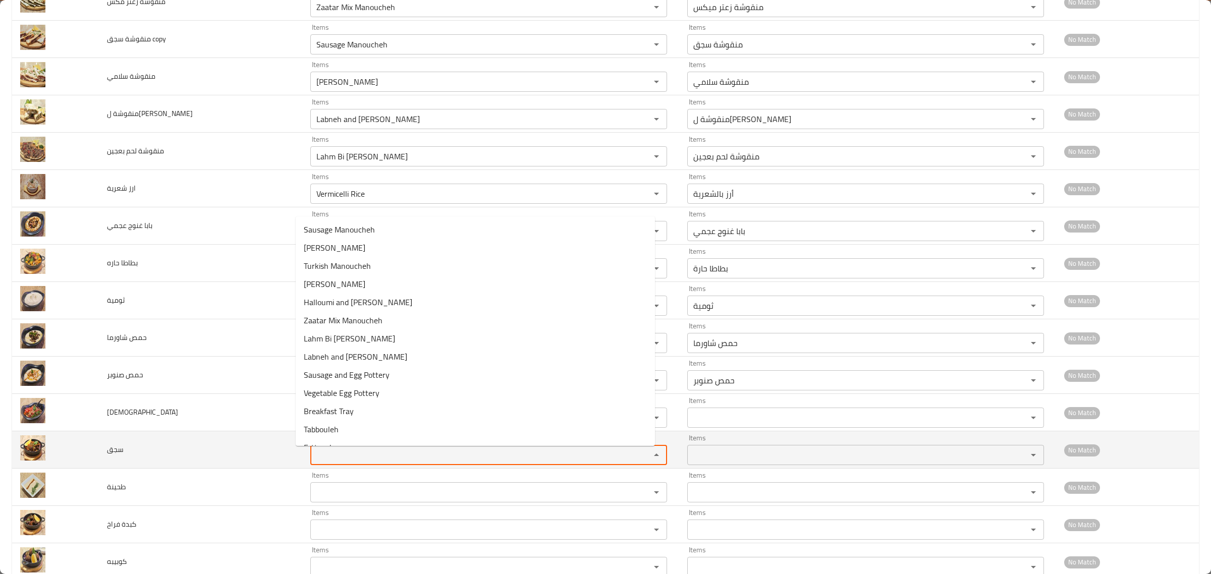
click at [321, 451] on input "Items" at bounding box center [473, 455] width 321 height 14
type input "a"
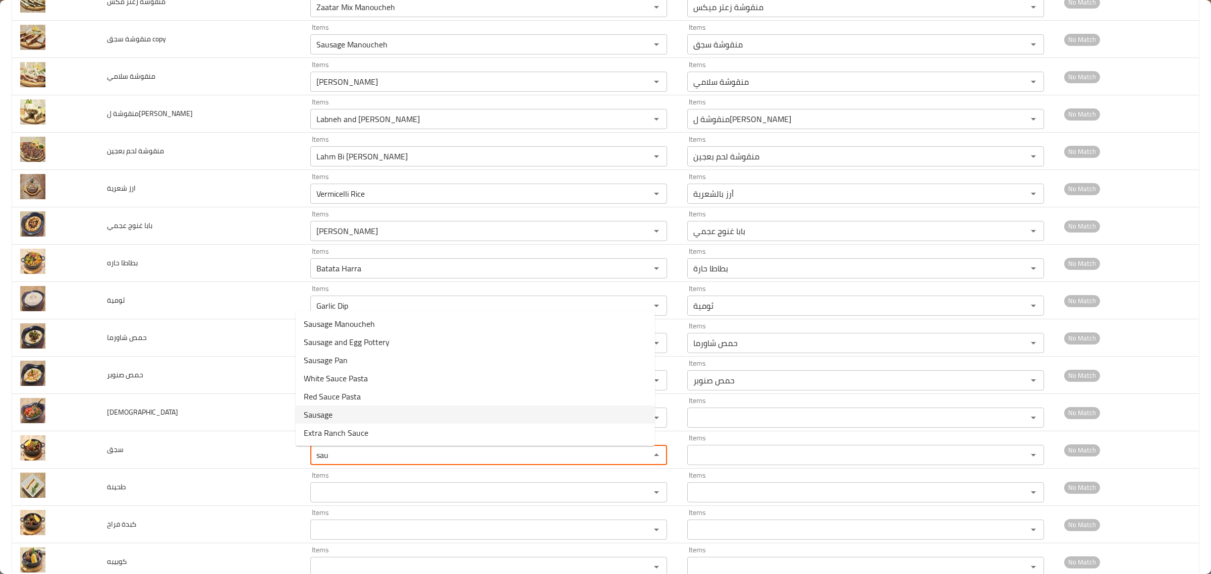
click at [331, 413] on span "Sausage" at bounding box center [318, 415] width 29 height 12
type input "Sausage"
type input "سجق"
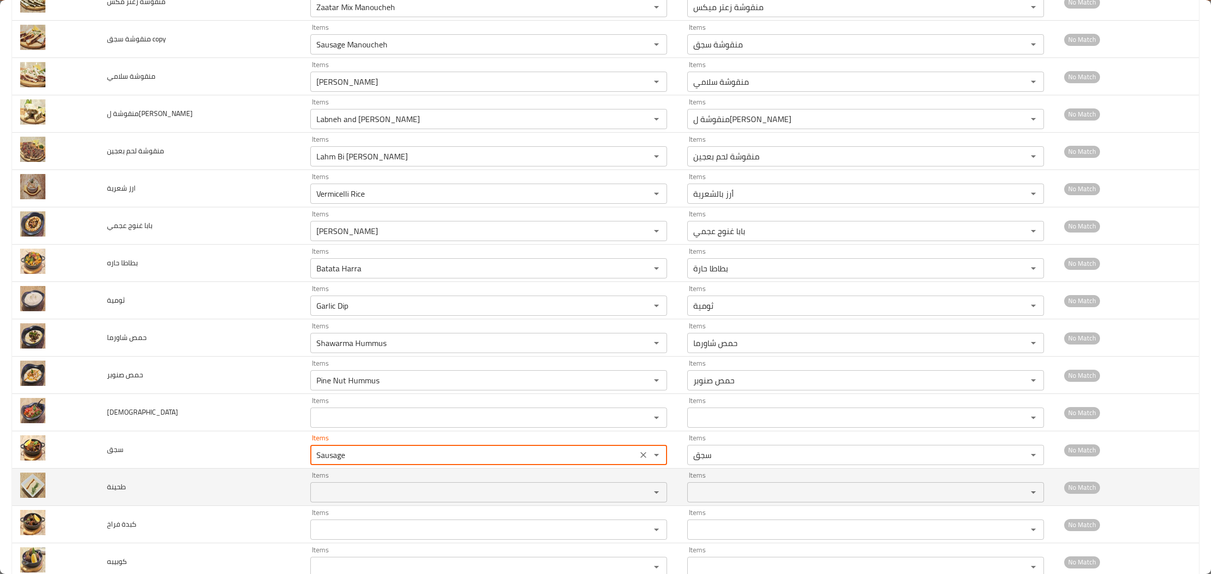
type input "Sausage"
click at [328, 498] on input "Items" at bounding box center [473, 492] width 321 height 14
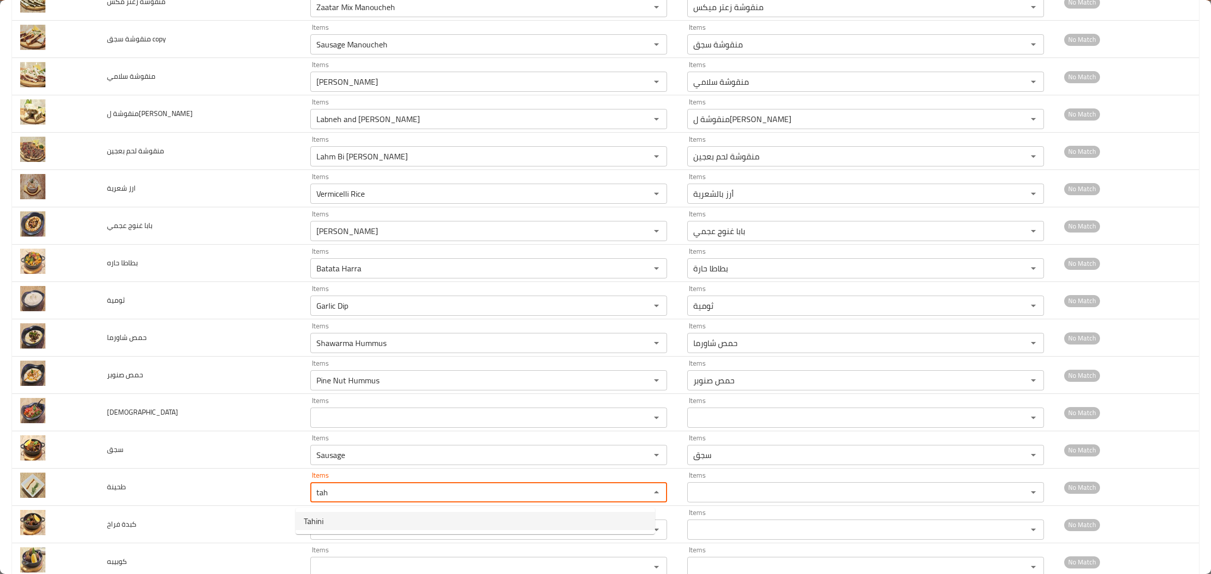
click at [327, 518] on li "Tahini" at bounding box center [475, 521] width 359 height 18
type input "Tahini"
type input "طحينة"
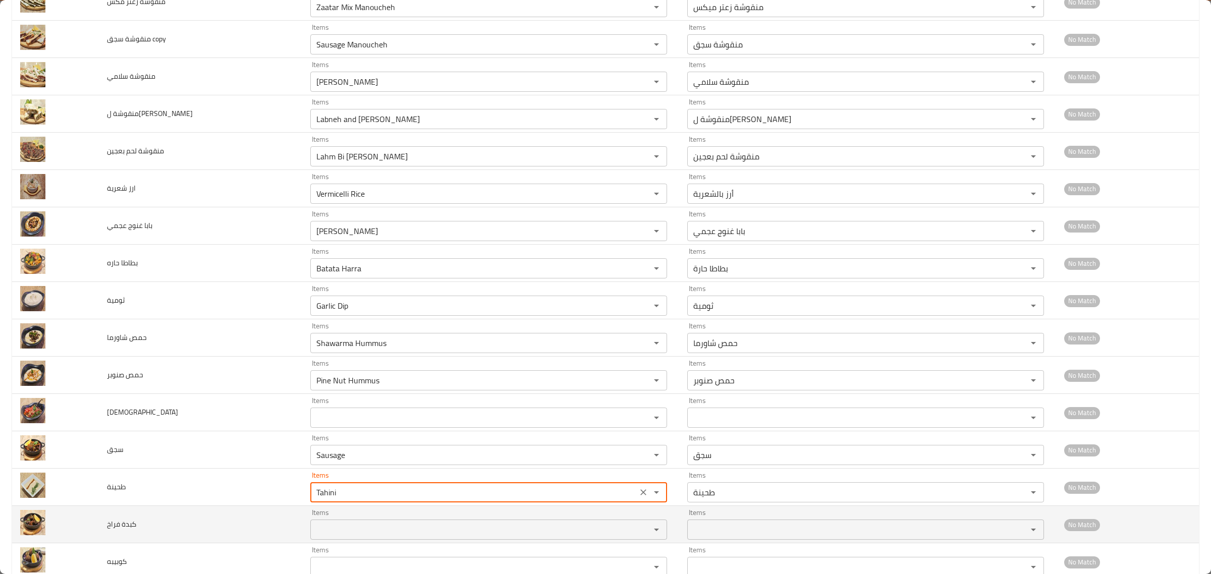
type input "Tahini"
click at [323, 526] on فراخ "Items" at bounding box center [473, 530] width 321 height 14
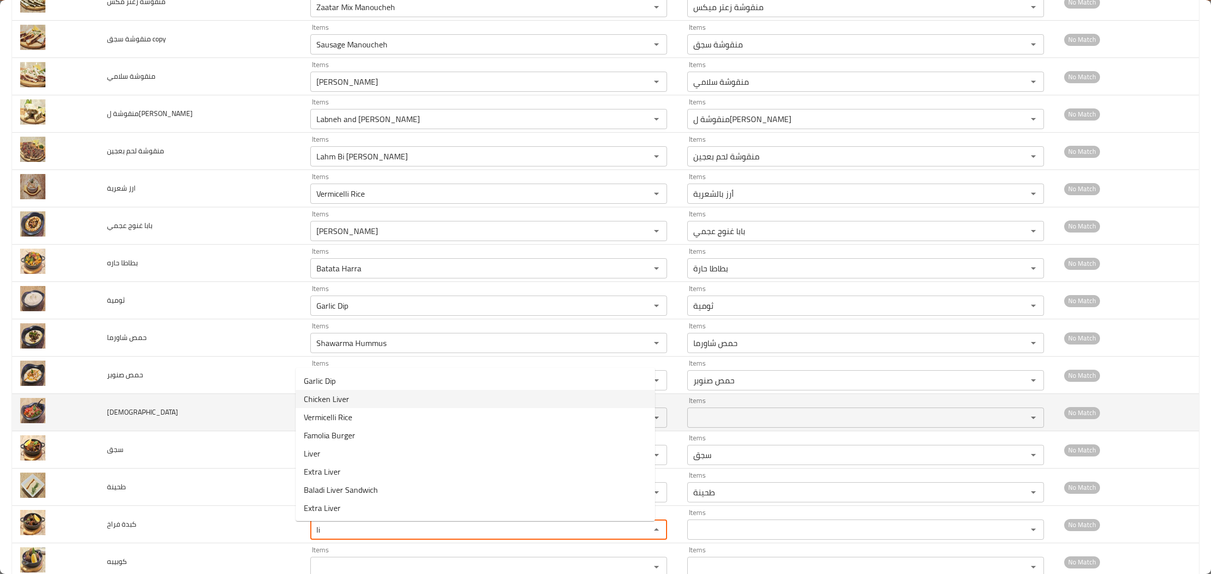
click at [341, 397] on span "Chicken Liver" at bounding box center [326, 399] width 45 height 12
type فراخ "Chicken Liver"
type فراخ-ar "كبدة فراخ"
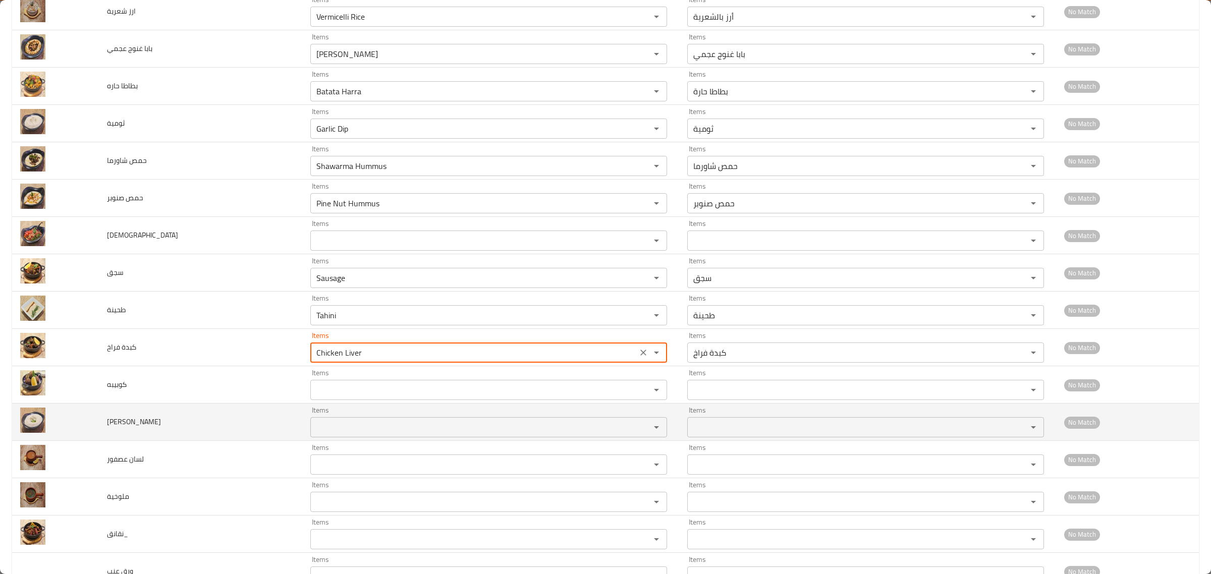
scroll to position [883, 0]
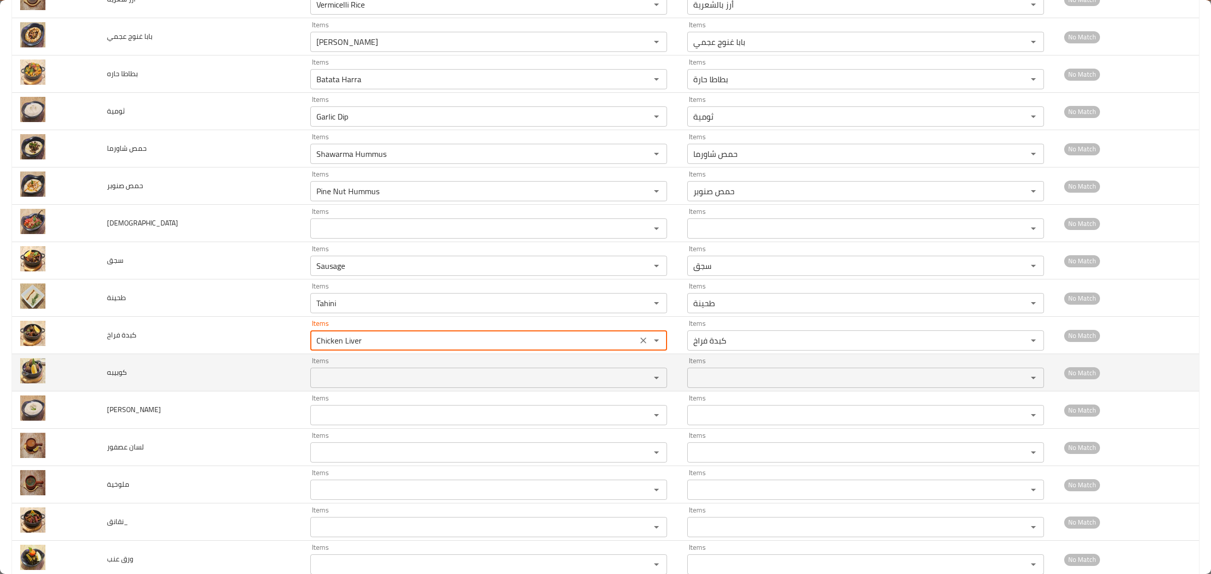
type فراخ "Chicken Liver"
click at [322, 379] on input "Items" at bounding box center [473, 378] width 321 height 14
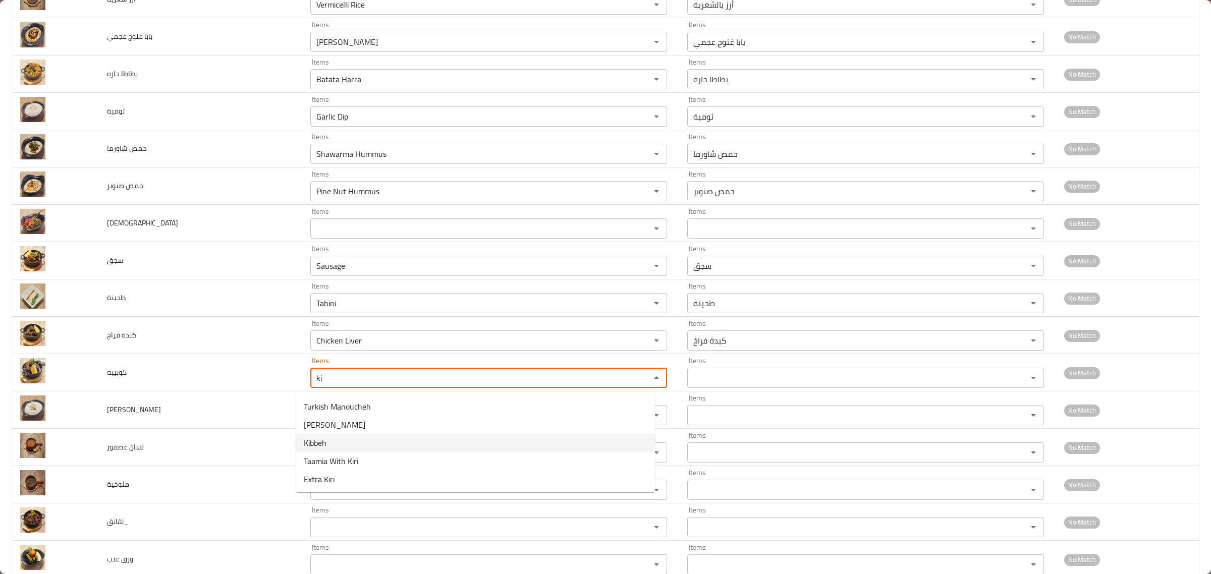
click at [319, 442] on span "Kibbeh" at bounding box center [315, 443] width 23 height 12
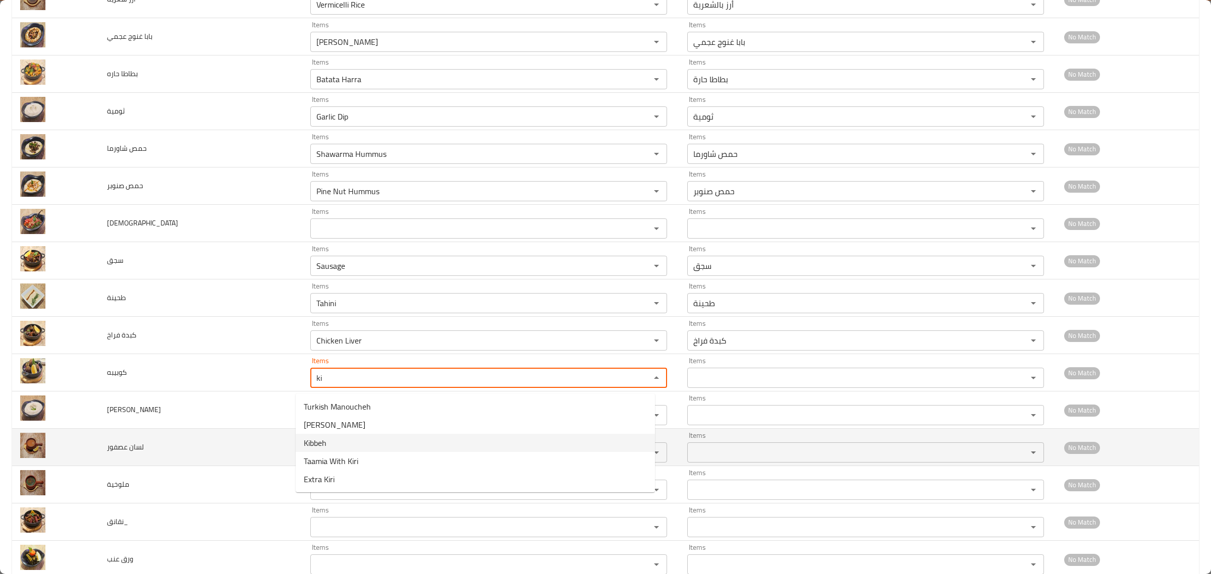
type input "Kibbeh"
type input "كوبيبة"
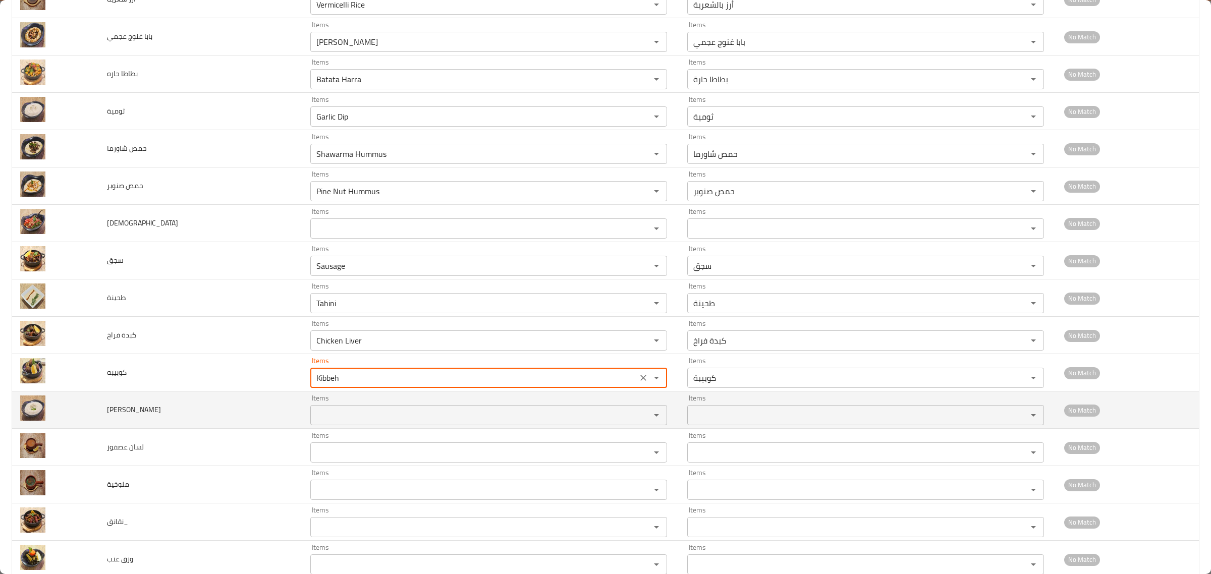
type input "Kibbeh"
click at [323, 413] on input "Items" at bounding box center [473, 415] width 321 height 14
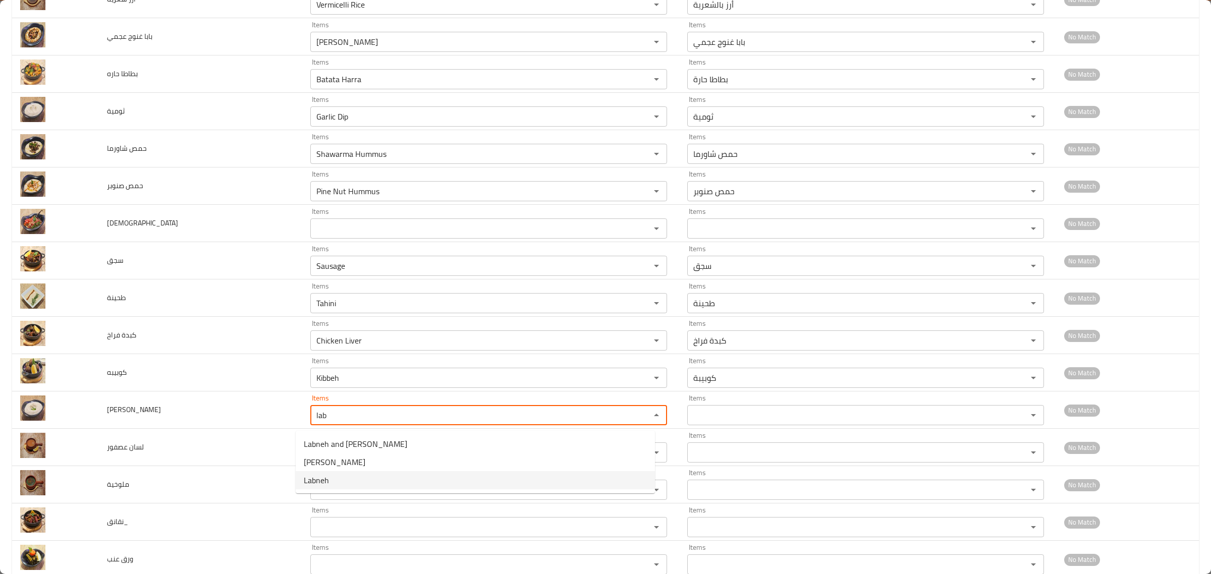
click at [330, 483] on li "Labneh" at bounding box center [475, 480] width 359 height 18
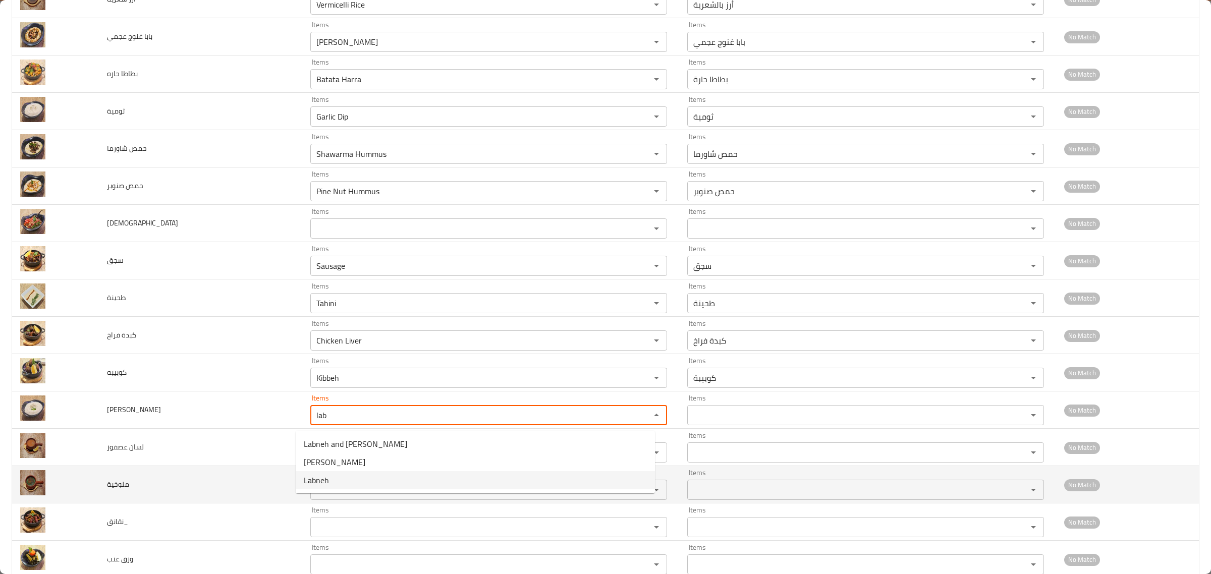
type input "Labneh"
type input "لبنة"
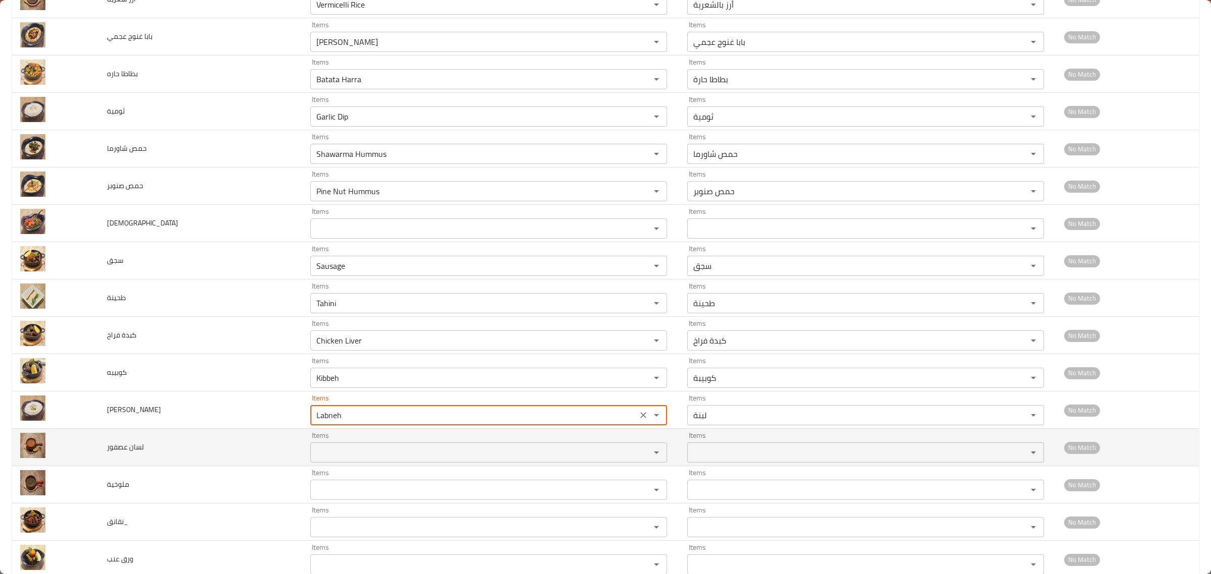
type input "Labneh"
click at [320, 453] on عصفور "Items" at bounding box center [473, 452] width 321 height 14
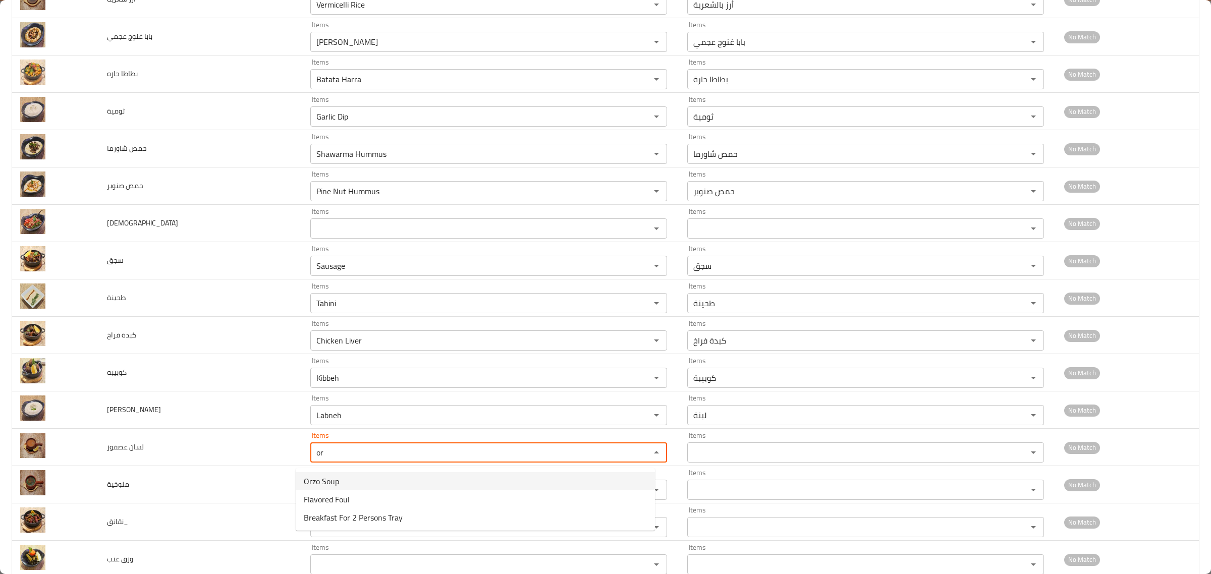
click at [319, 480] on span "Orzo Soup" at bounding box center [321, 481] width 35 height 12
type عصفور "Orzo Soup"
type عصفور-ar "شوربة لسان عصفور"
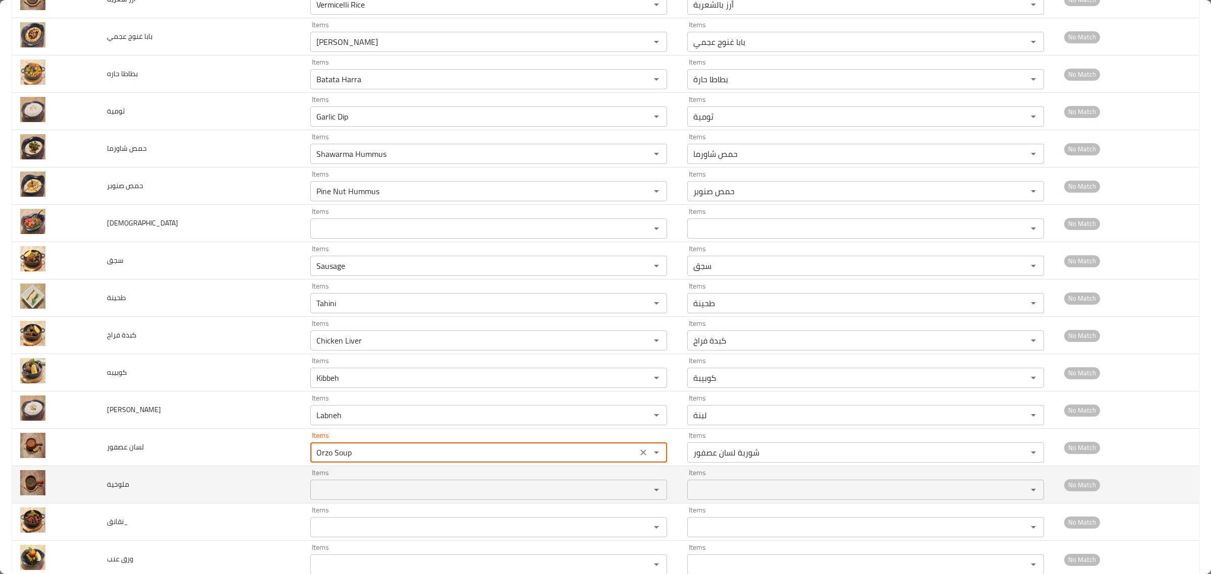
type عصفور "Orzo Soup"
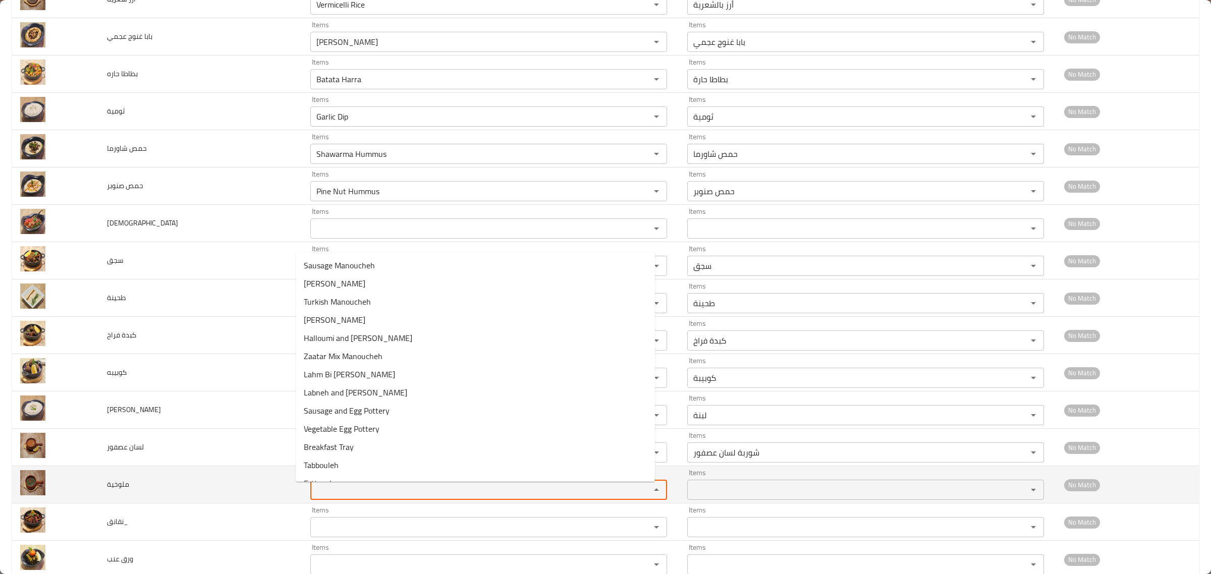
click at [315, 487] on input "Items" at bounding box center [473, 490] width 321 height 14
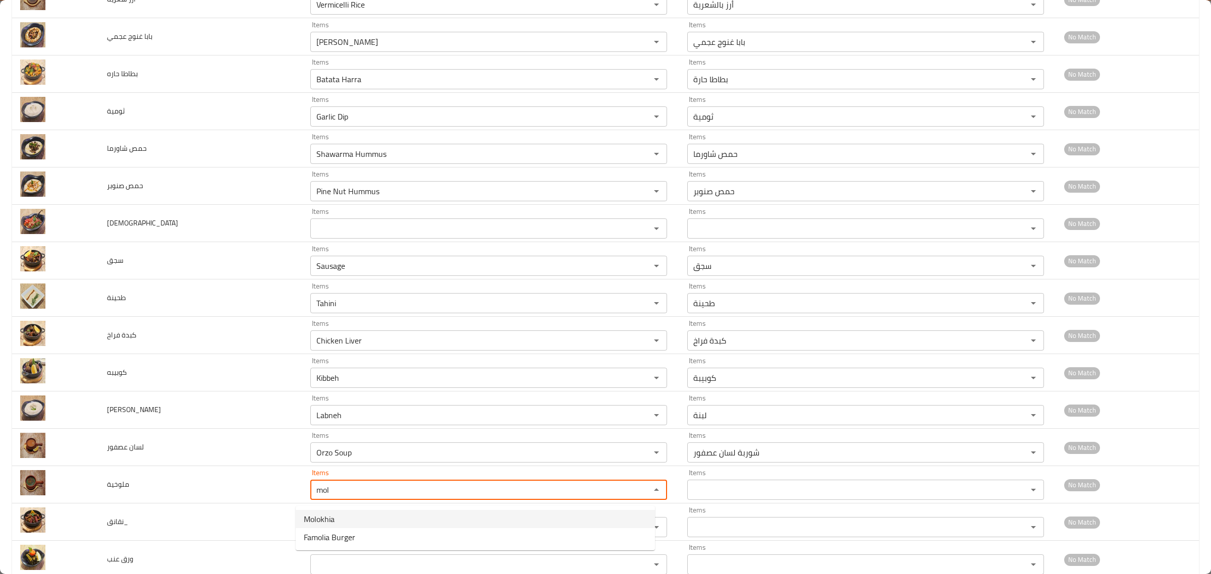
click at [329, 520] on span "Molokhia" at bounding box center [319, 519] width 31 height 12
type input "Molokhia"
type input "ملوخية"
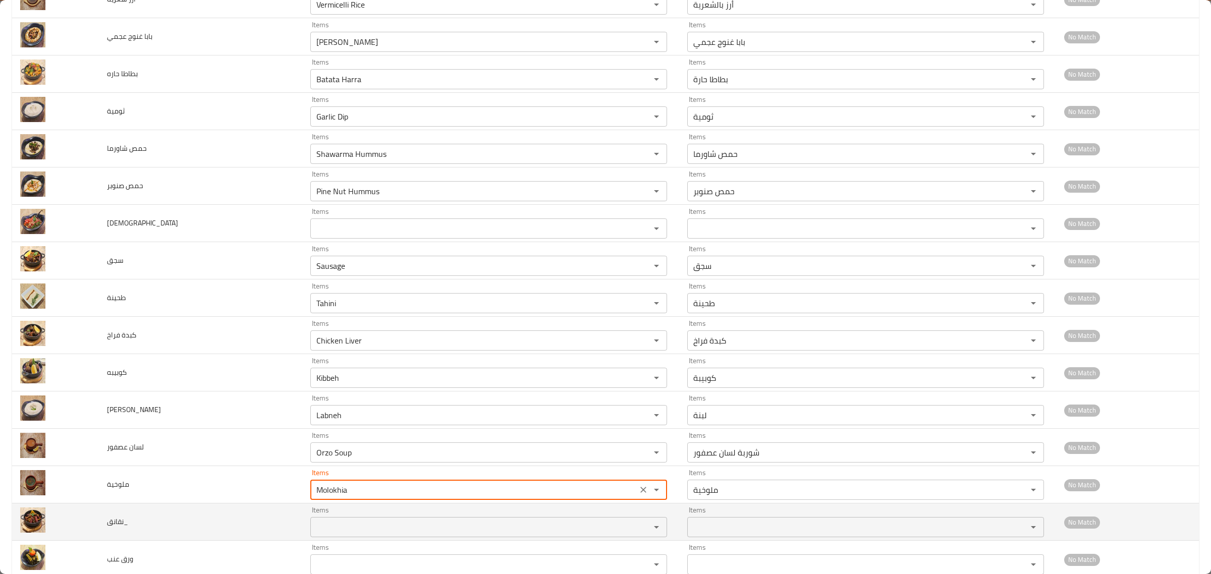
type input "Molokhia"
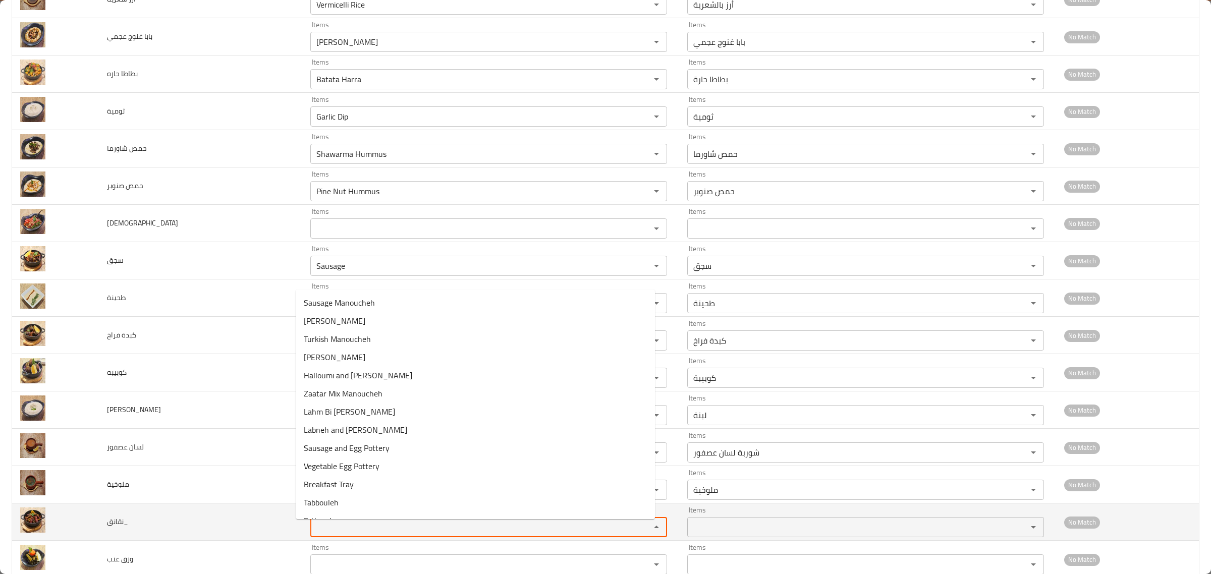
click at [328, 532] on input "Items" at bounding box center [473, 527] width 321 height 14
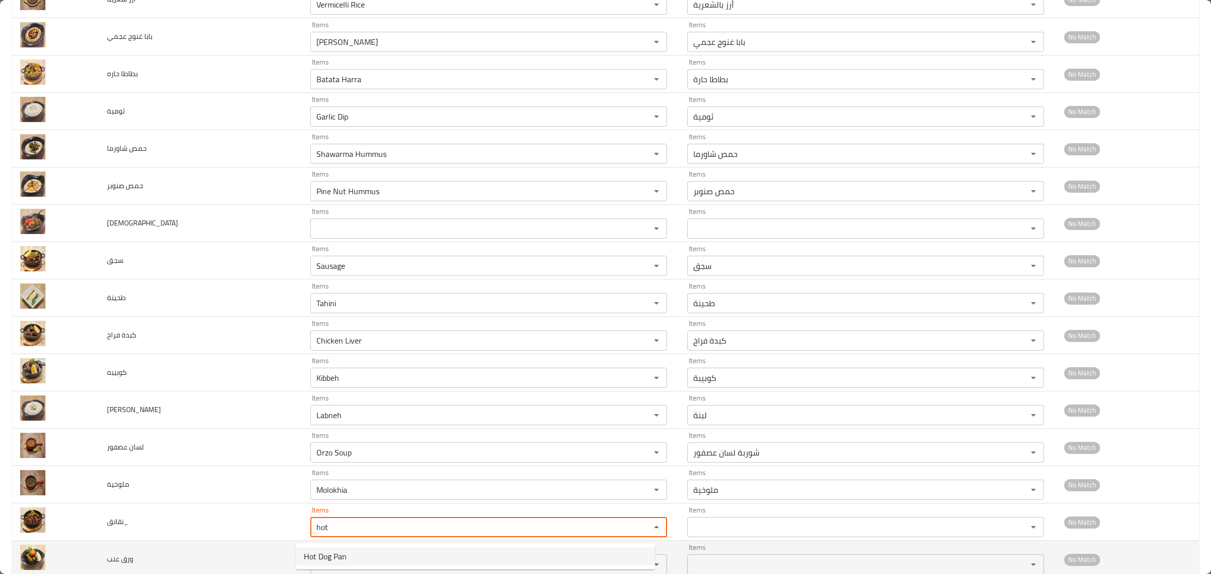
click at [328, 550] on span "Hot Dog Pan" at bounding box center [325, 556] width 43 height 12
type input "Hot Dog Pan"
type input "مقلاة نقانق"
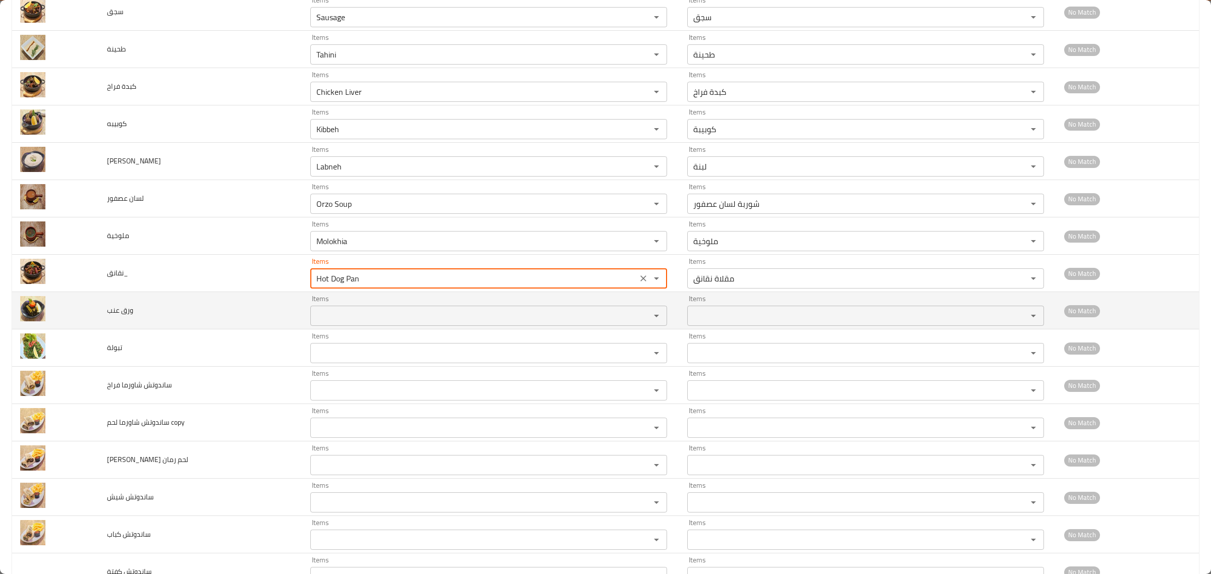
scroll to position [1135, 0]
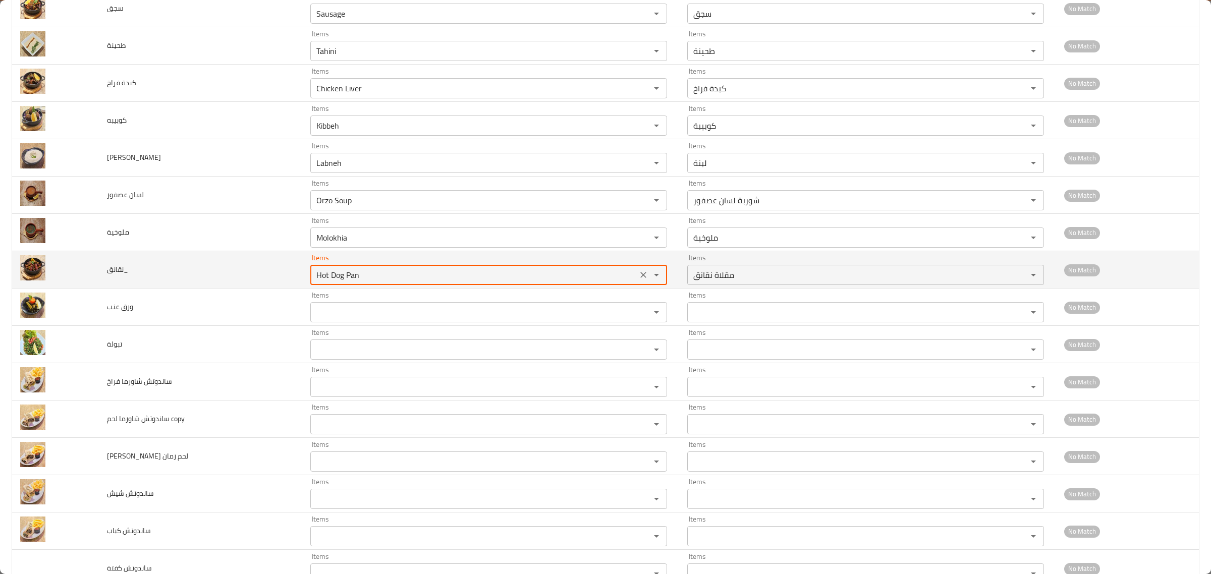
drag, startPoint x: 354, startPoint y: 277, endPoint x: 213, endPoint y: 276, distance: 140.8
click at [213, 276] on tr "نقانق_ Items Hot Dog Pan Items Items مقلاة نقانق Items No Match" at bounding box center [605, 269] width 1187 height 37
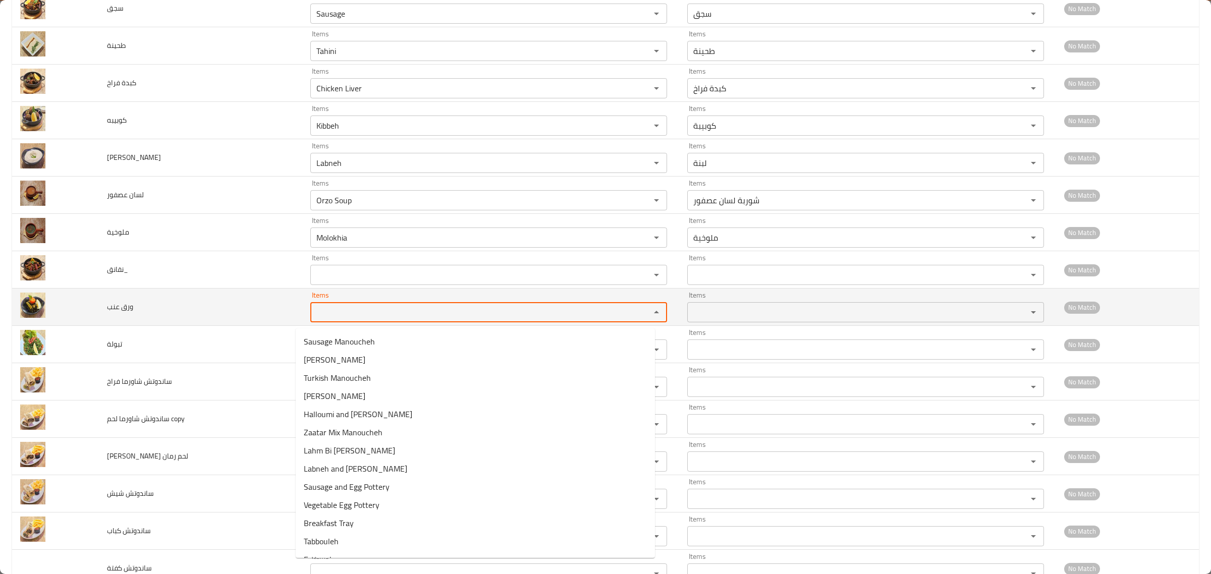
click at [328, 319] on عنب "Items" at bounding box center [473, 312] width 321 height 14
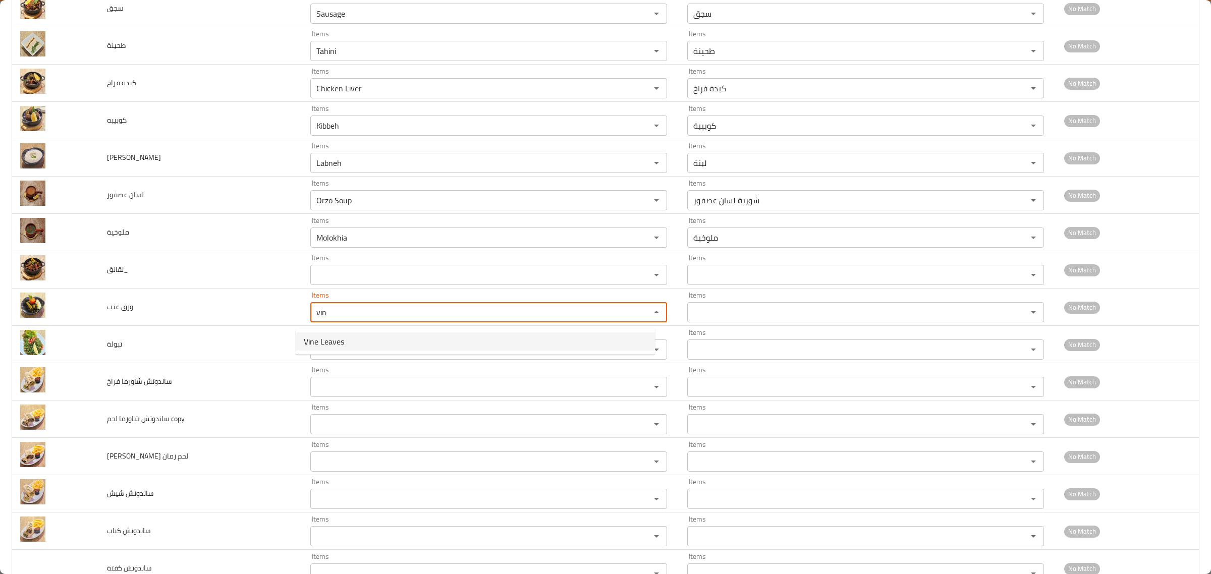
click at [333, 339] on span "Vine Leaves" at bounding box center [324, 342] width 40 height 12
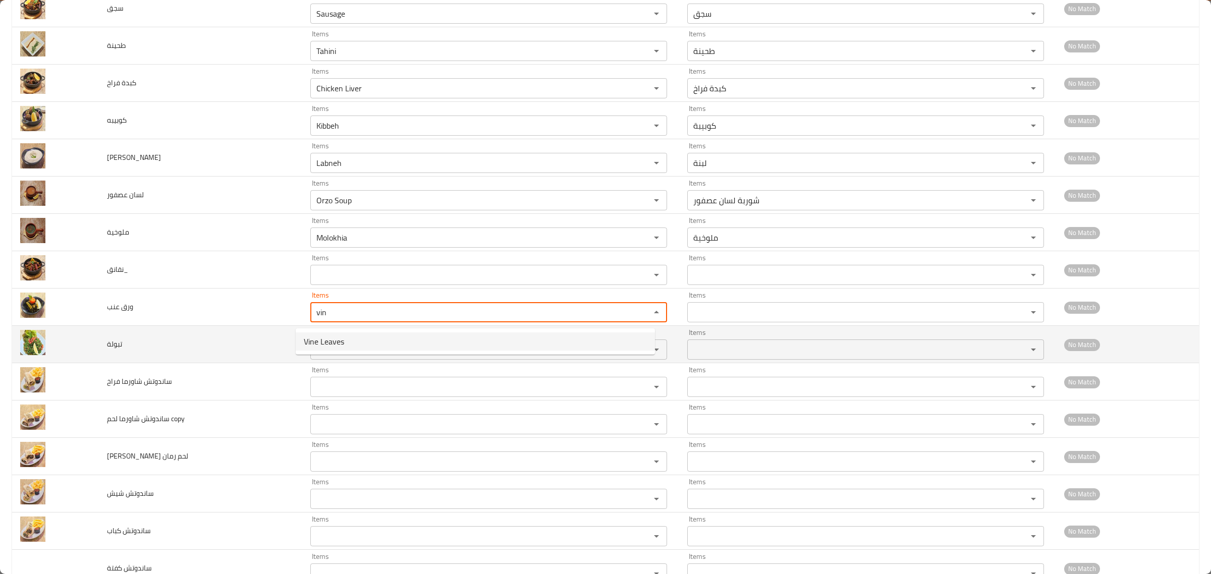
type عنب "Vine Leaves"
type عنب-ar "ورق عنب"
type عنب "Vine Leaves"
click at [328, 357] on input "Items" at bounding box center [473, 350] width 321 height 14
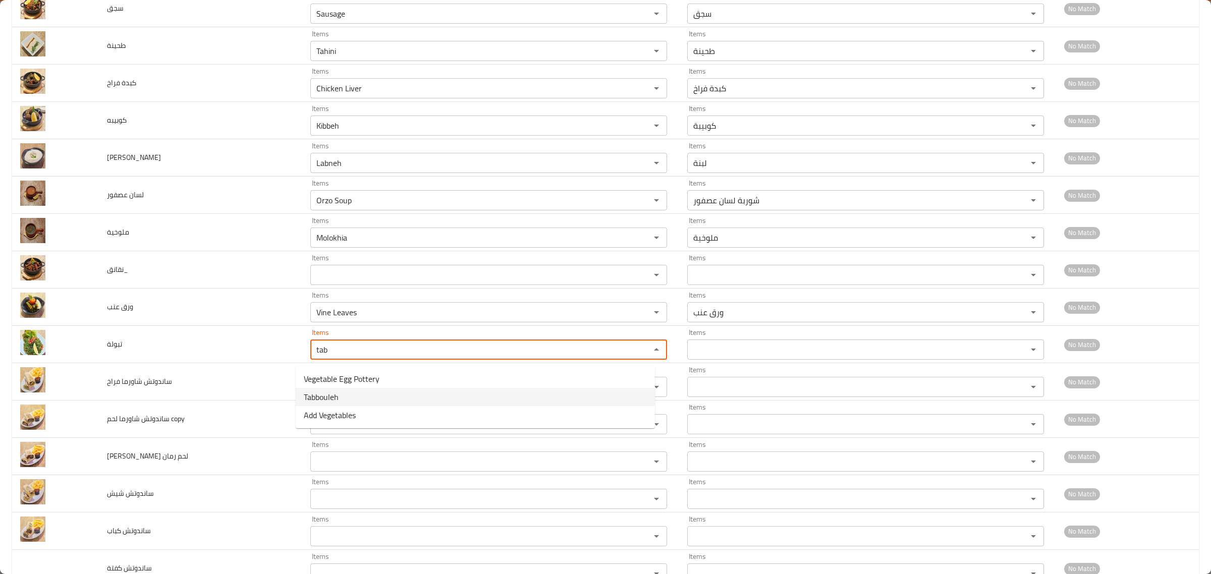
click at [329, 397] on span "Tabbouleh" at bounding box center [321, 397] width 35 height 12
type input "Tabbouleh"
type input "تبولة"
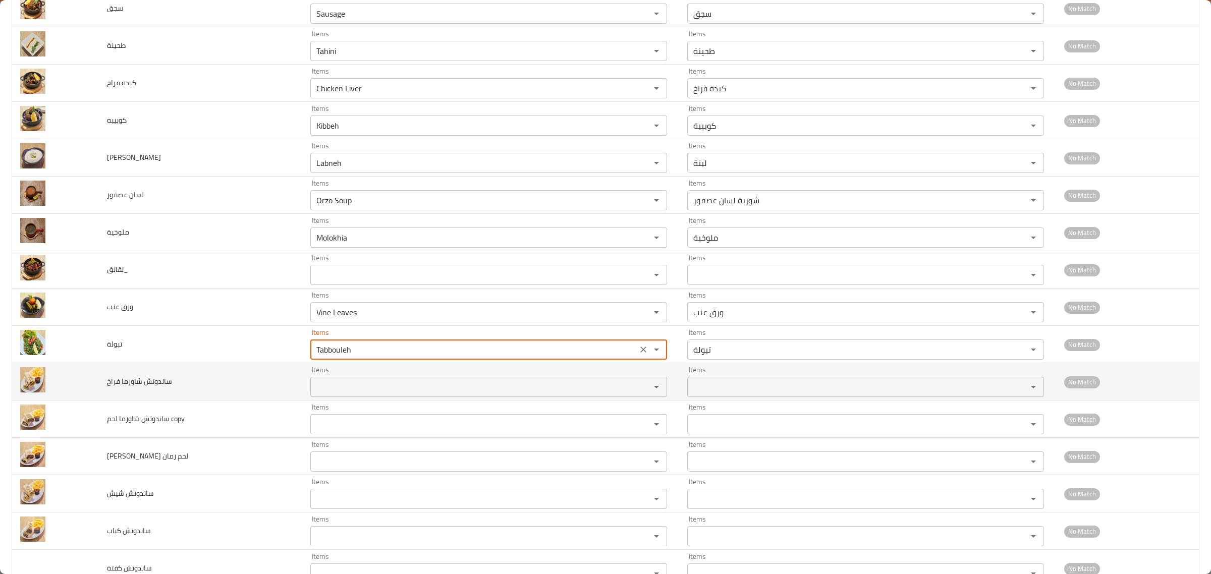
type input "Tabbouleh"
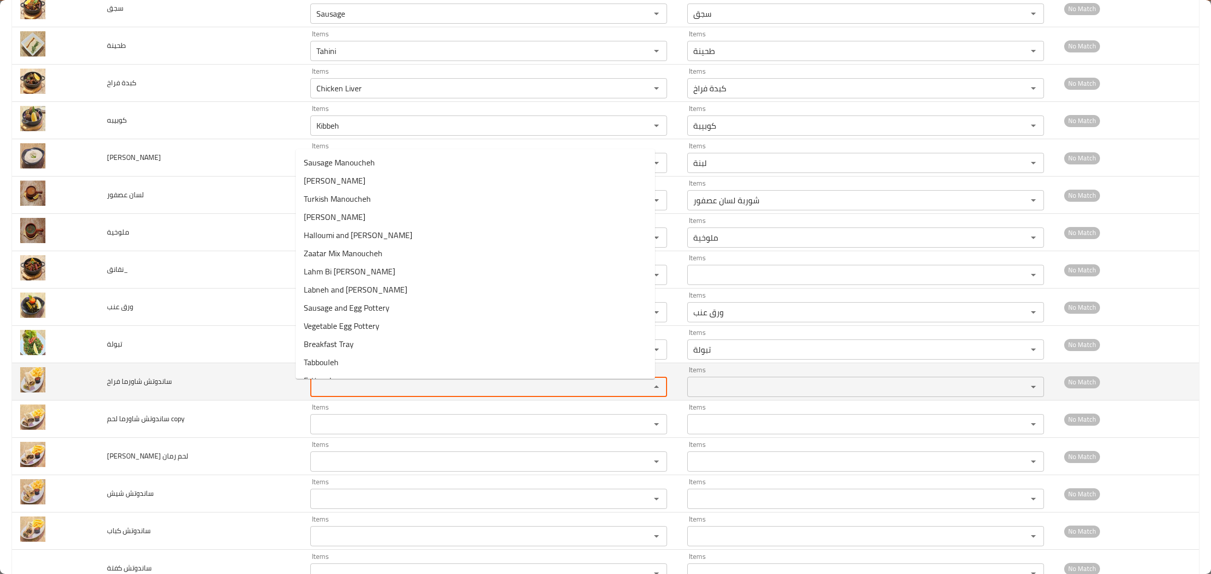
click at [328, 391] on فراخ "Items" at bounding box center [473, 387] width 321 height 14
drag, startPoint x: 333, startPoint y: 392, endPoint x: 202, endPoint y: 378, distance: 131.9
click at [202, 380] on tr "ساندوتش شاورما فراخ Items shaw Items Items Items No Match" at bounding box center [605, 381] width 1187 height 37
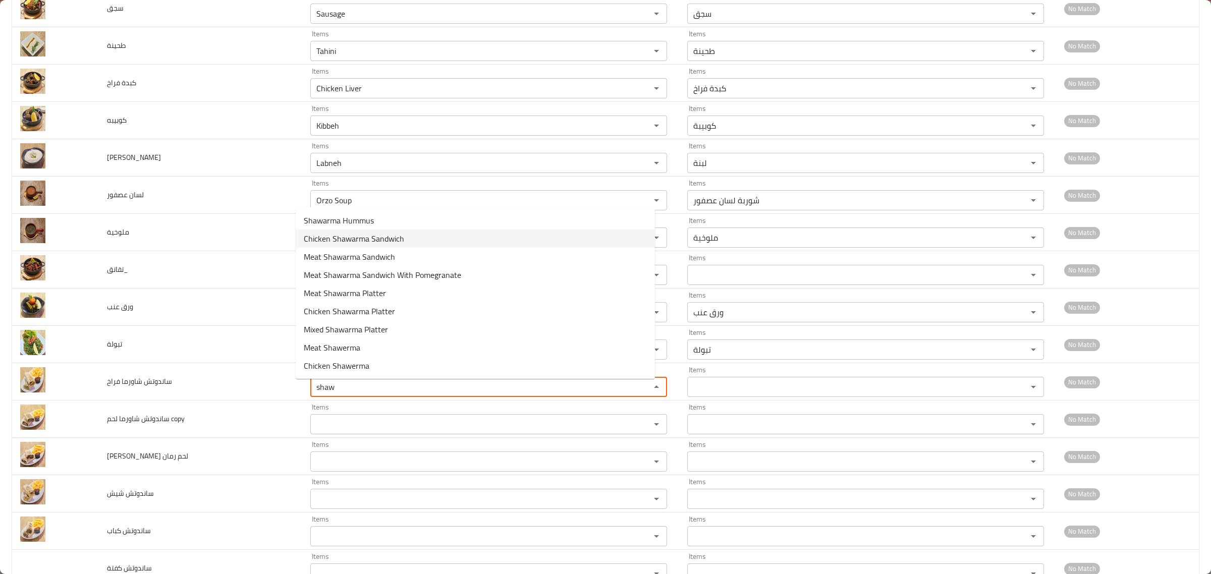
click at [354, 241] on span "Chicken Shawarma Sandwich" at bounding box center [354, 239] width 100 height 12
type فراخ "Chicken Shawarma Sandwich"
type فراخ-ar "ساندوتش شاورما فراخ"
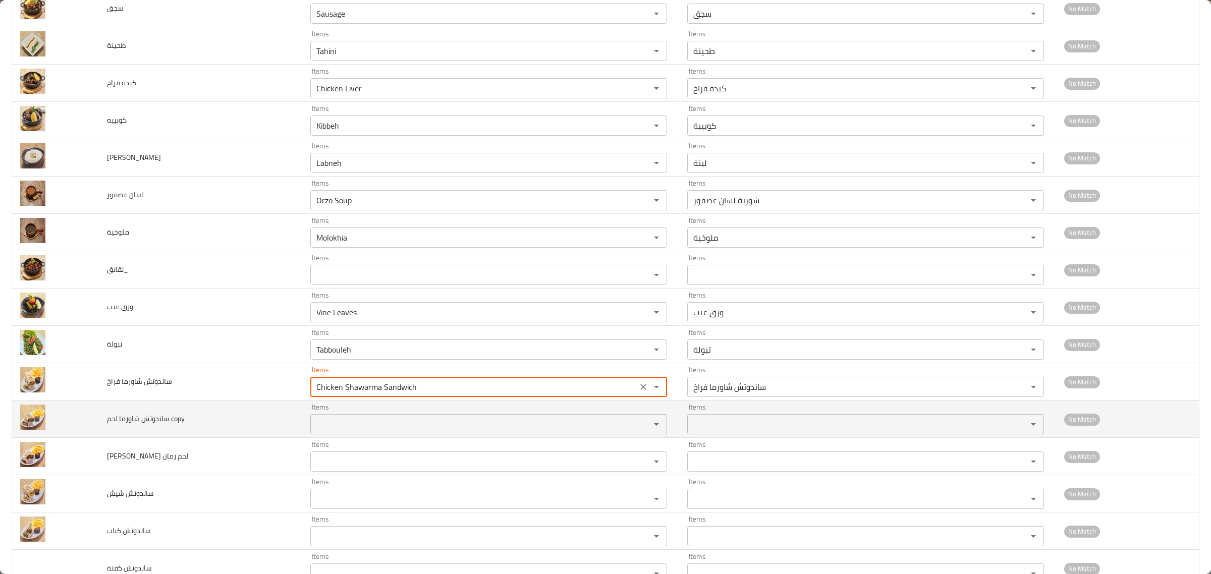
type فراخ "Chicken Shawarma Sandwich"
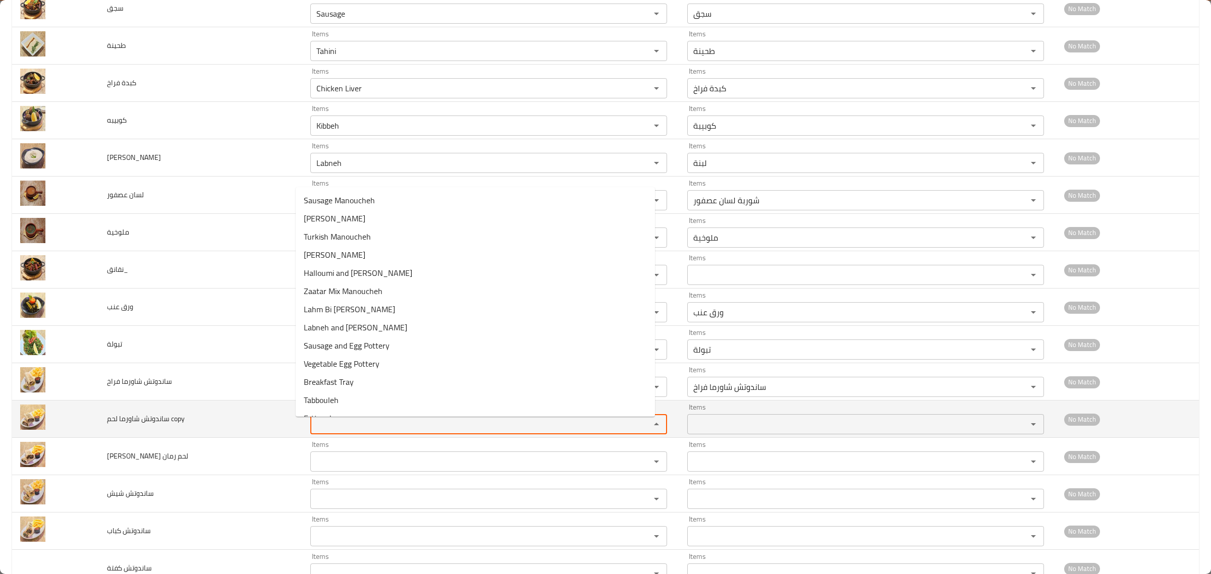
click at [319, 429] on copy "Items" at bounding box center [473, 424] width 321 height 14
paste copy "shaw"
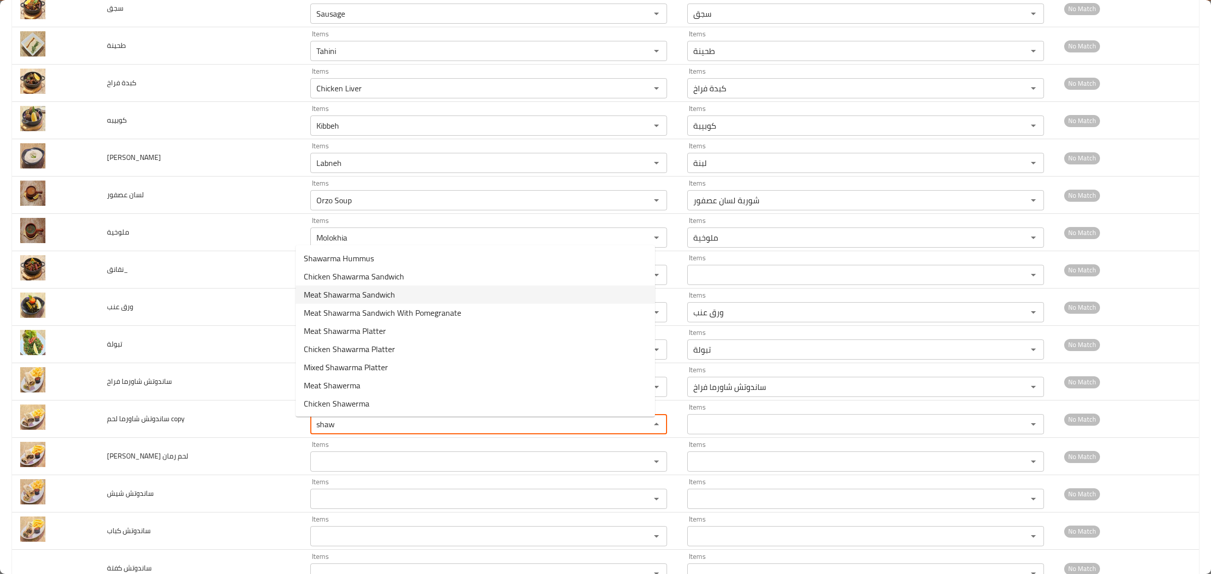
click at [353, 297] on span "Meat Shawarma Sandwich" at bounding box center [349, 295] width 91 height 12
type copy "Meat Shawarma Sandwich"
type copy-ar "[PERSON_NAME] لحم"
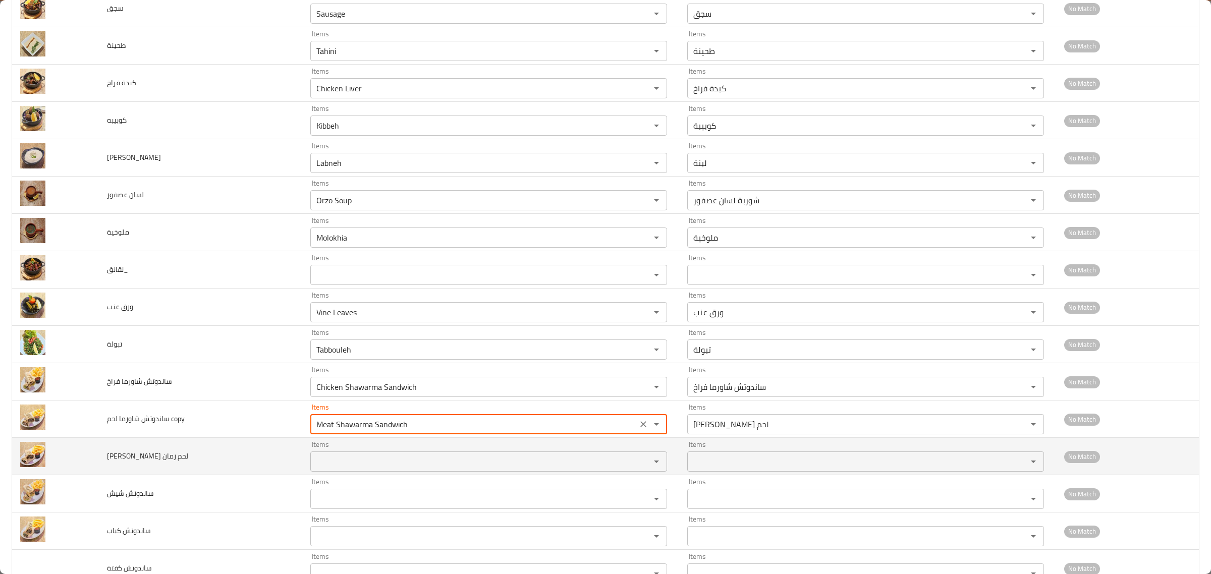
type copy "Meat Shawarma Sandwich"
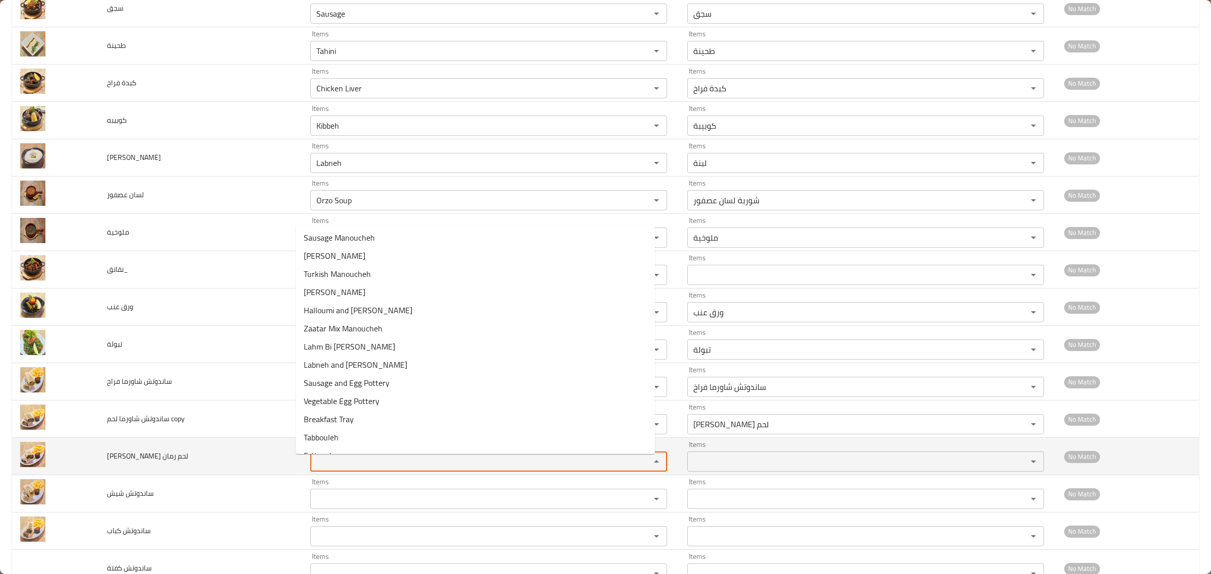
click at [323, 468] on رمان "Items" at bounding box center [473, 462] width 321 height 14
paste رمان "shaw"
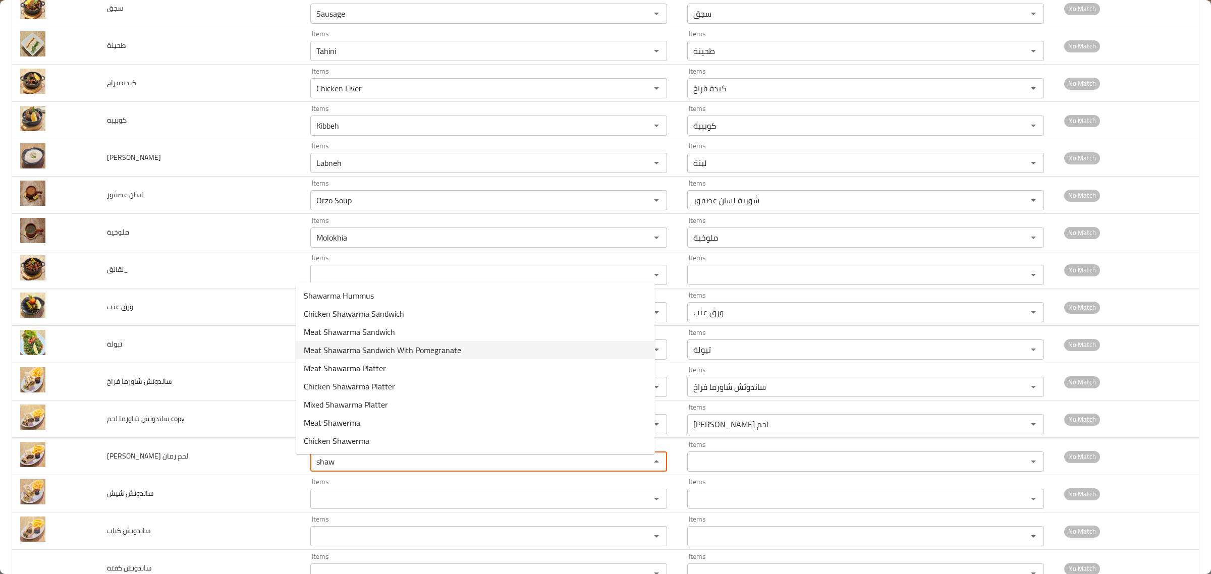
click at [387, 347] on span "Meat Shawarma Sandwich With Pomegranate" at bounding box center [382, 350] width 157 height 12
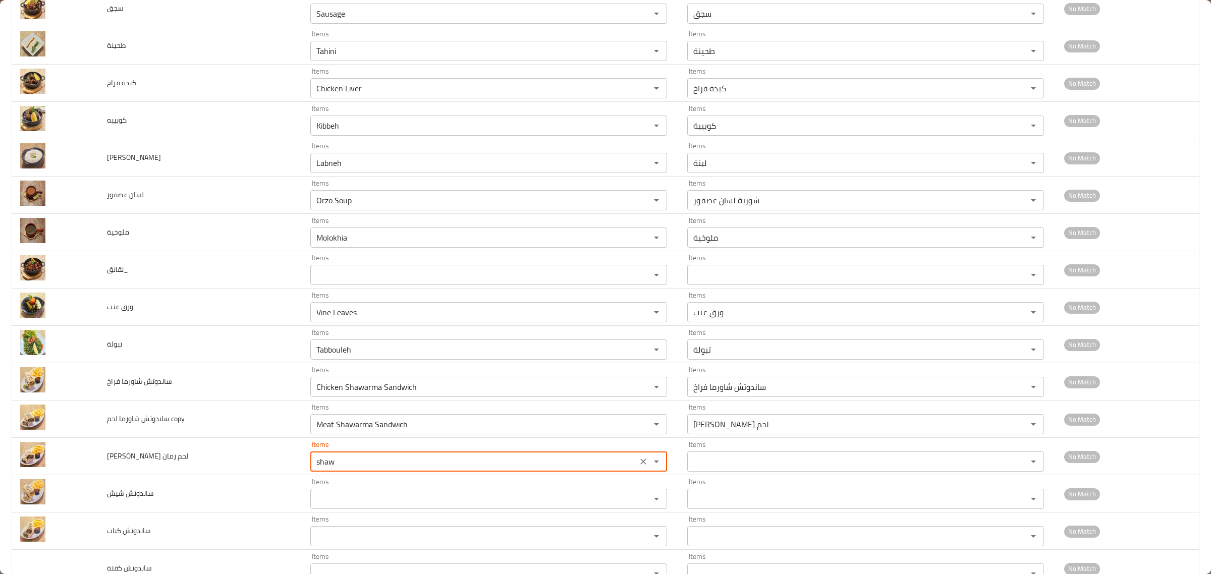
type رمان "Meat Shawarma Sandwich With Pomegranate"
type رمان-ar "[PERSON_NAME] لحم مع رمان"
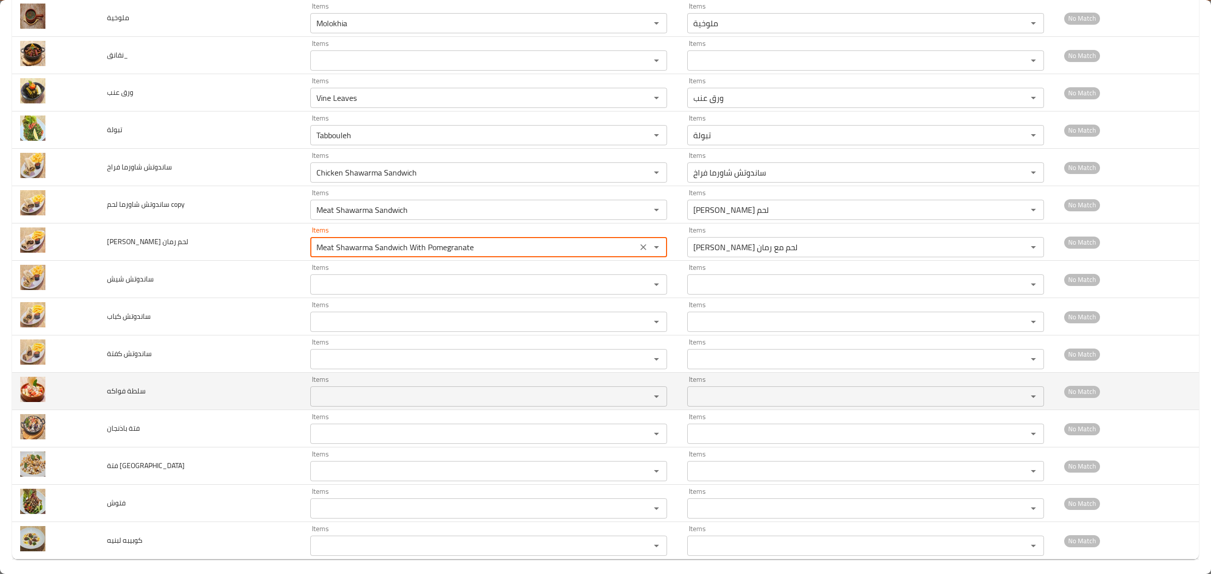
scroll to position [1360, 0]
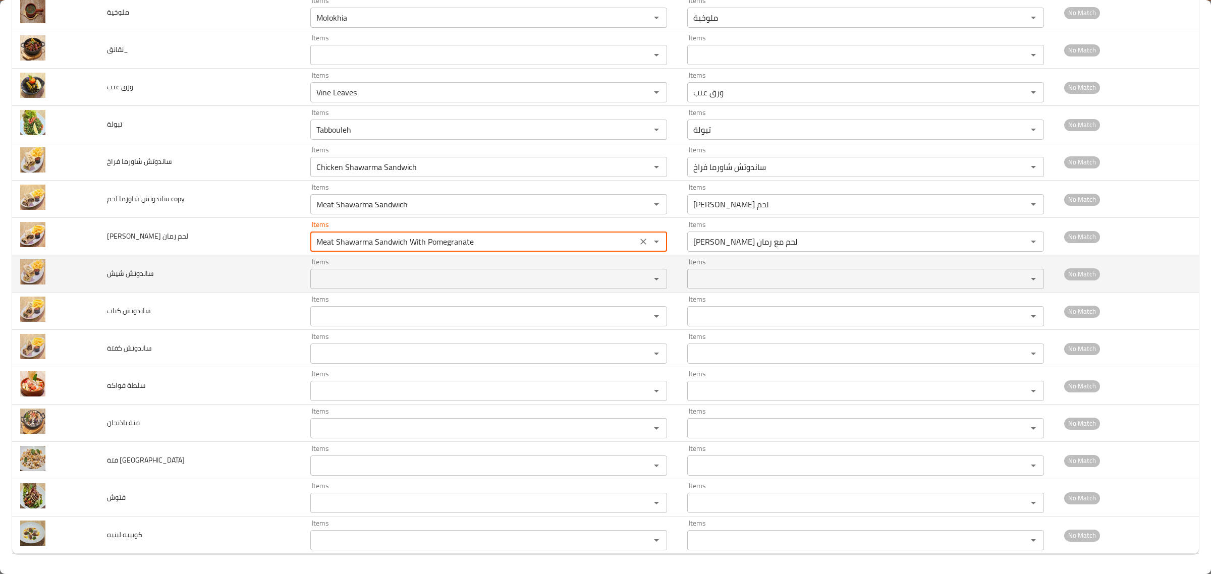
type رمان "Meat Shawarma Sandwich With Pomegranate"
click at [324, 276] on شيش "Items" at bounding box center [473, 279] width 321 height 14
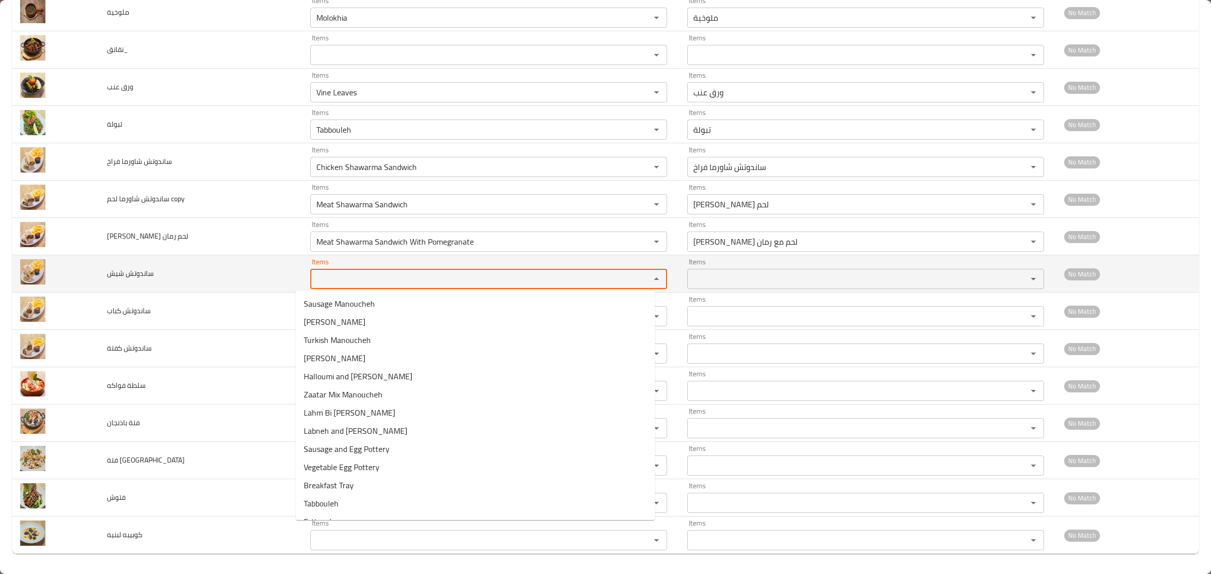
paste شيش "shaw"
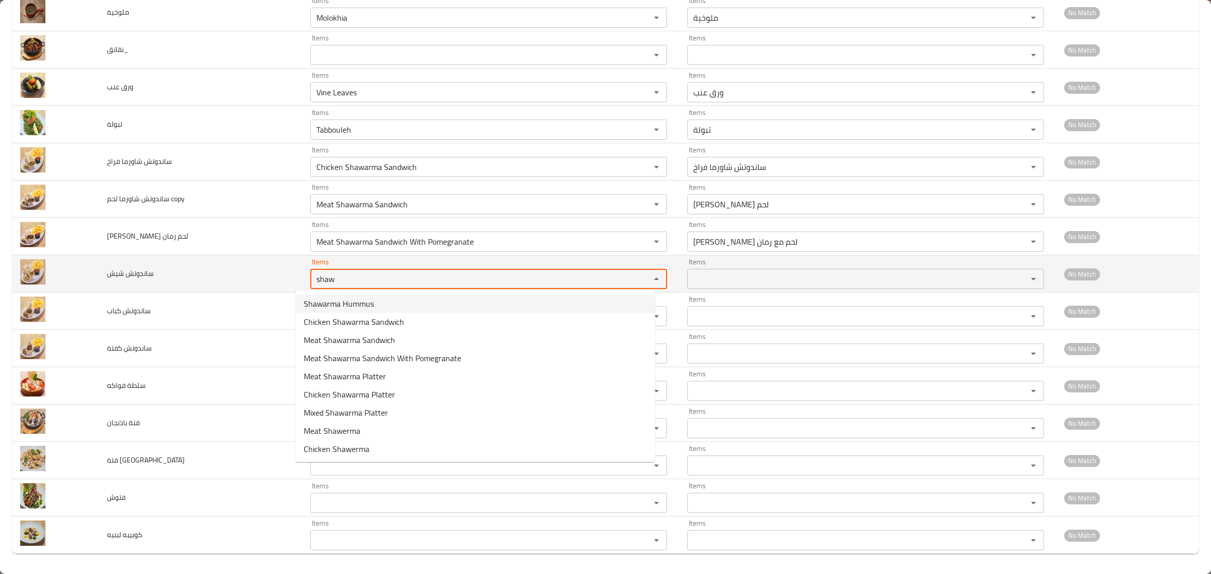
drag, startPoint x: 326, startPoint y: 278, endPoint x: 162, endPoint y: 260, distance: 164.5
click at [162, 260] on tr "ساندوتش شيش Items shaw Items Items Items No Match" at bounding box center [605, 273] width 1187 height 37
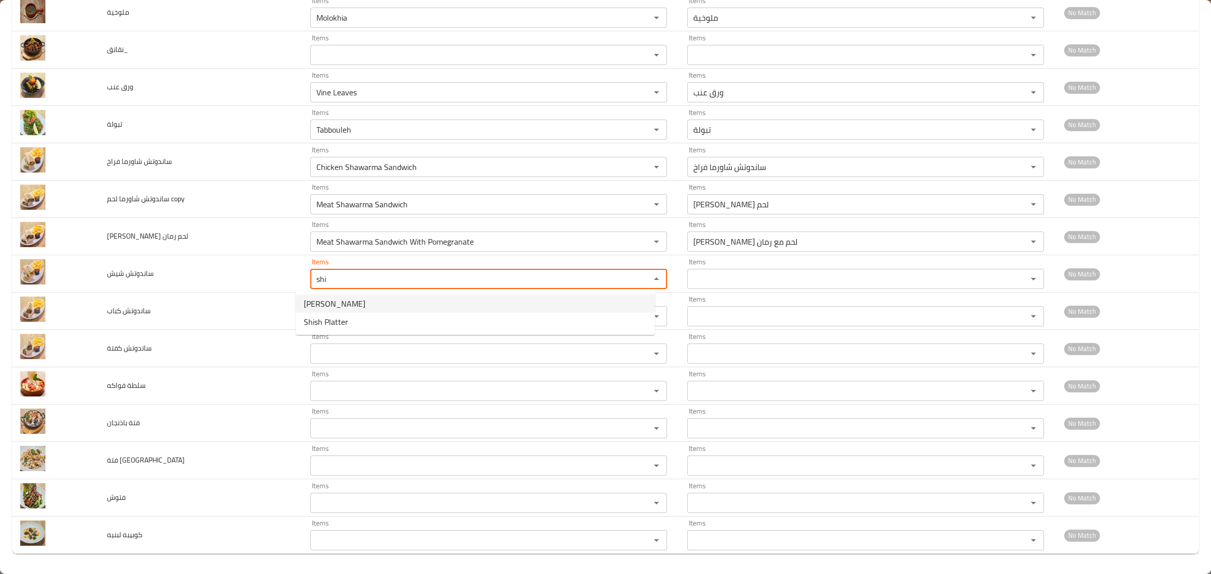
click at [346, 304] on span "[PERSON_NAME]" at bounding box center [335, 304] width 62 height 12
type شيش "[PERSON_NAME]"
type شيش-ar "ساندوتش شيش"
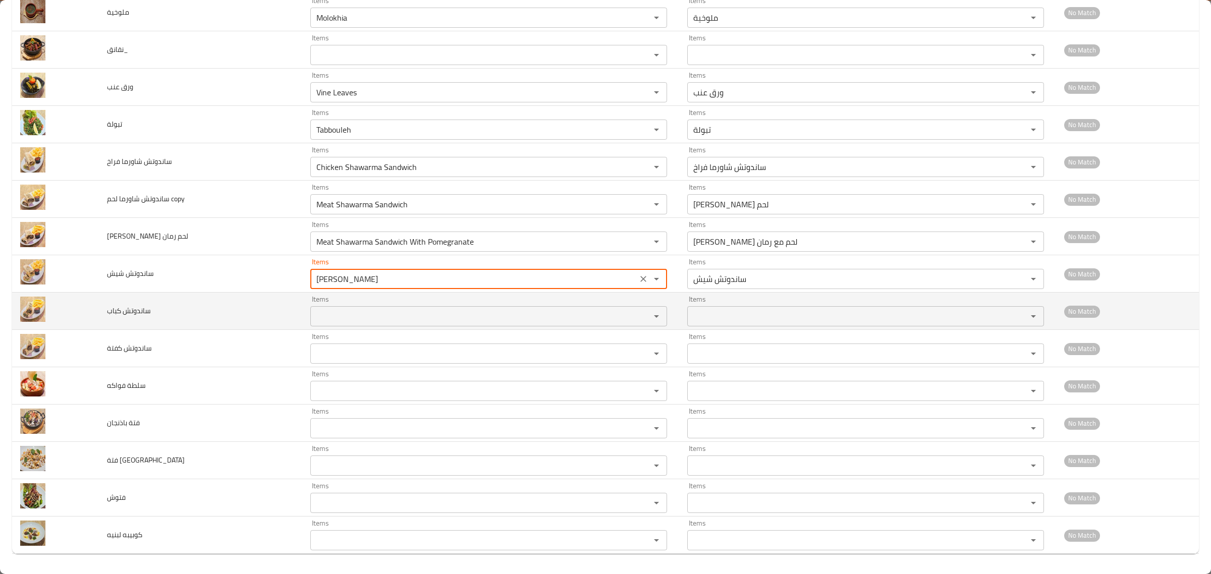
type شيش "[PERSON_NAME]"
click at [337, 311] on كباب "Items" at bounding box center [473, 316] width 321 height 14
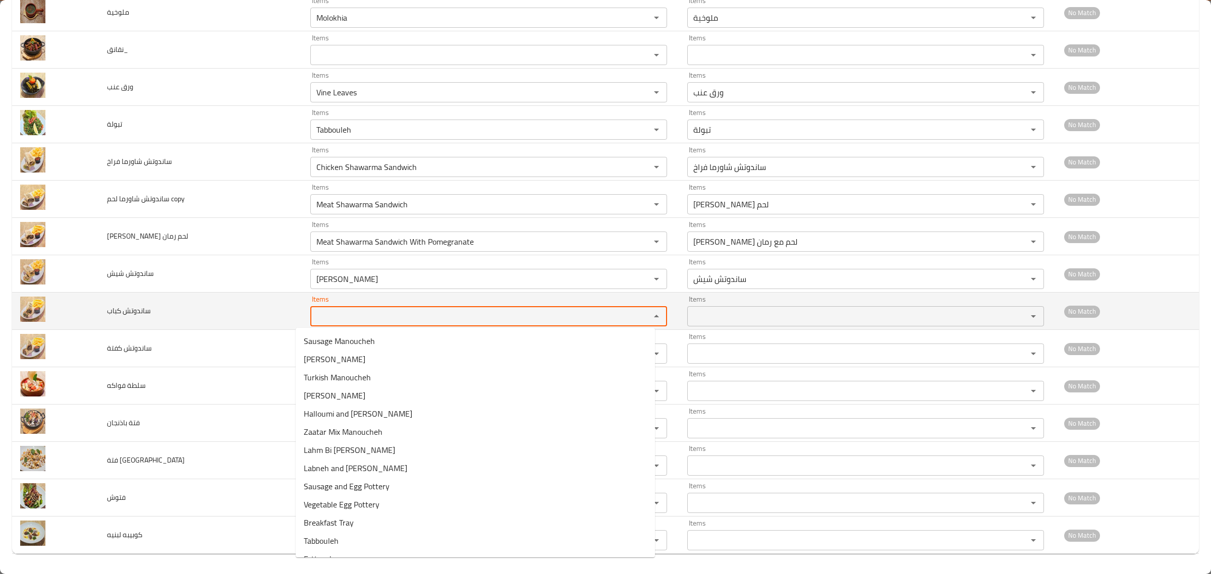
paste كباب "shaw"
drag, startPoint x: 330, startPoint y: 319, endPoint x: 238, endPoint y: 301, distance: 94.5
click at [238, 301] on tr "ساندوتش كباب Items shaw Items Items Items No Match" at bounding box center [605, 311] width 1187 height 37
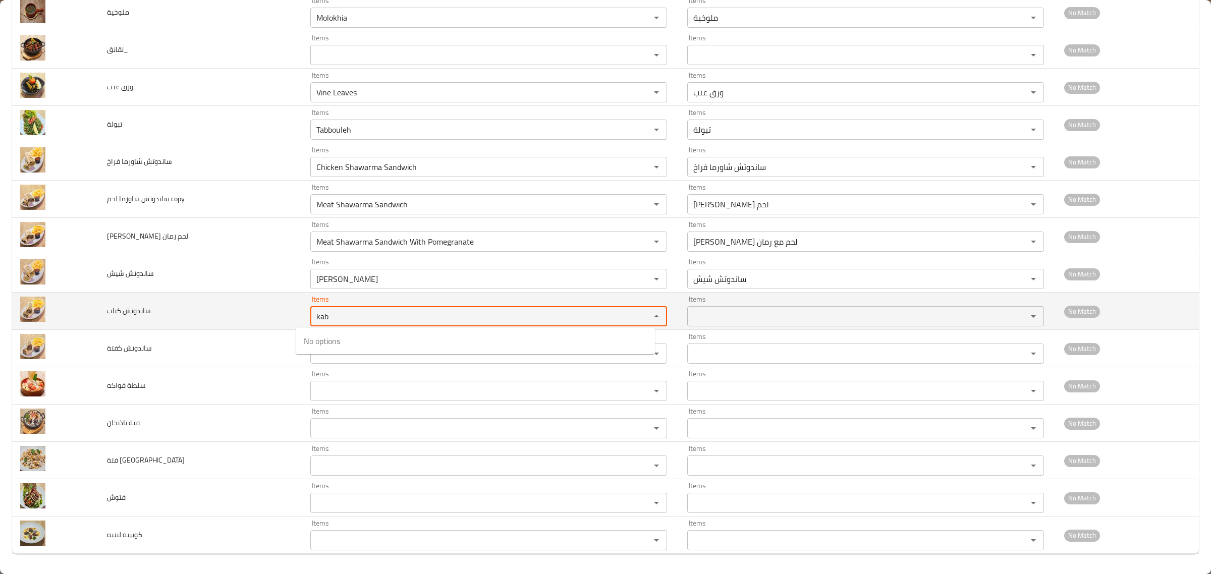
drag, startPoint x: 324, startPoint y: 311, endPoint x: 204, endPoint y: 301, distance: 120.5
click at [204, 301] on tr "ساندوتش كباب Items kab Items Items Items No Match" at bounding box center [605, 311] width 1187 height 37
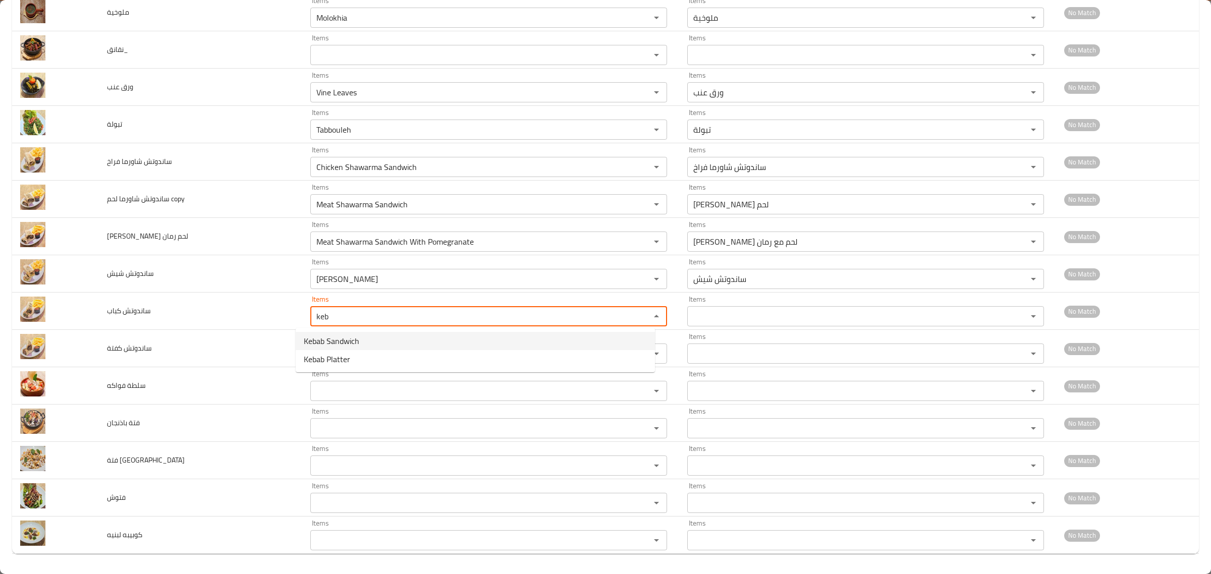
click at [321, 339] on span "Kebab Sandwich" at bounding box center [331, 341] width 55 height 12
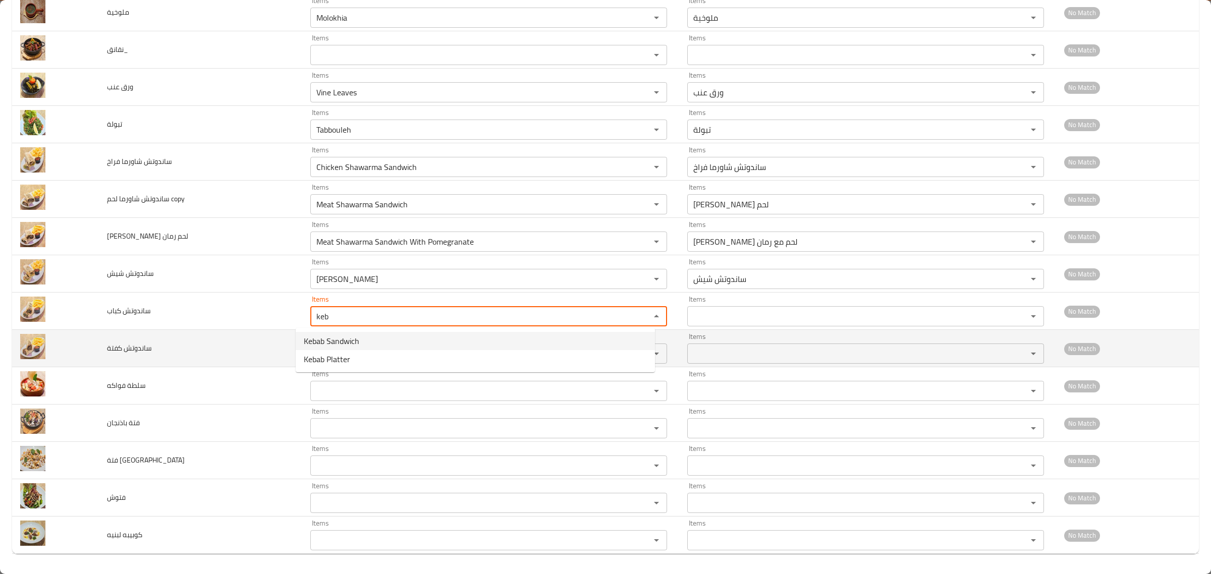
type كباب "Kebab Sandwich"
type كباب-ar "ساندوتش كباب"
type كباب "Kebab Sandwich"
click at [319, 357] on كفتة "Items" at bounding box center [473, 354] width 321 height 14
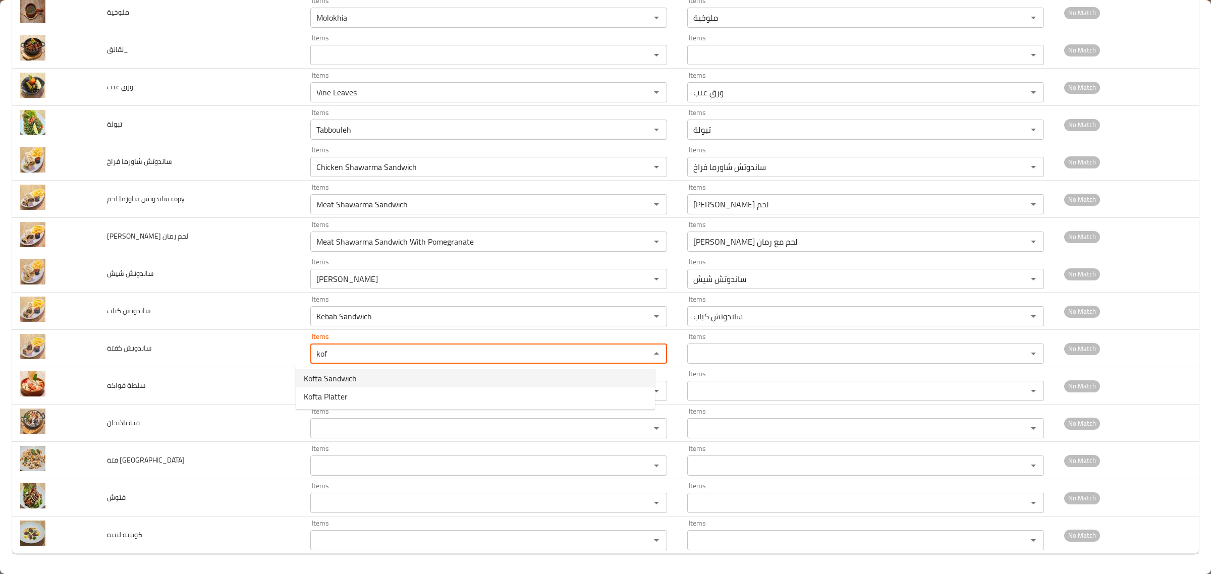
click at [323, 373] on span "Kofta Sandwich" at bounding box center [330, 378] width 53 height 12
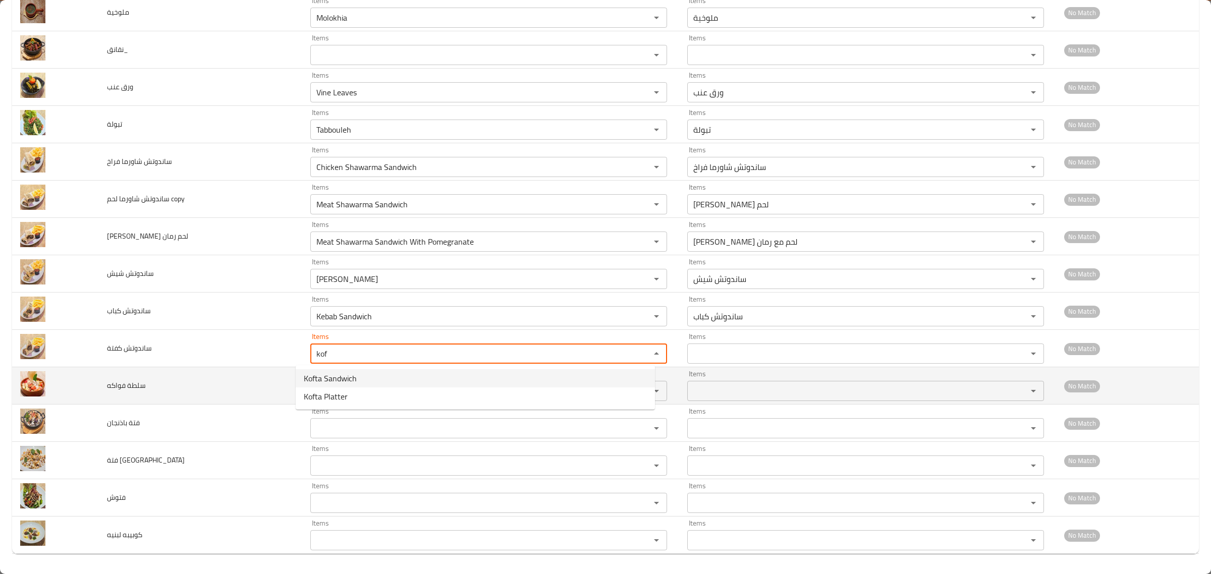
type كفتة "Kofta Sandwich"
type كفتة-ar "ساندوتش كفتة"
type كفتة "Kofta Sandwich"
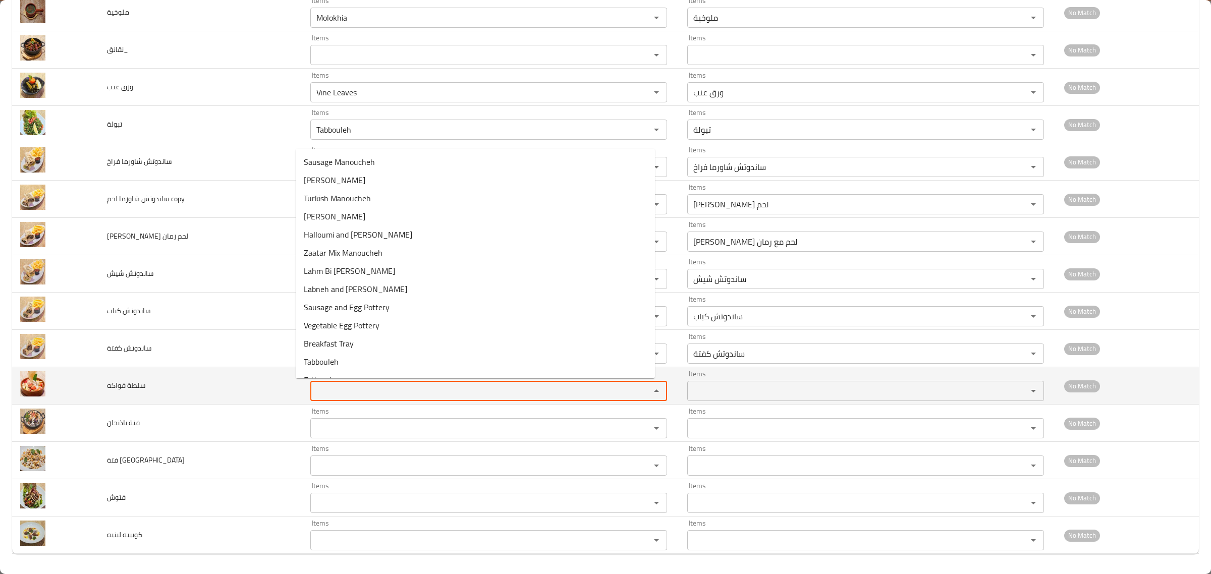
click at [316, 394] on فواكه "Items" at bounding box center [473, 391] width 321 height 14
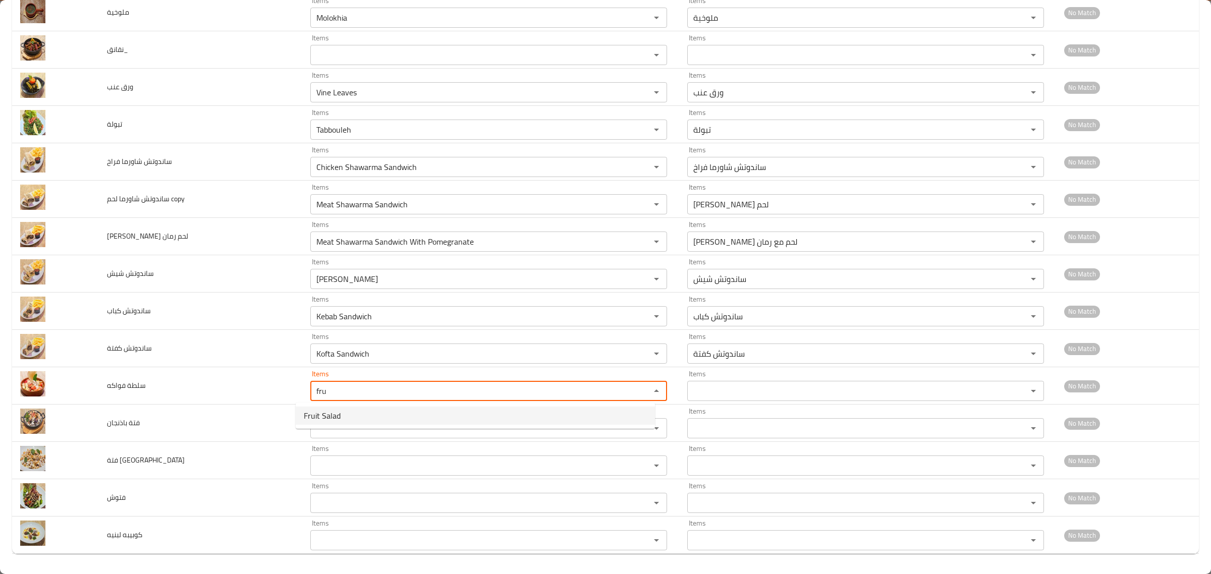
click at [323, 410] on span "Fruit Salad" at bounding box center [322, 416] width 37 height 12
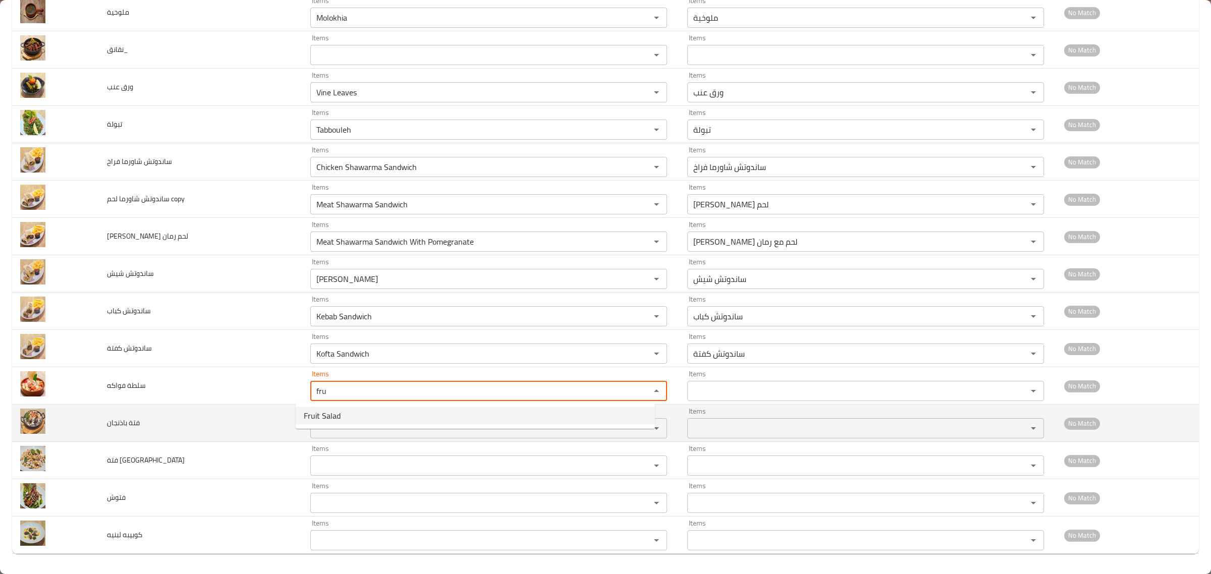
type فواكه "Fruit Salad"
type فواكه-ar "سلطة فواكه"
type فواكه "Fruit Salad"
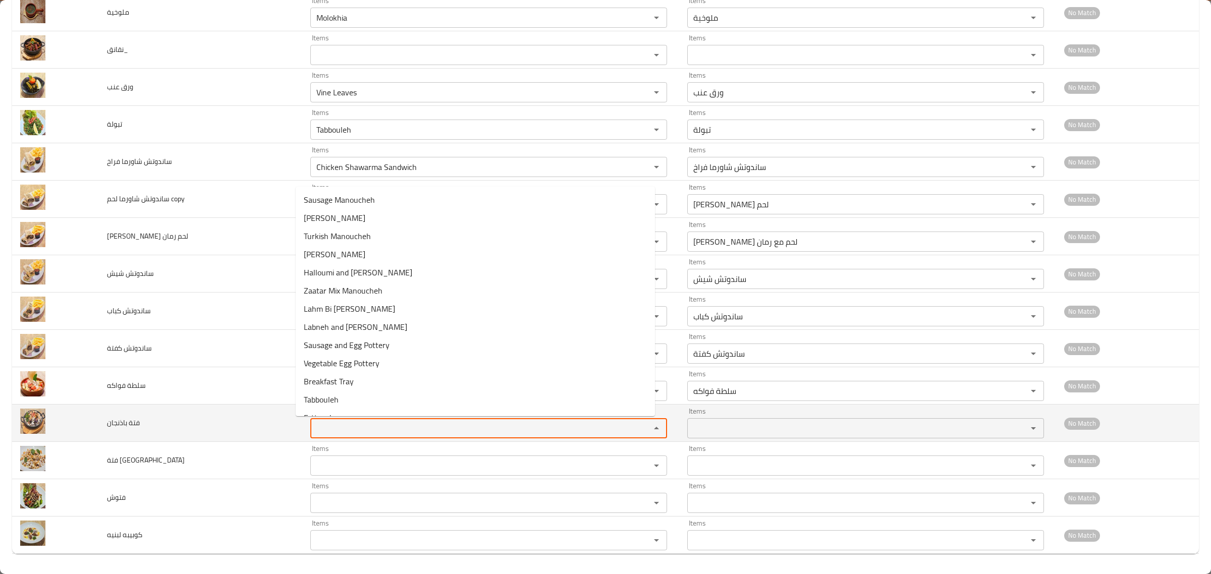
click at [321, 424] on باذنجان "Items" at bounding box center [473, 428] width 321 height 14
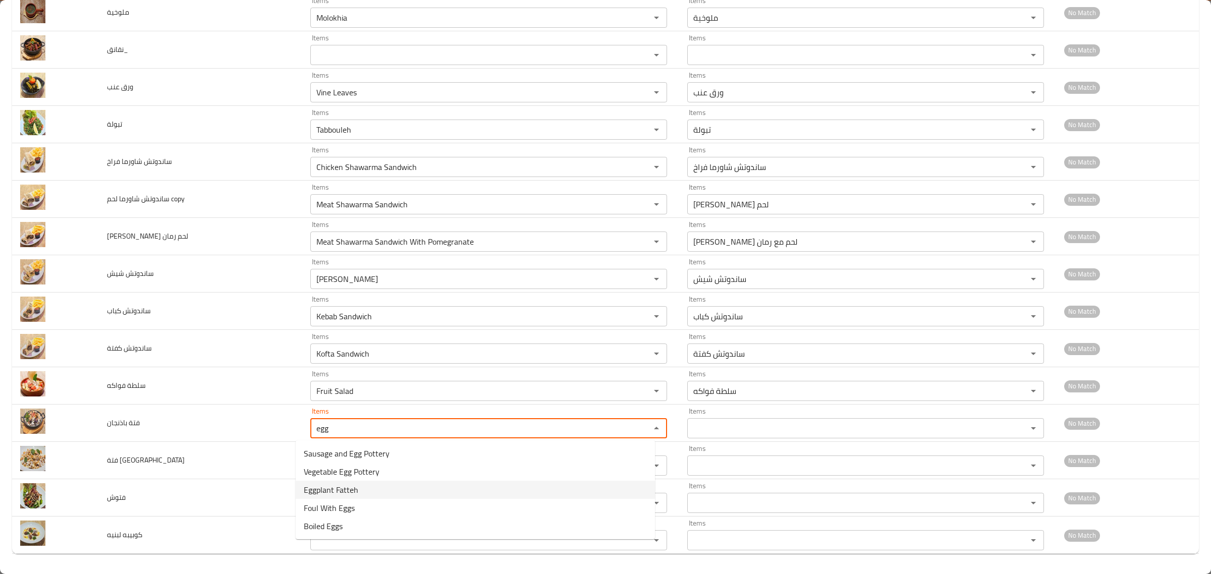
click at [346, 488] on span "Eggplant Fatteh" at bounding box center [331, 490] width 54 height 12
type باذنجان "Eggplant Fatteh"
type باذنجان-ar "فتة باذنجان"
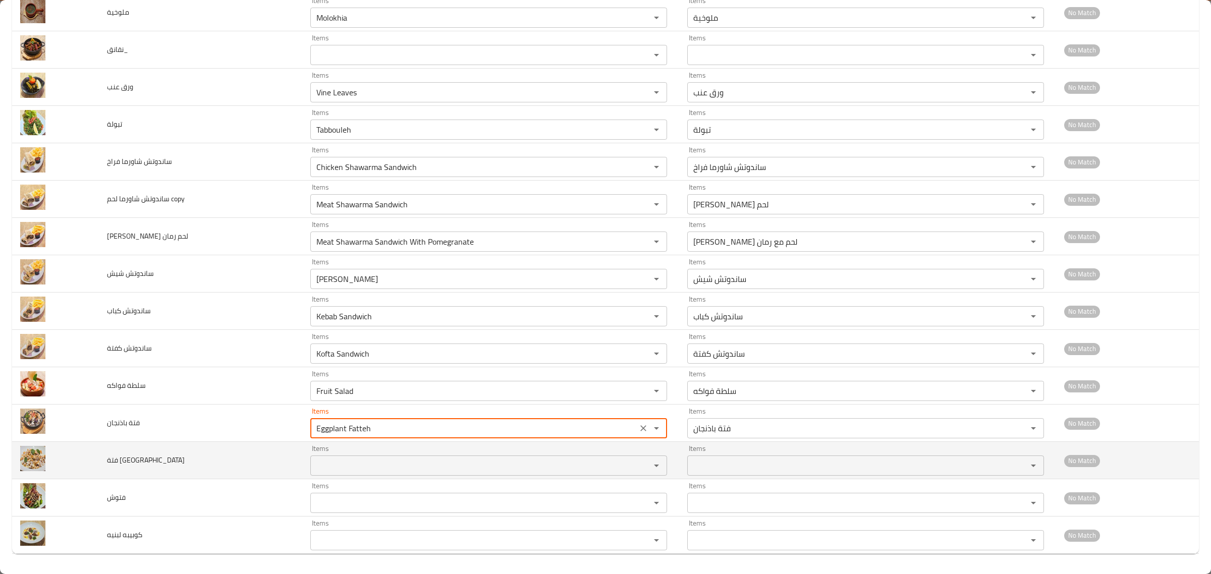
type باذنجان "Eggplant Fatteh"
click at [351, 467] on حمص "Items" at bounding box center [473, 466] width 321 height 14
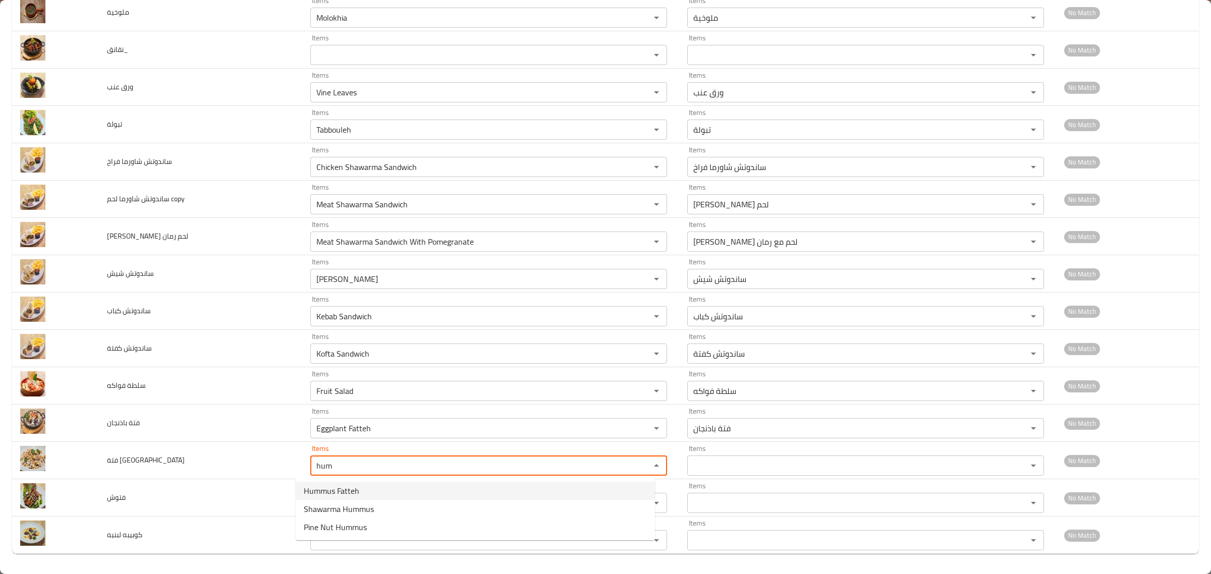
click at [342, 487] on span "Hummus Fatteh" at bounding box center [331, 491] width 55 height 12
type حمص "Hummus Fatteh"
type حمص-ar "فتة [GEOGRAPHIC_DATA]"
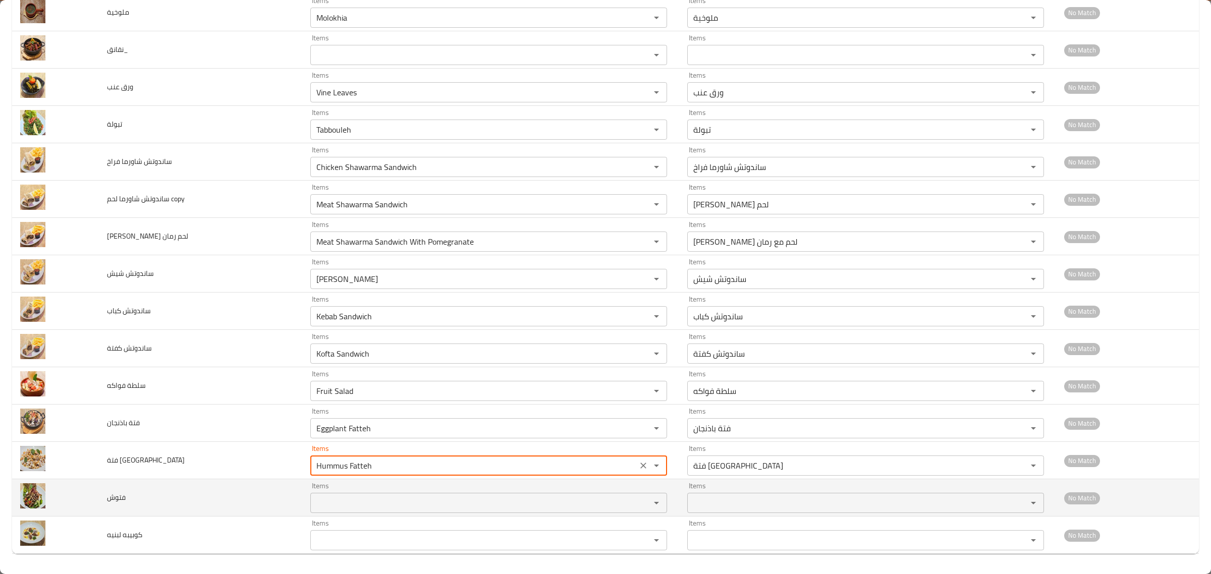
click at [341, 492] on div "Items Items" at bounding box center [488, 497] width 357 height 31
type حمص "Hummus Fatteh"
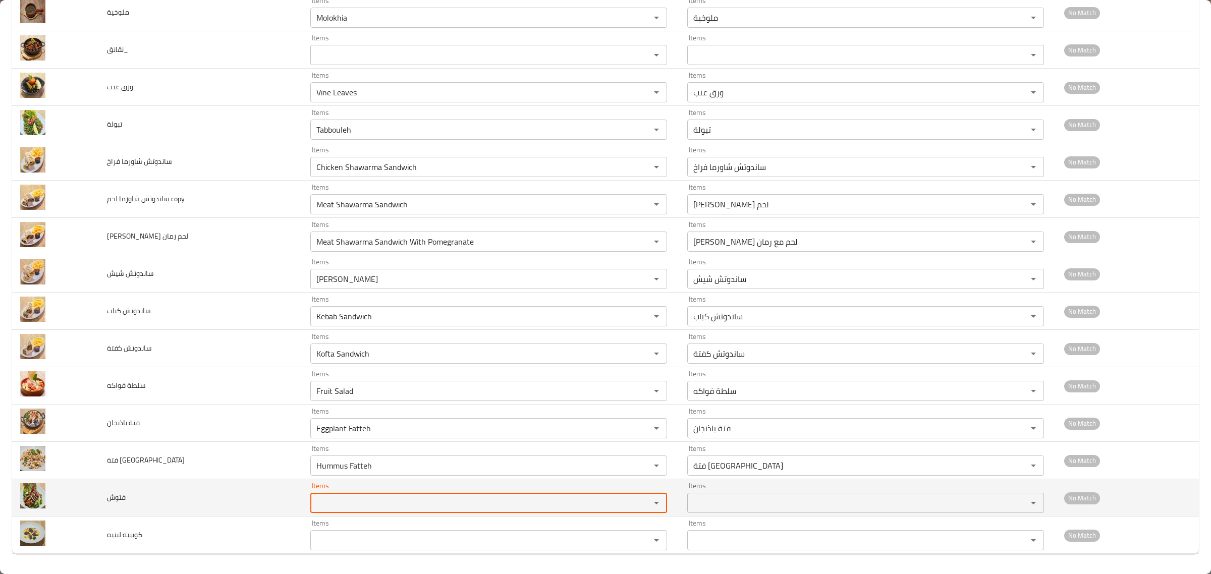
click at [338, 497] on input "Items" at bounding box center [473, 503] width 321 height 14
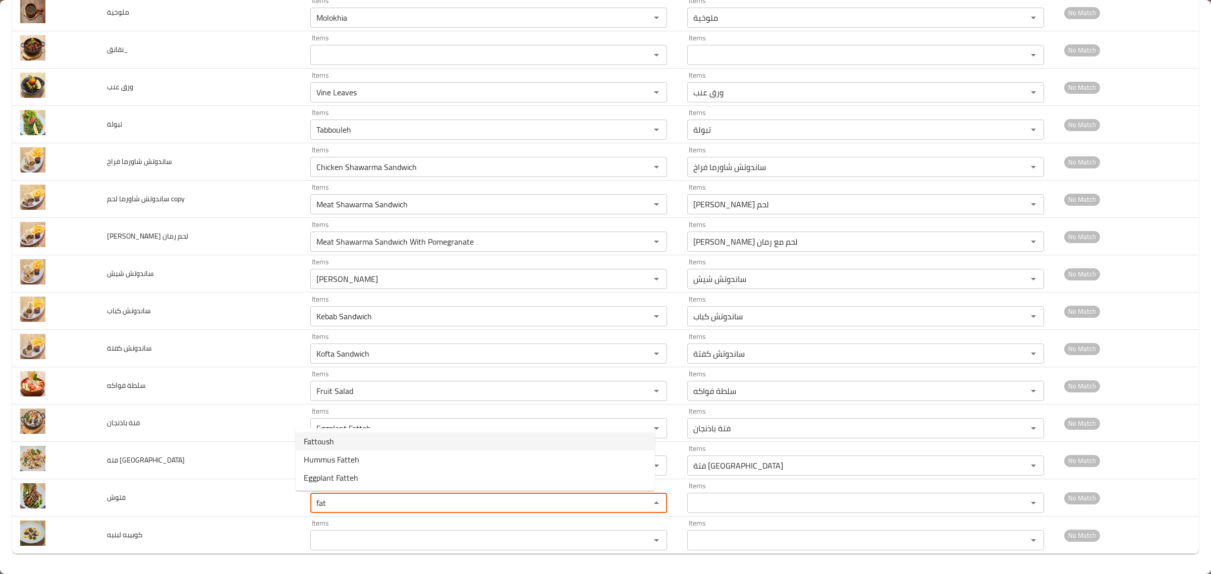
click at [353, 434] on li "Fattoush" at bounding box center [475, 441] width 359 height 18
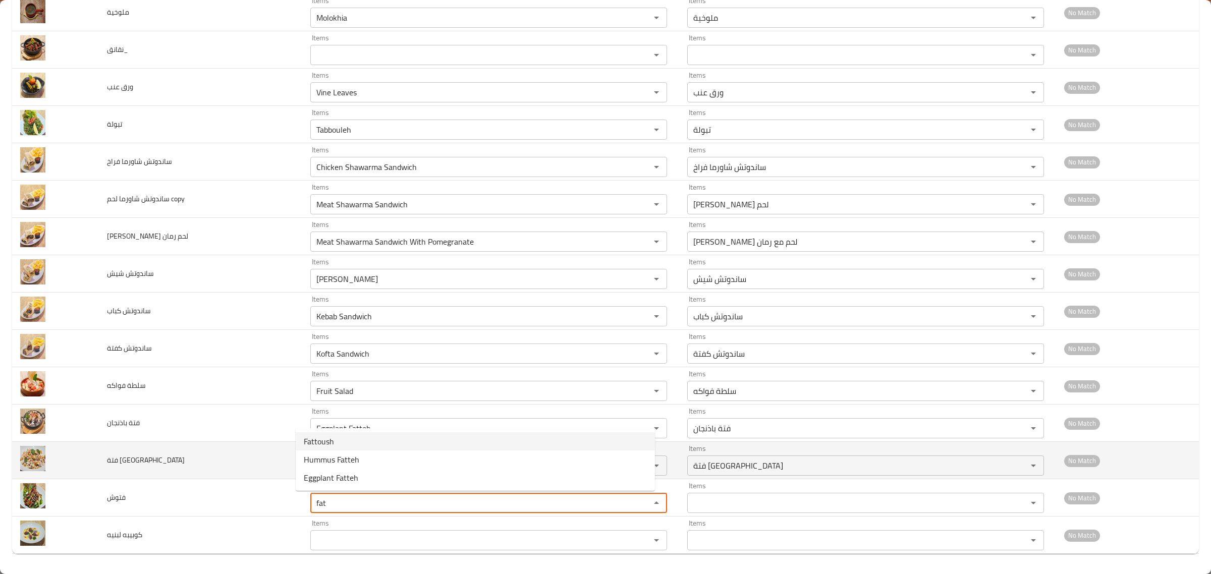
type input "Fattoush"
type input "فتوش"
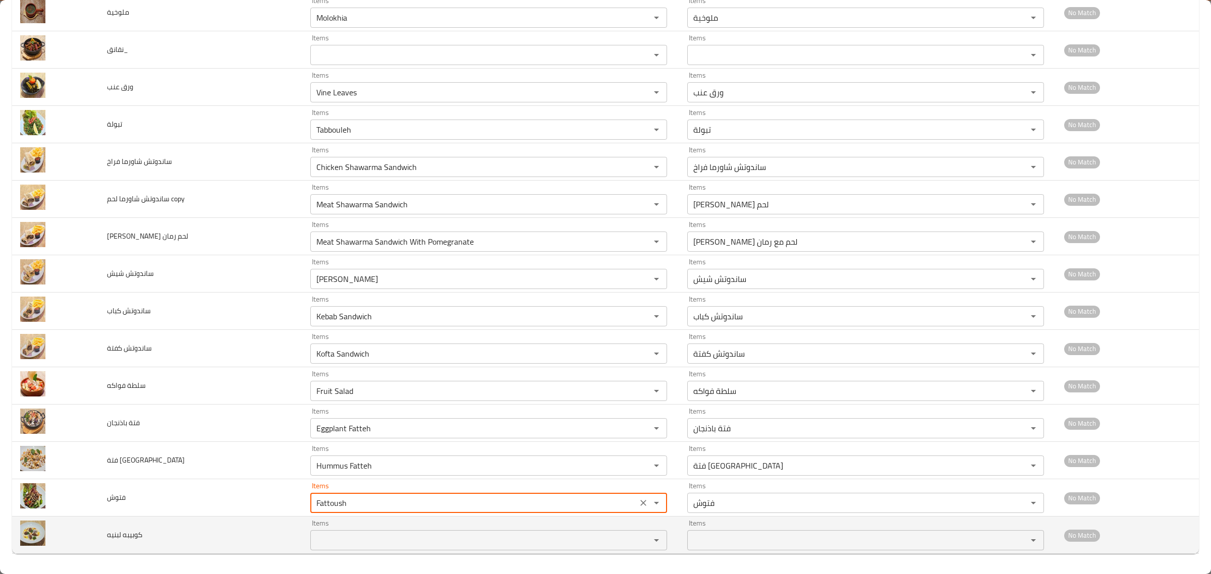
type input "Fattoush"
click at [321, 535] on لبنيه "Items" at bounding box center [473, 540] width 321 height 14
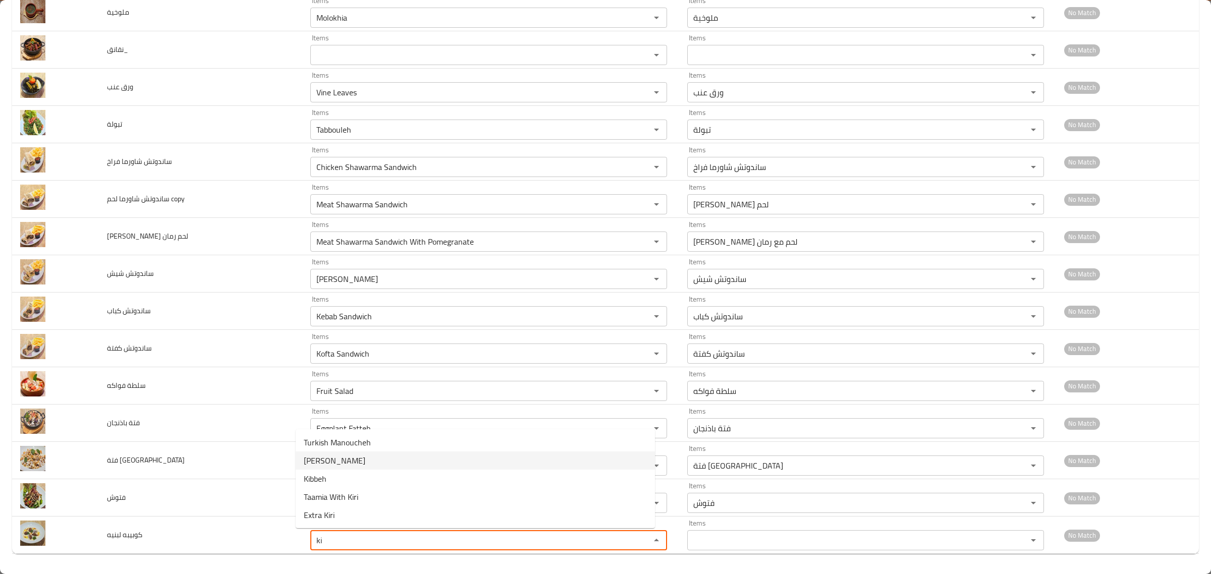
click at [338, 460] on span "[PERSON_NAME]" at bounding box center [335, 461] width 62 height 12
type لبنيه "[PERSON_NAME]"
type لبنيه-ar "كوبيبة لبنيه"
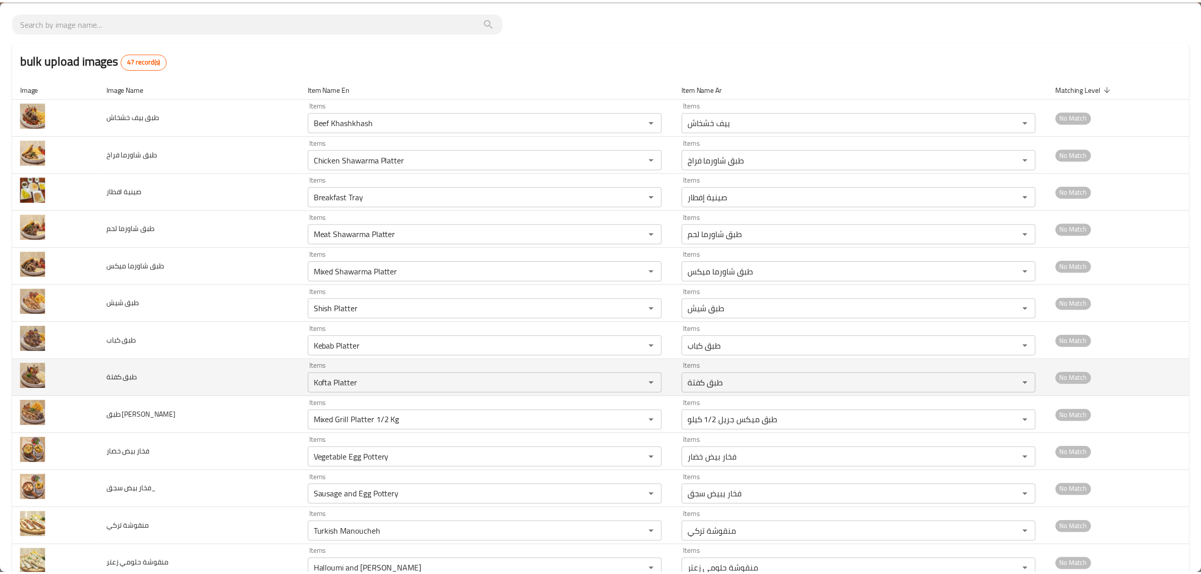
scroll to position [0, 0]
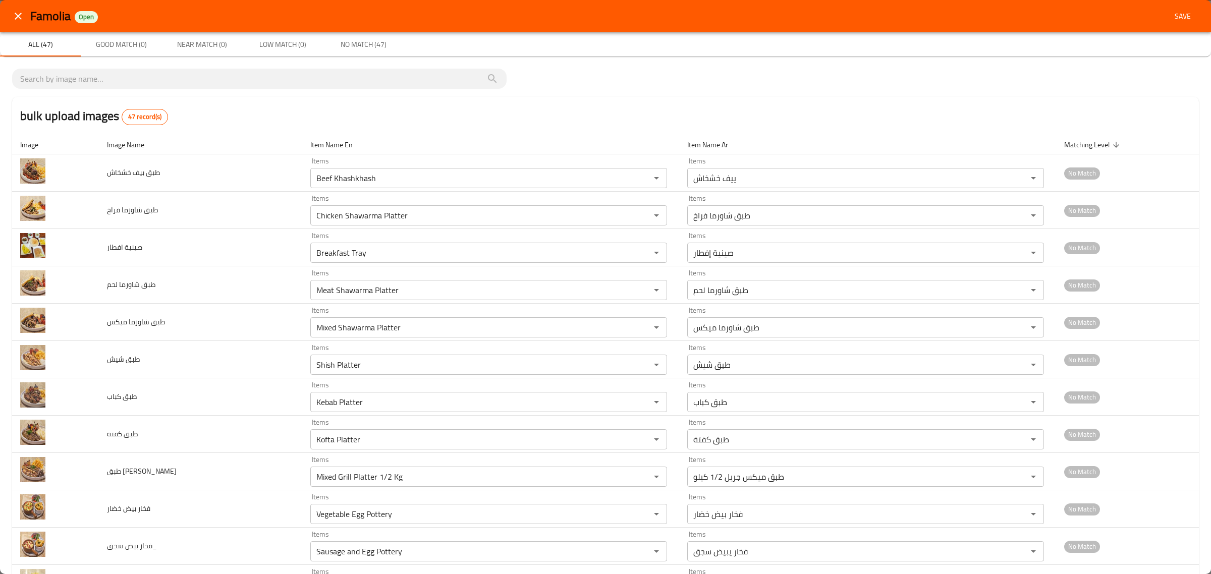
type لبنيه "[PERSON_NAME]"
click at [1170, 16] on span "Save" at bounding box center [1182, 16] width 24 height 13
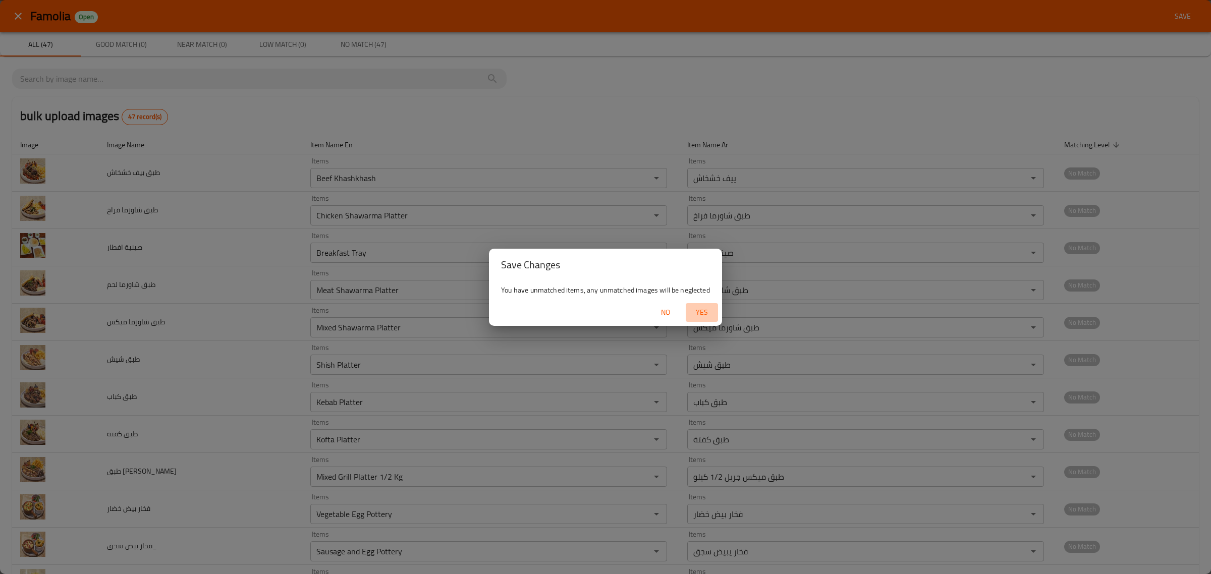
click at [700, 314] on span "Yes" at bounding box center [702, 312] width 24 height 13
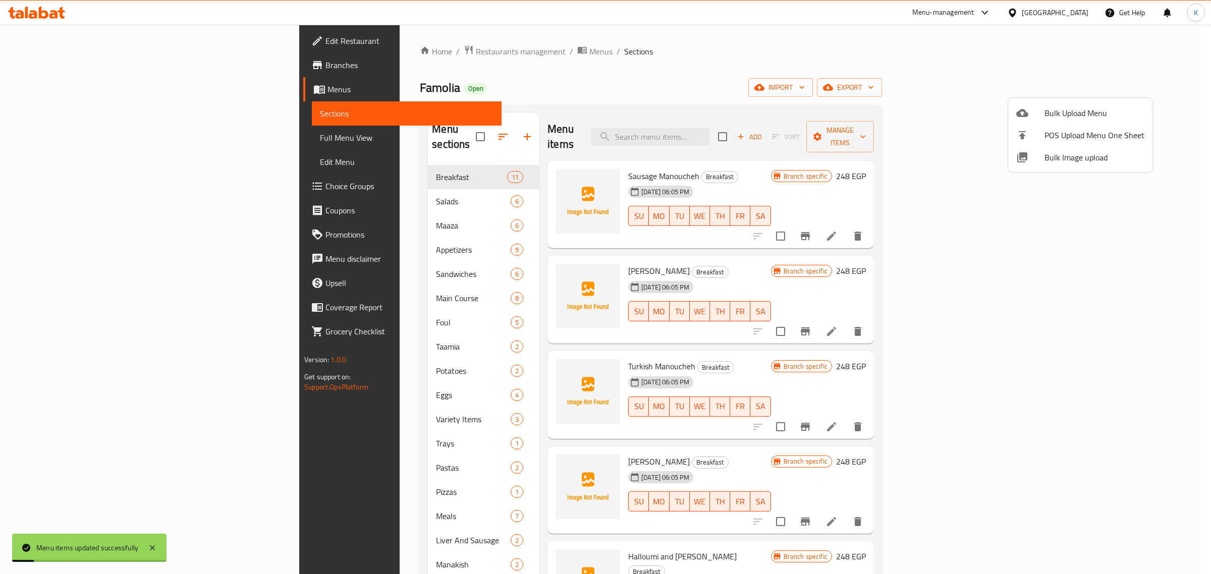
click at [697, 94] on div at bounding box center [605, 287] width 1211 height 574
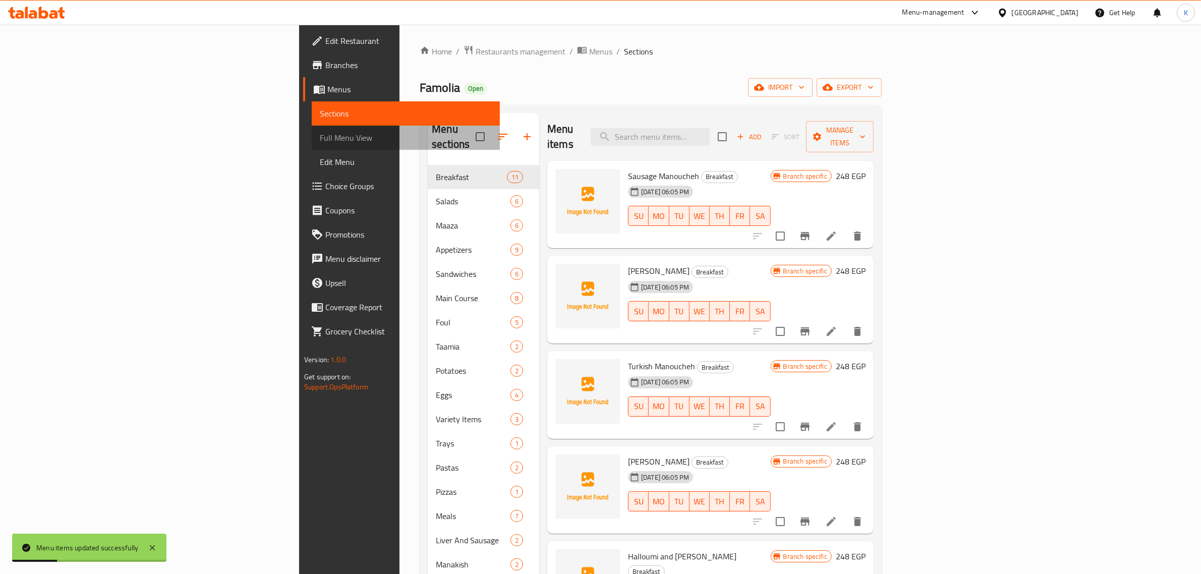
click at [320, 135] on span "Full Menu View" at bounding box center [406, 138] width 172 height 12
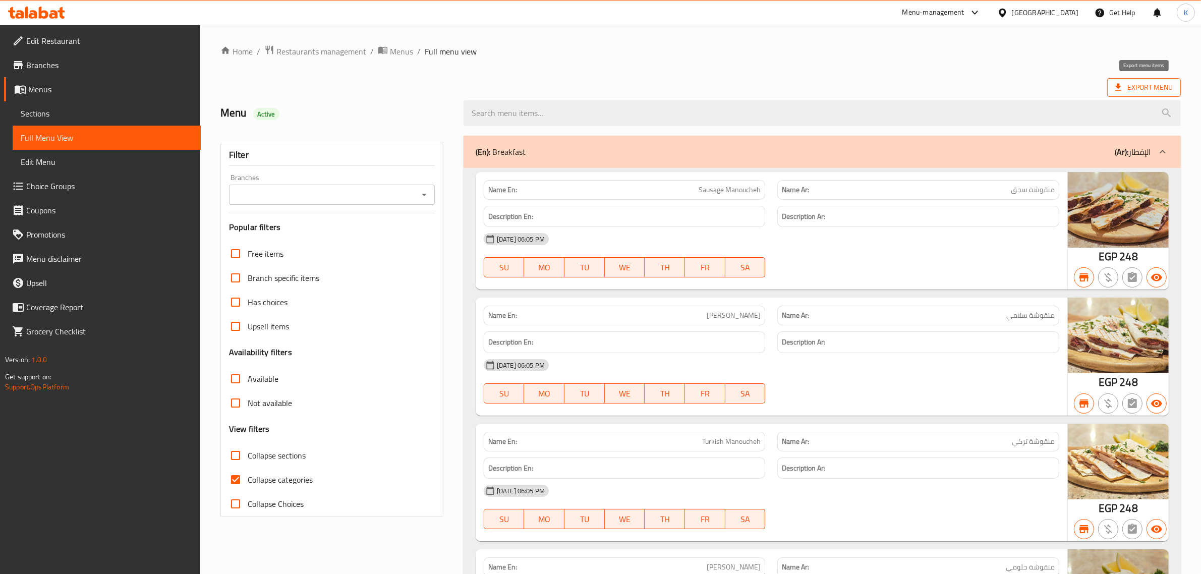
click at [1128, 93] on span "Export Menu" at bounding box center [1144, 87] width 58 height 13
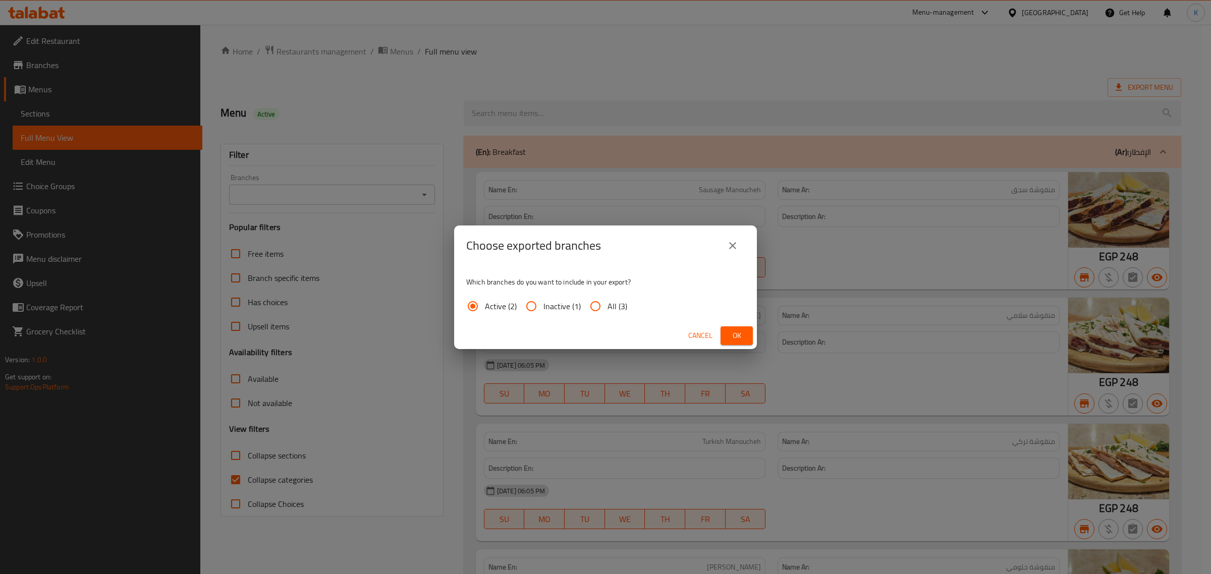
click at [607, 304] on span "All (3)" at bounding box center [617, 306] width 20 height 12
click at [607, 304] on input "All (3)" at bounding box center [595, 306] width 24 height 24
radio input "true"
click at [727, 330] on button "Ok" at bounding box center [736, 335] width 32 height 19
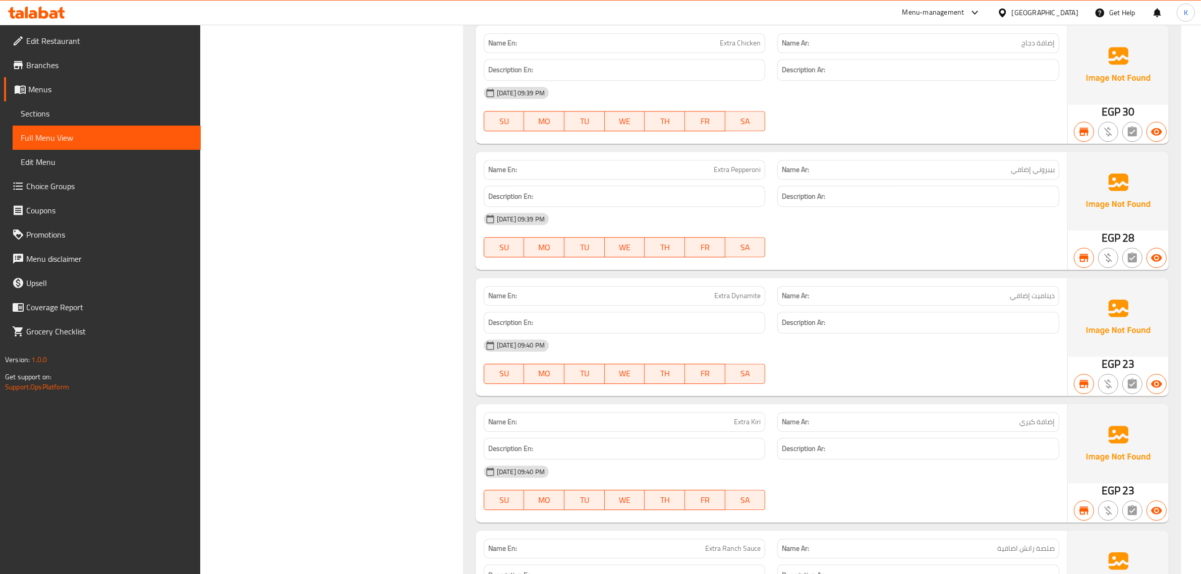
scroll to position [12991, 0]
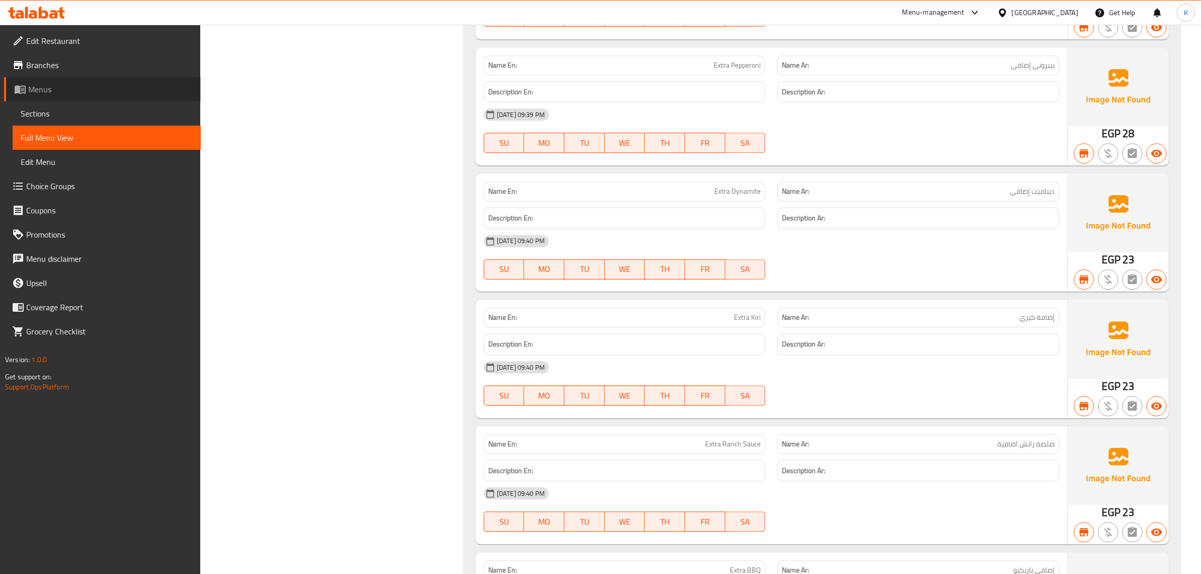
click at [46, 83] on span "Menus" at bounding box center [110, 89] width 164 height 12
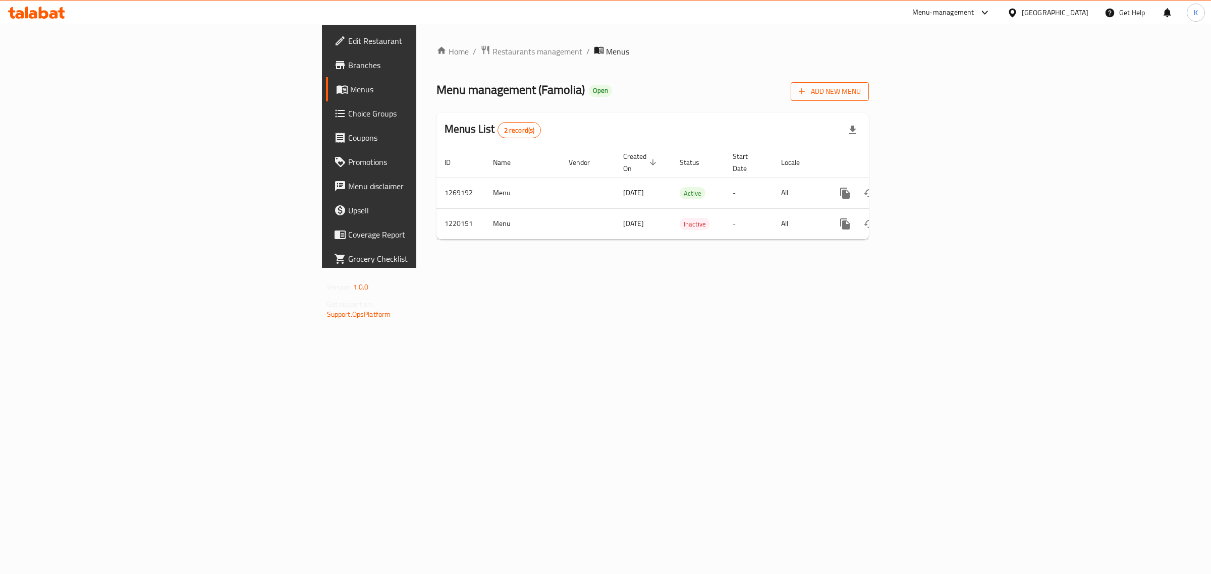
click at [861, 91] on span "Add New Menu" at bounding box center [830, 91] width 62 height 13
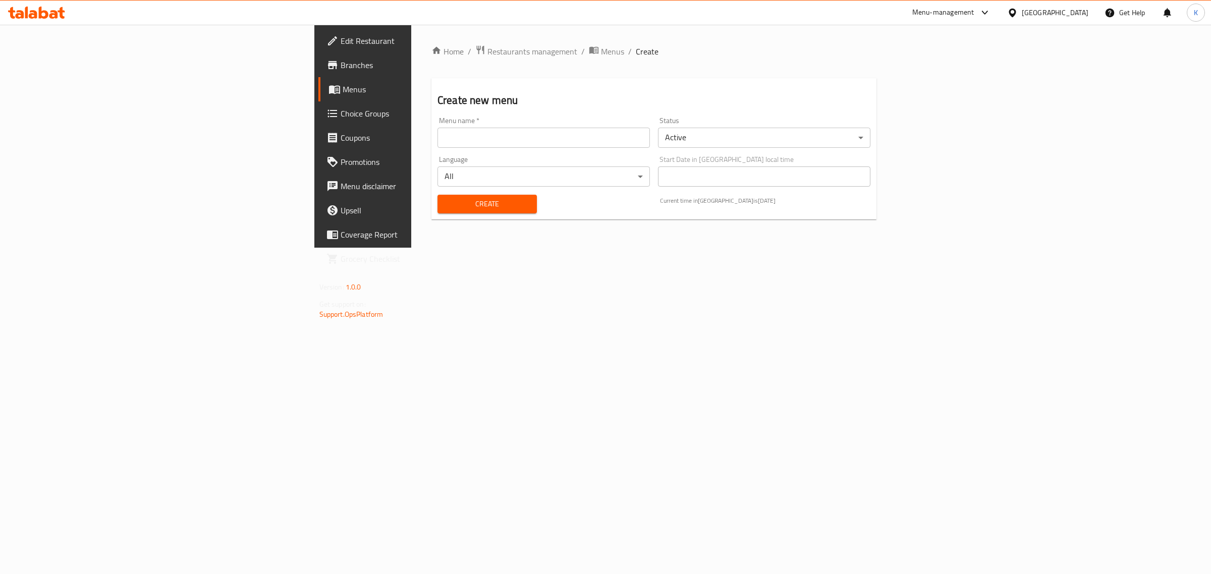
drag, startPoint x: 483, startPoint y: 135, endPoint x: 444, endPoint y: 157, distance: 45.4
click at [483, 135] on input "text" at bounding box center [543, 138] width 212 height 20
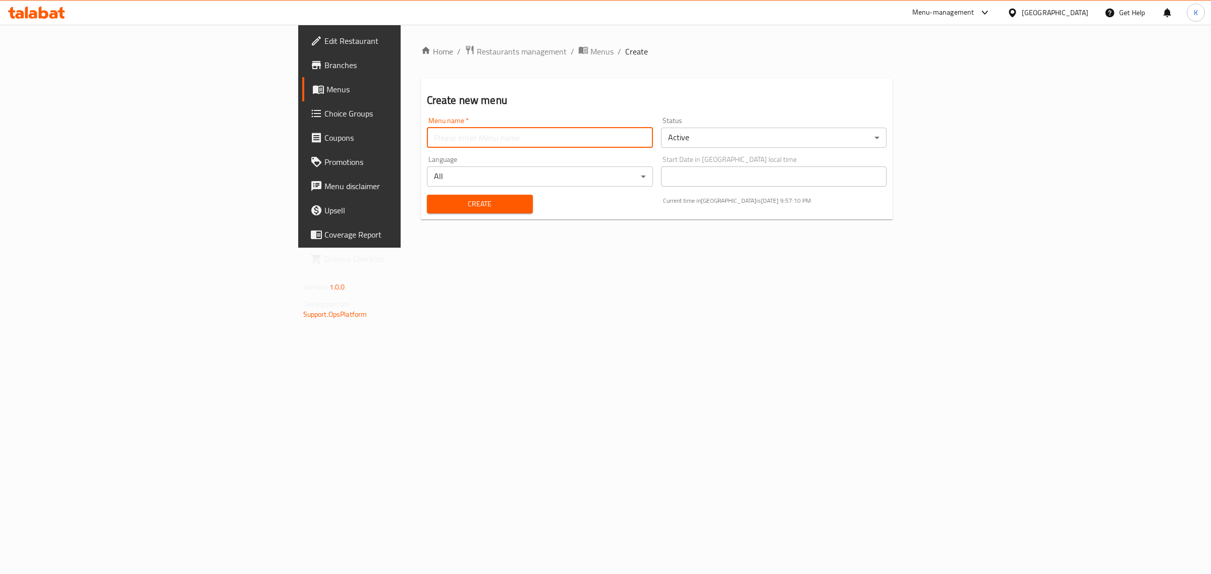
type input "images added"
click at [435, 202] on span "Create" at bounding box center [480, 204] width 90 height 13
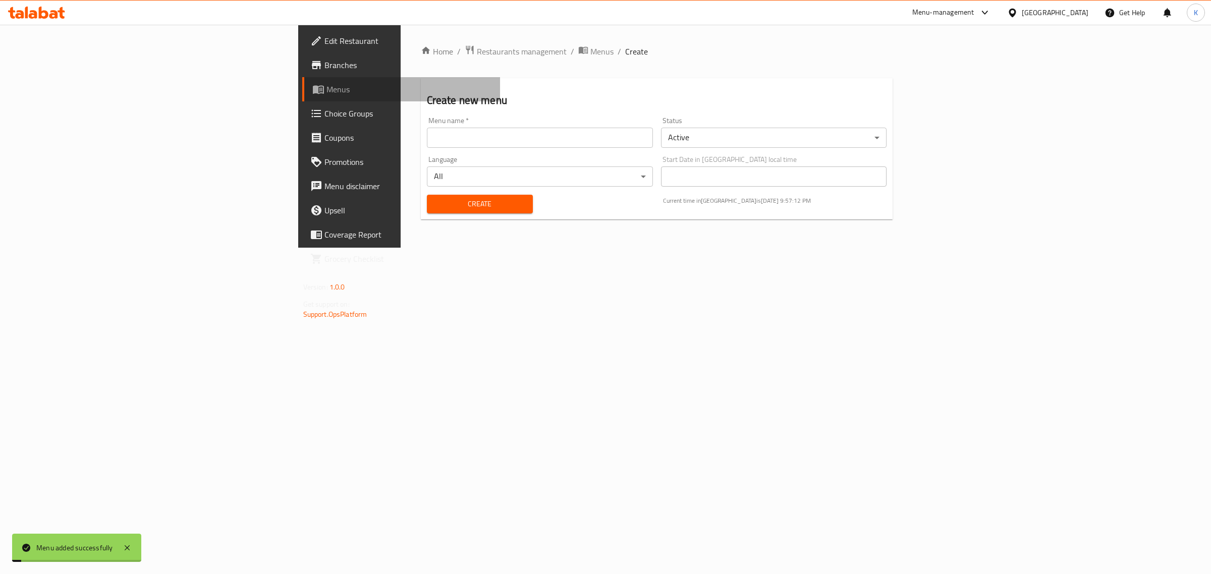
click at [326, 92] on span "Menus" at bounding box center [409, 89] width 166 height 12
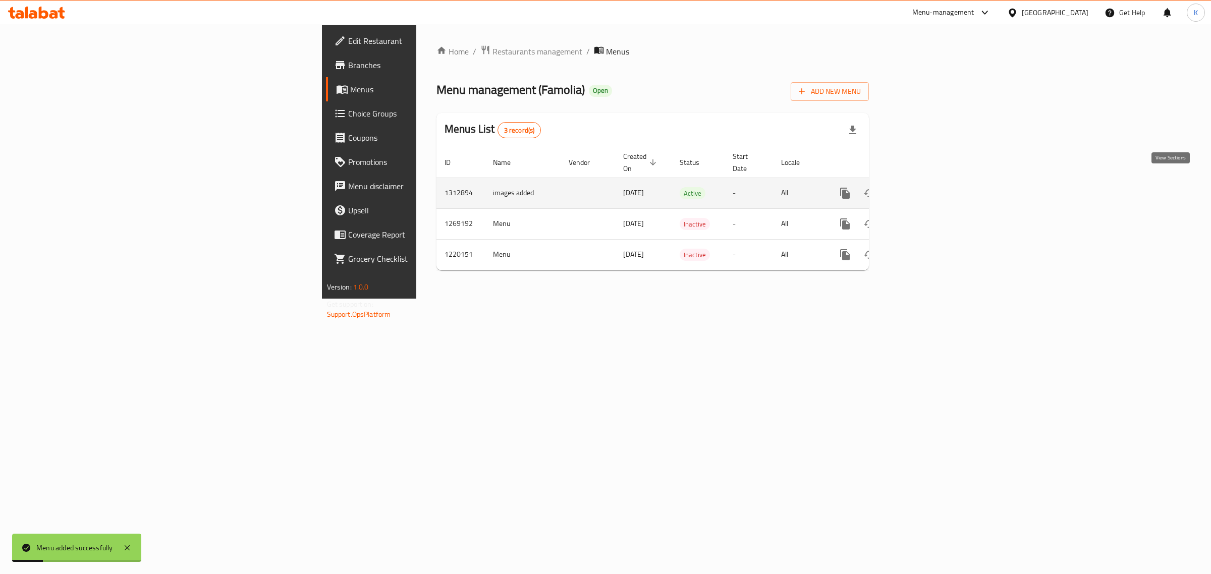
click at [922, 189] on icon "enhanced table" at bounding box center [917, 193] width 9 height 9
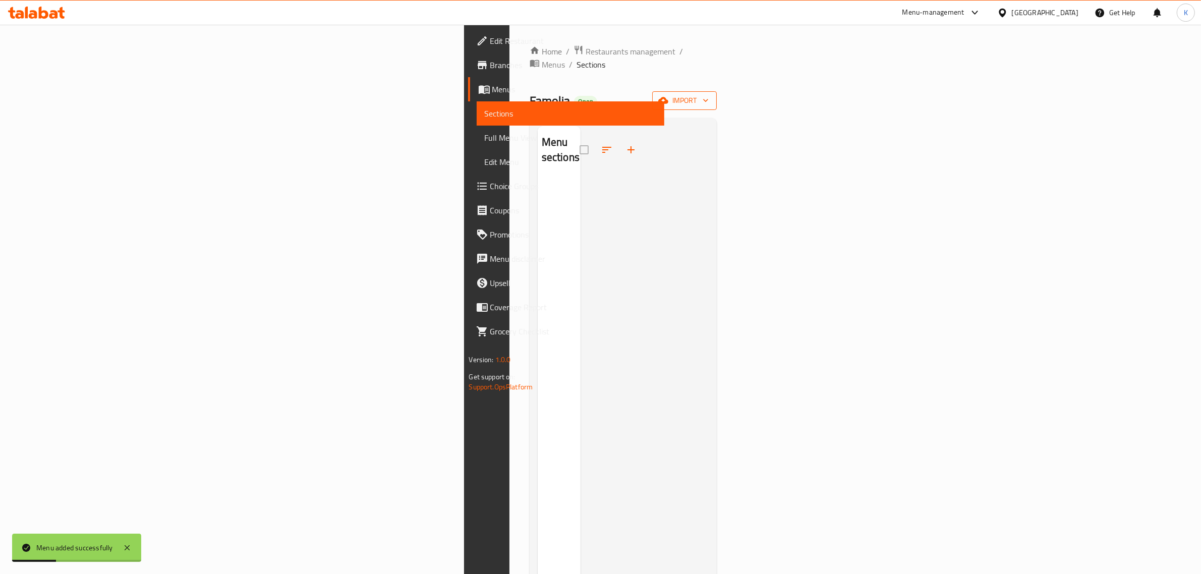
click at [709, 94] on span "import" at bounding box center [684, 100] width 48 height 13
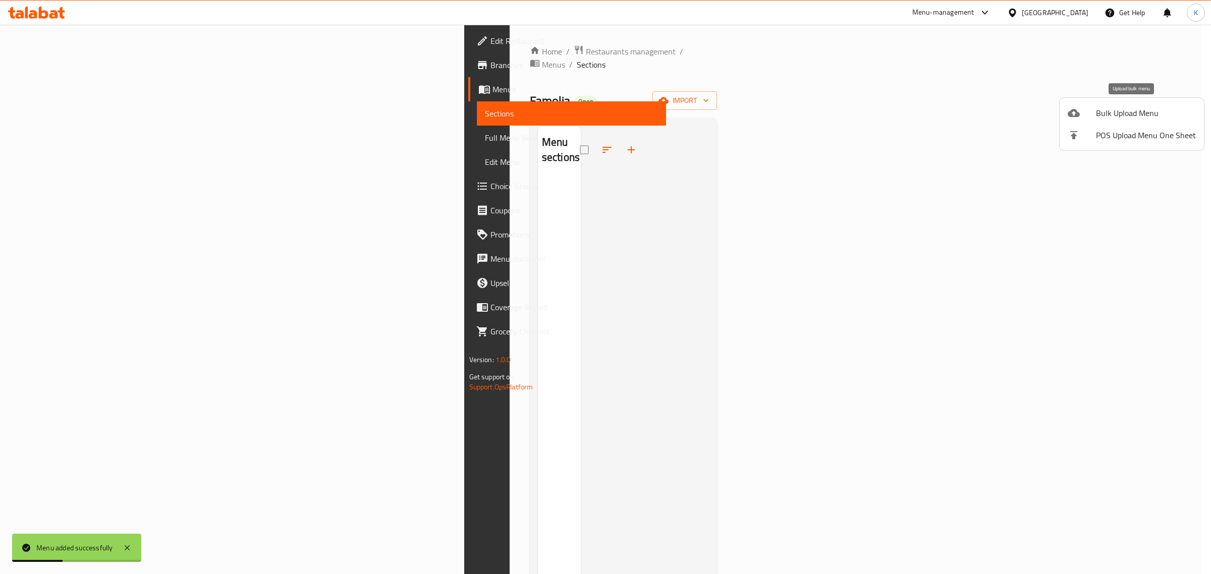
click at [1131, 109] on span "Bulk Upload Menu" at bounding box center [1146, 113] width 100 height 12
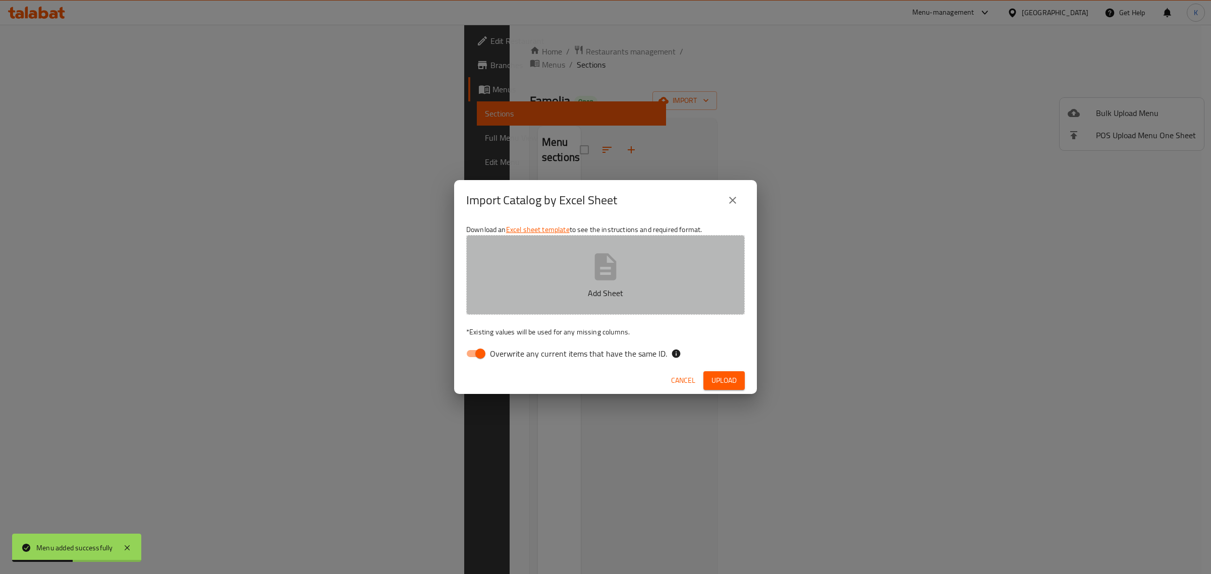
click at [603, 280] on icon "button" at bounding box center [606, 266] width 22 height 27
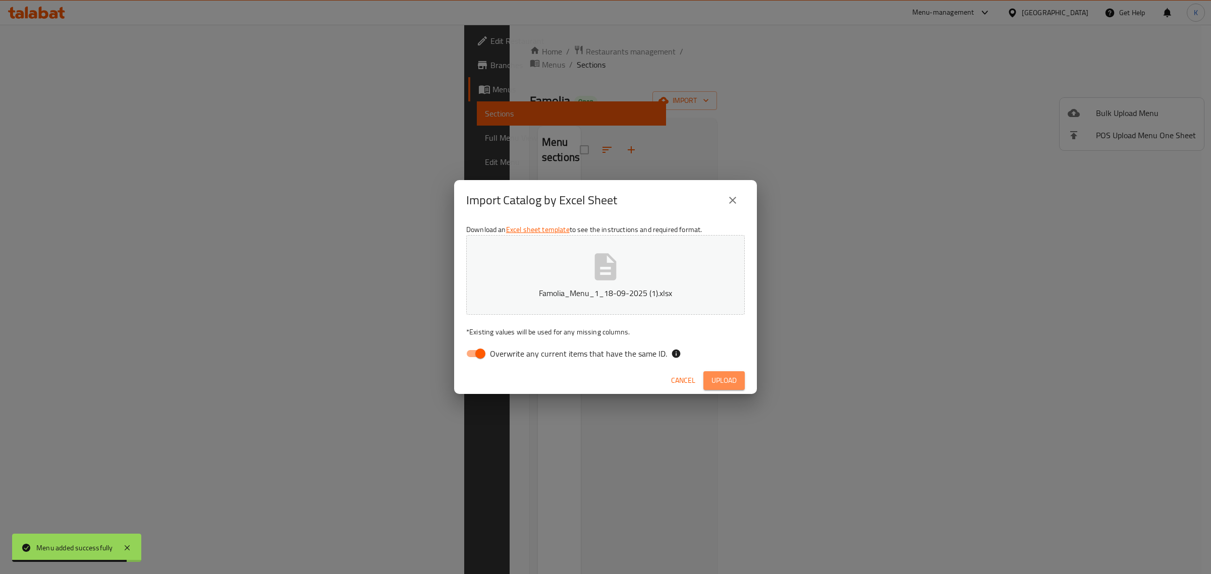
click at [714, 381] on span "Upload" at bounding box center [723, 380] width 25 height 13
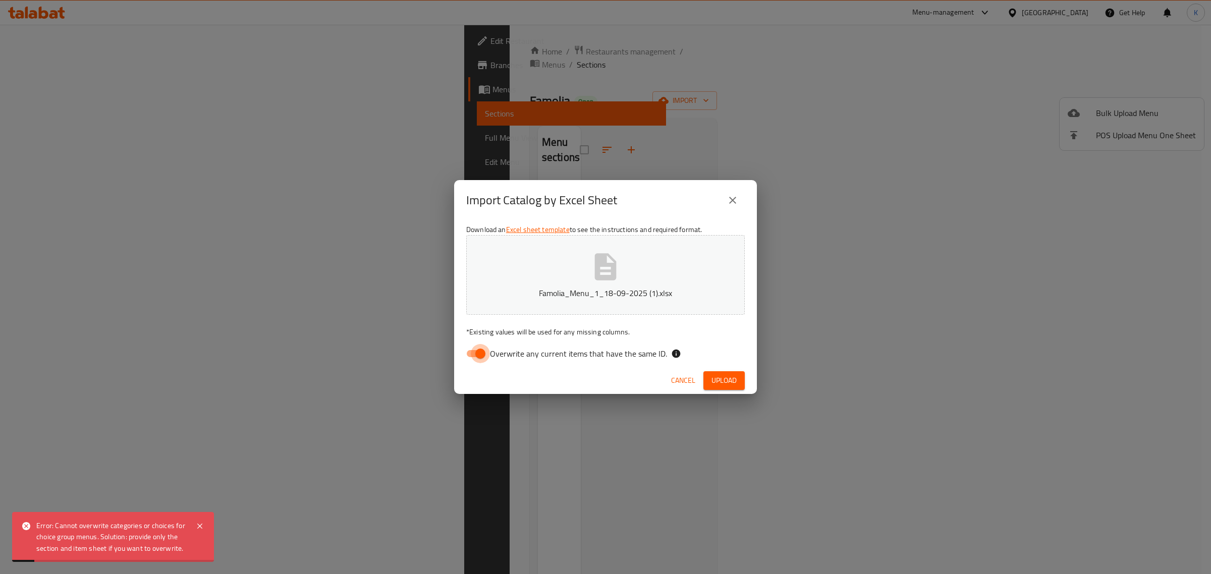
click at [475, 356] on input "Overwrite any current items that have the same ID." at bounding box center [481, 353] width 58 height 19
checkbox input "false"
click at [724, 381] on span "Upload" at bounding box center [723, 380] width 25 height 13
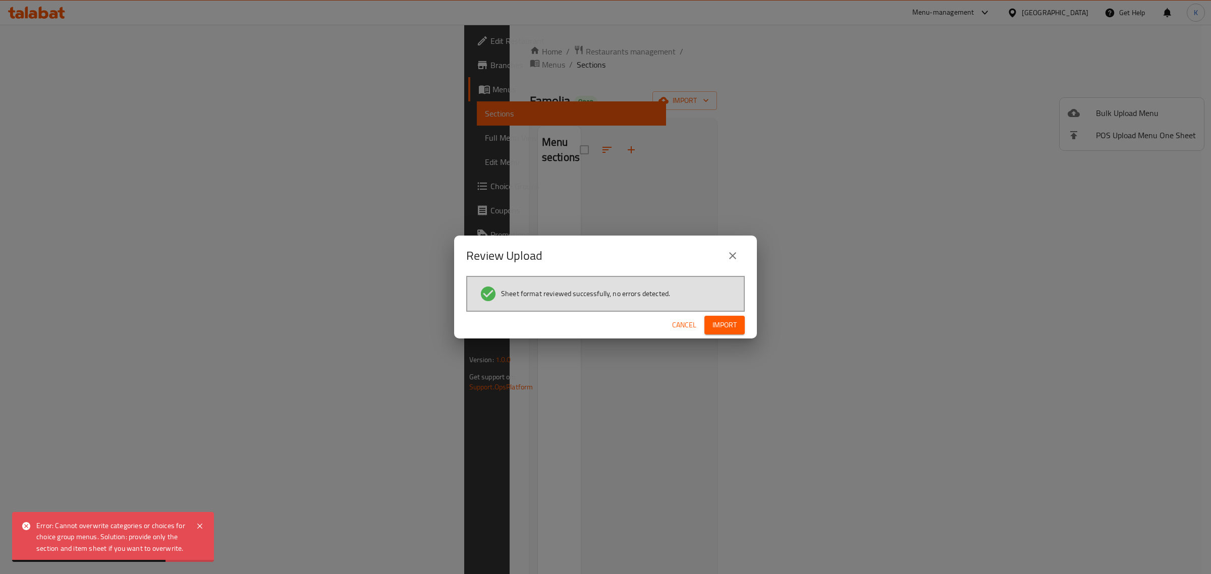
click at [721, 326] on span "Import" at bounding box center [724, 325] width 24 height 13
